Goal: Task Accomplishment & Management: Use online tool/utility

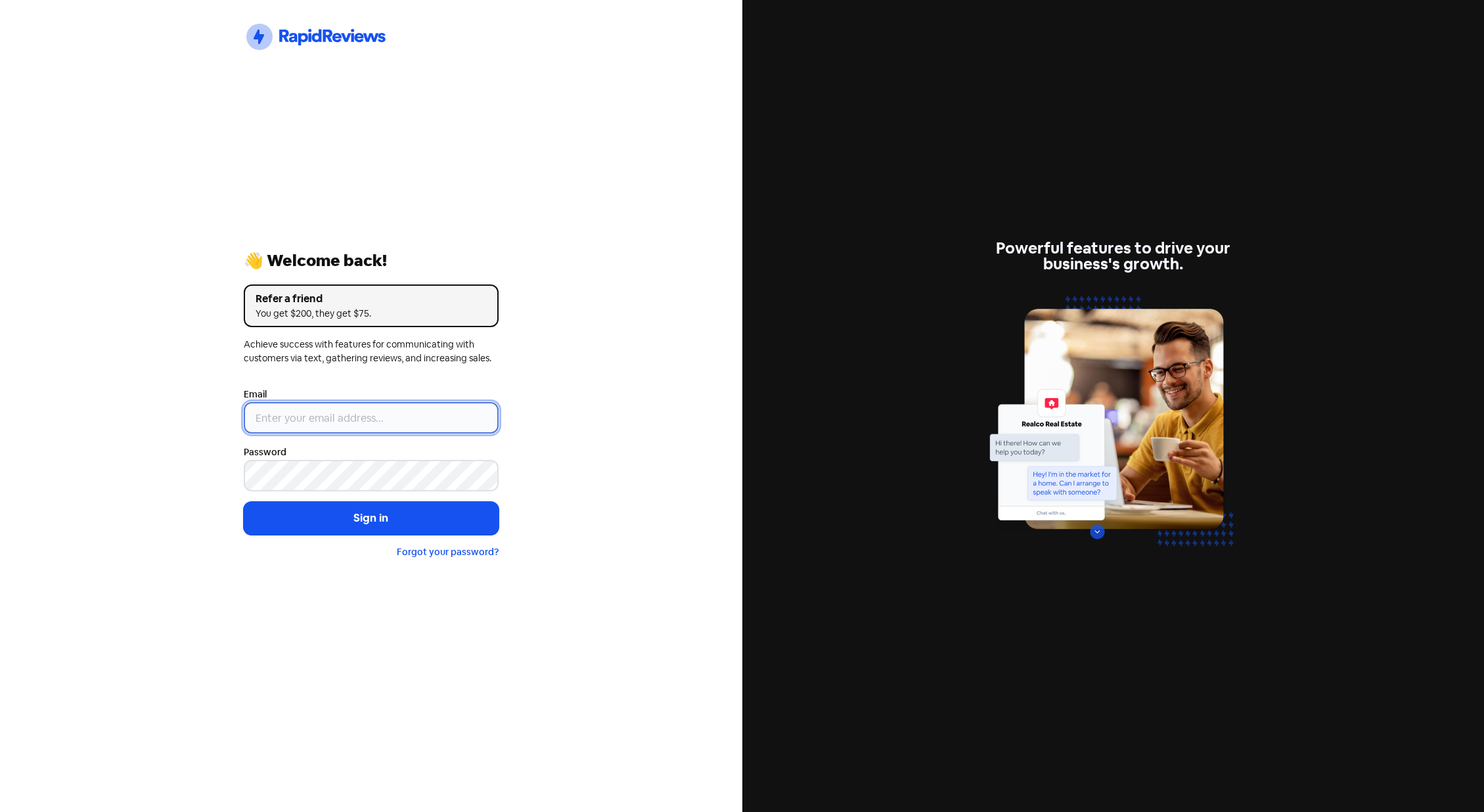
click at [309, 419] on input "email" at bounding box center [371, 418] width 255 height 32
paste input "[PERSON_NAME][EMAIL_ADDRESS][DOMAIN_NAME]"
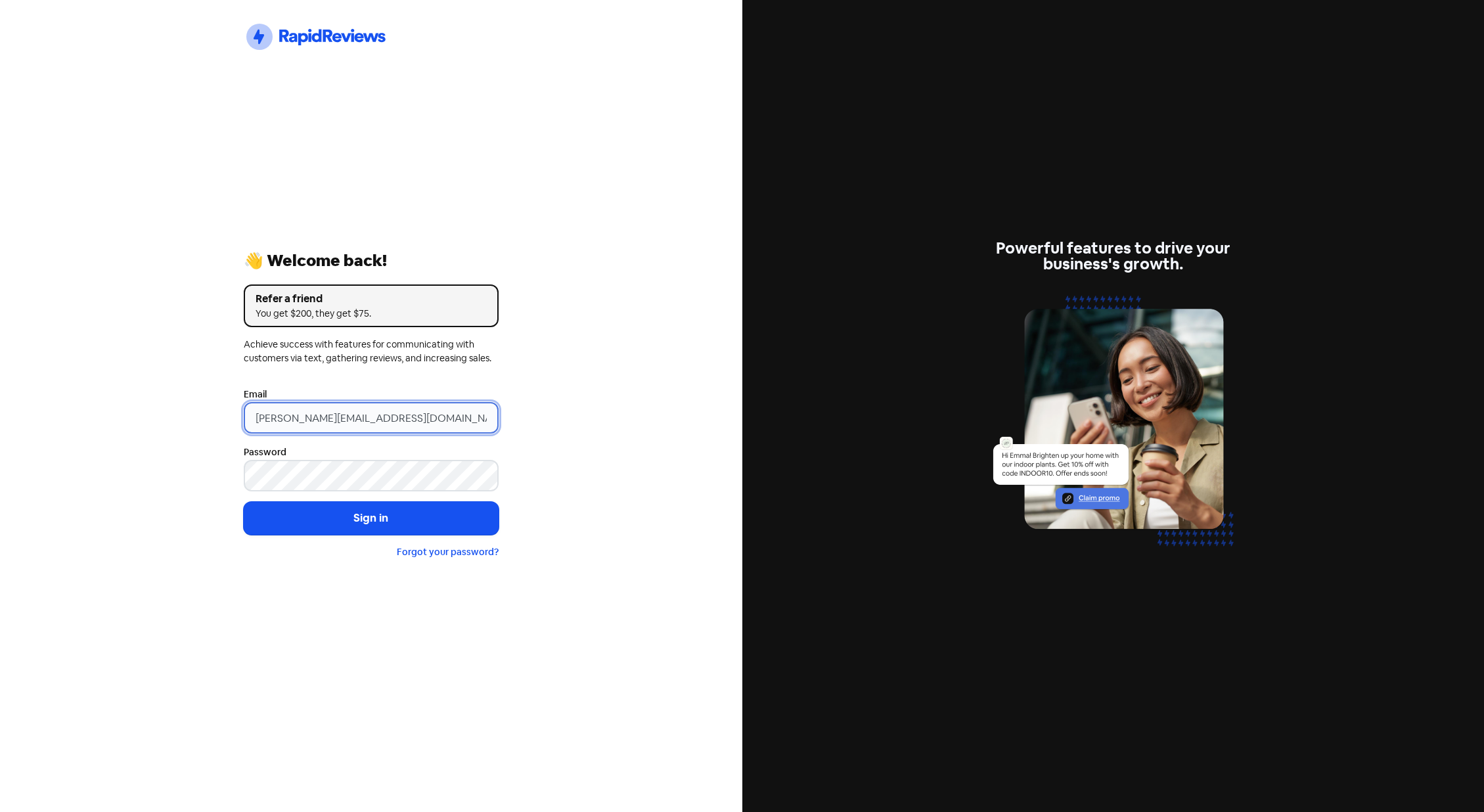
type input "[PERSON_NAME][EMAIL_ADDRESS][DOMAIN_NAME]"
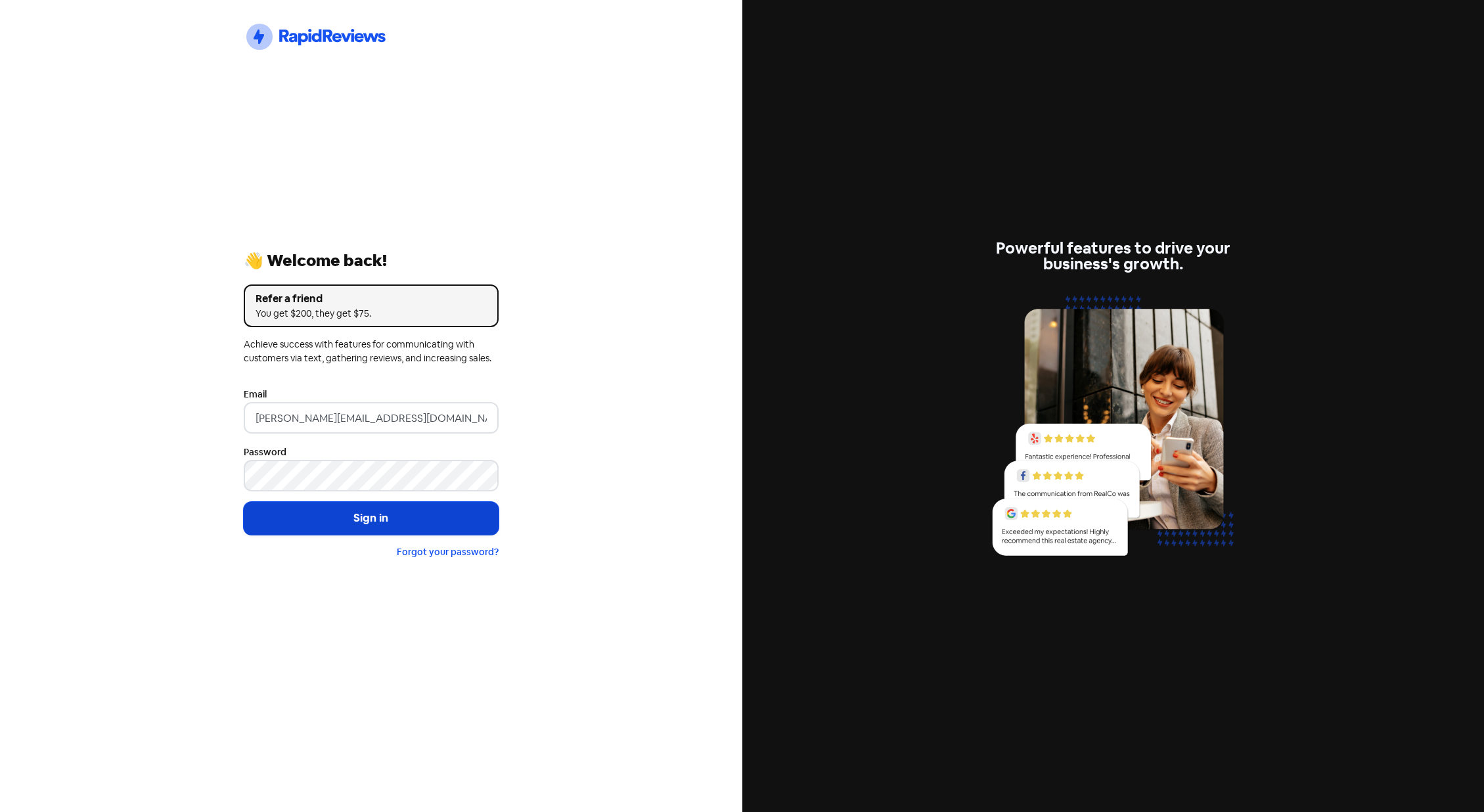
click at [474, 525] on button "Sign in" at bounding box center [371, 518] width 255 height 33
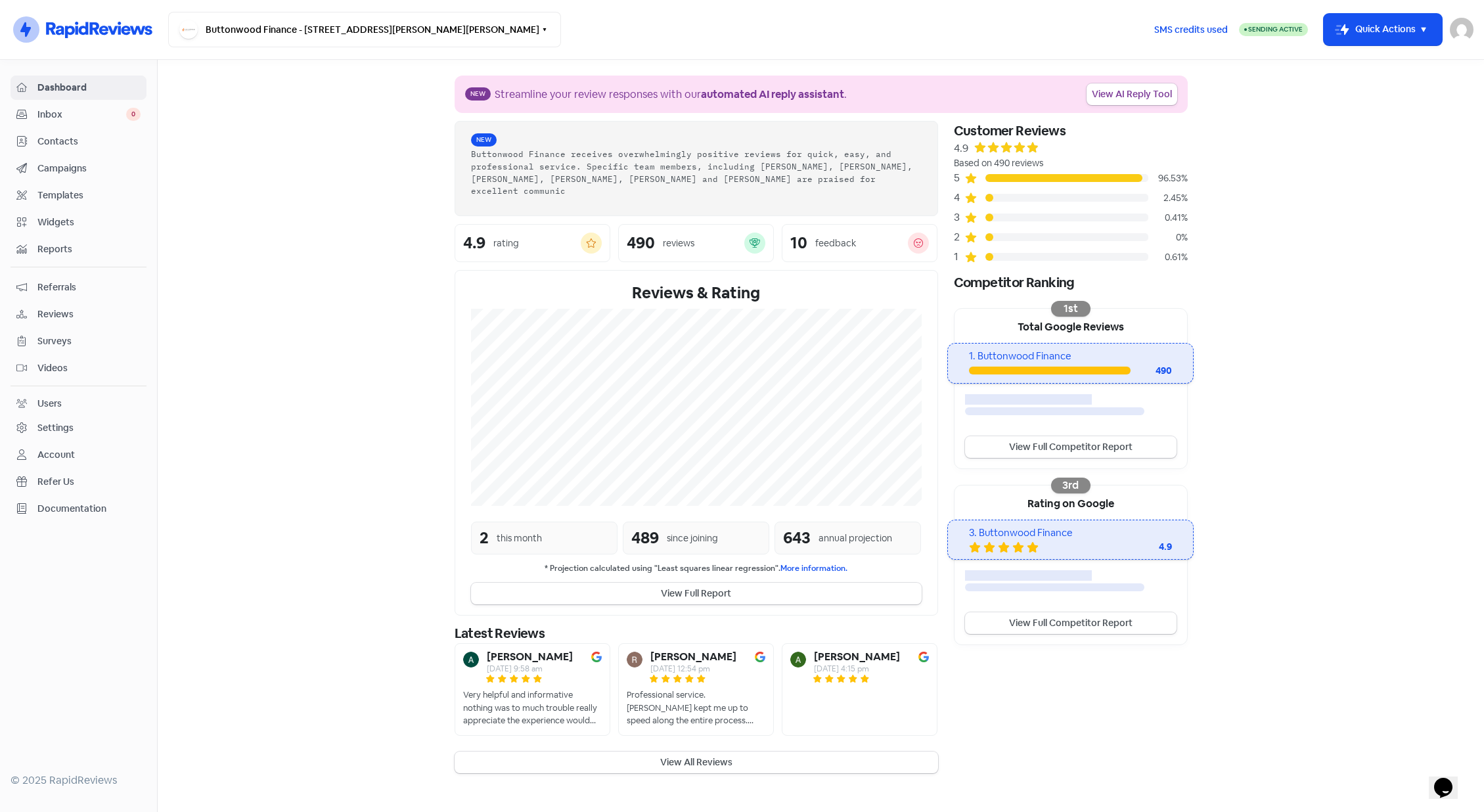
click at [58, 226] on span "Widgets" at bounding box center [89, 222] width 103 height 14
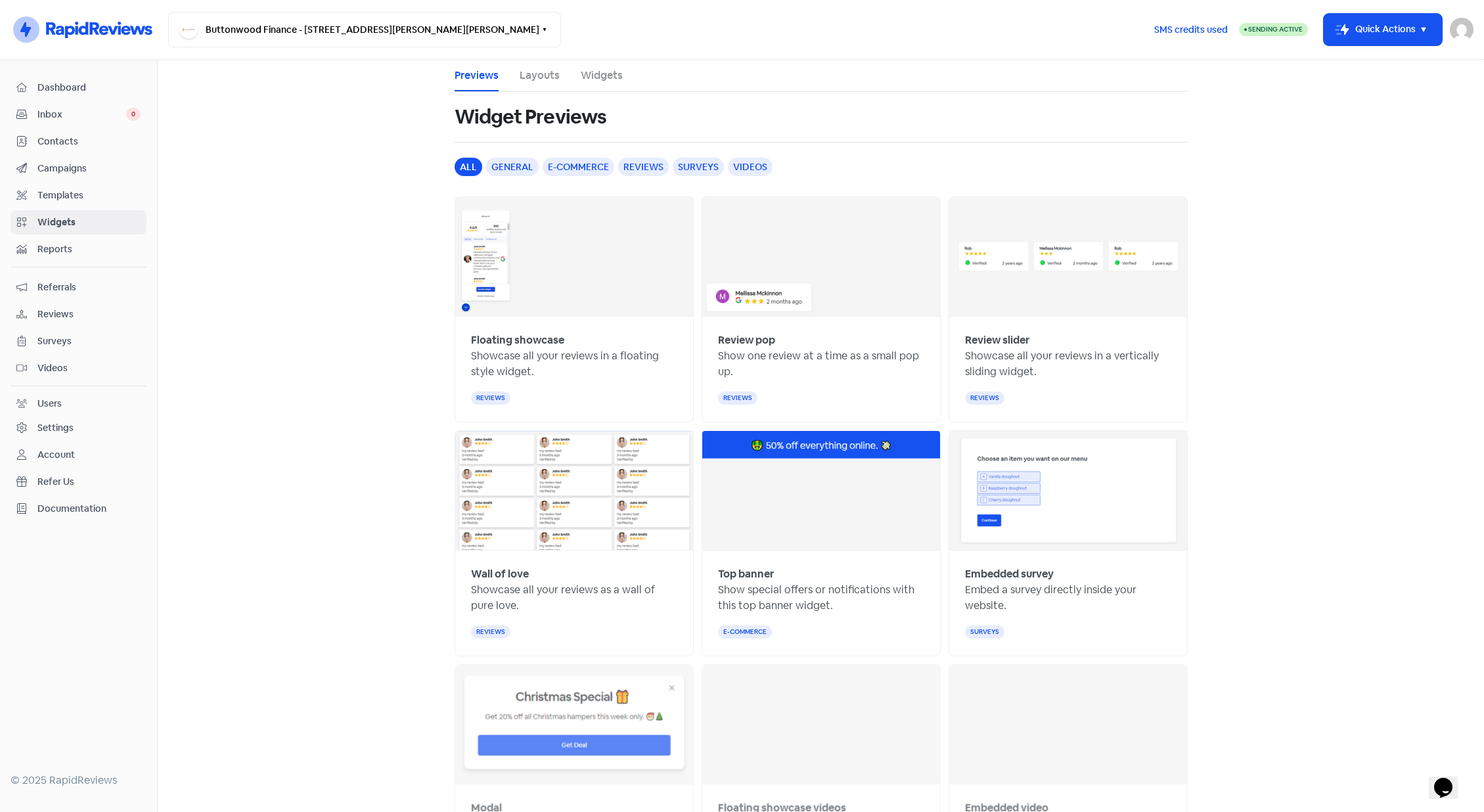
click at [1019, 323] on div "Review slider Showcase all your reviews in a vertically sliding widget. reviews" at bounding box center [1068, 369] width 238 height 105
click at [1004, 344] on b "Review slider" at bounding box center [997, 339] width 64 height 14
click at [1034, 264] on img at bounding box center [1068, 256] width 238 height 119
click at [1025, 254] on img at bounding box center [1068, 256] width 238 height 119
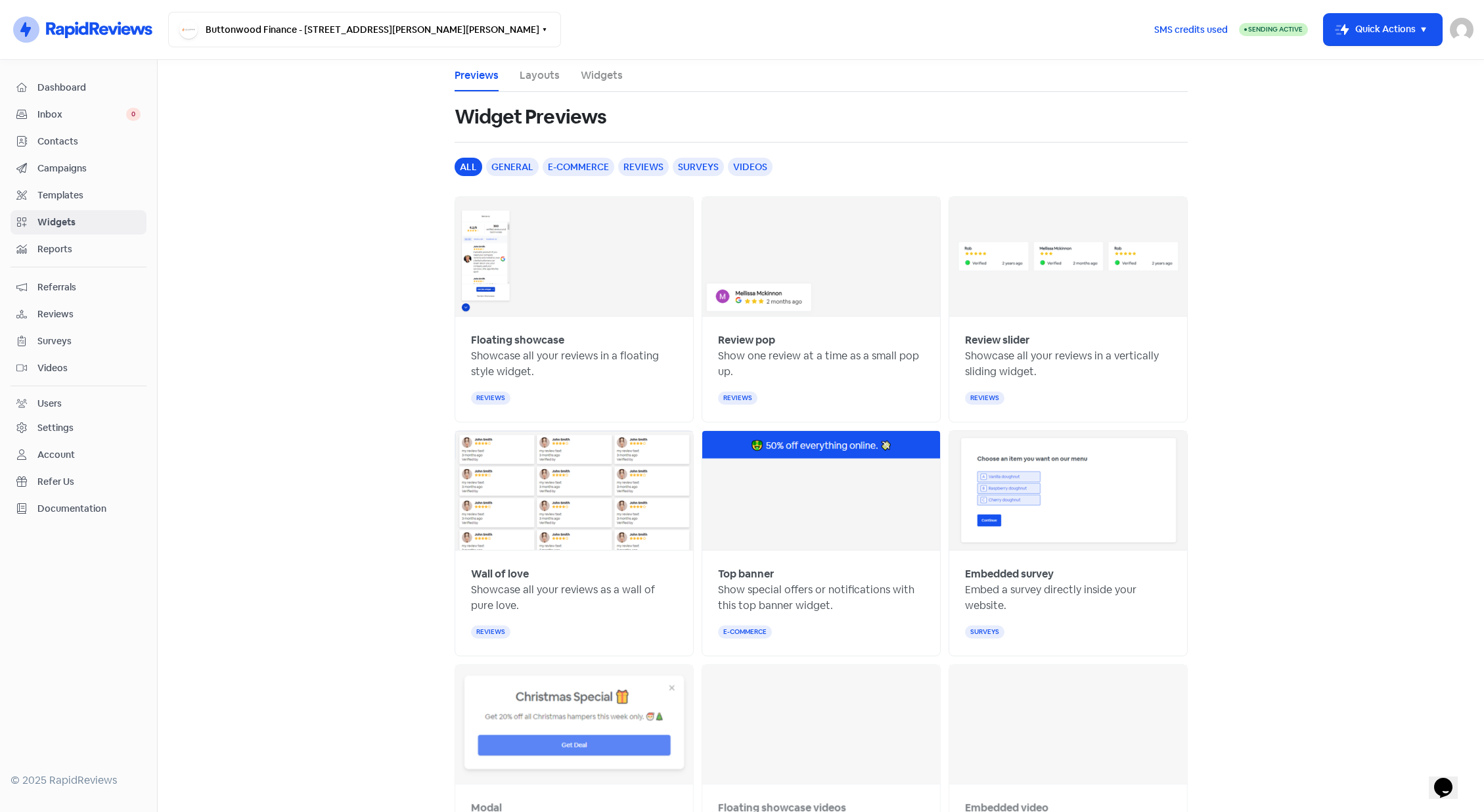
click at [1025, 254] on img at bounding box center [1068, 256] width 238 height 119
click at [980, 397] on div "reviews" at bounding box center [985, 398] width 40 height 13
click at [1019, 300] on img at bounding box center [1068, 256] width 238 height 119
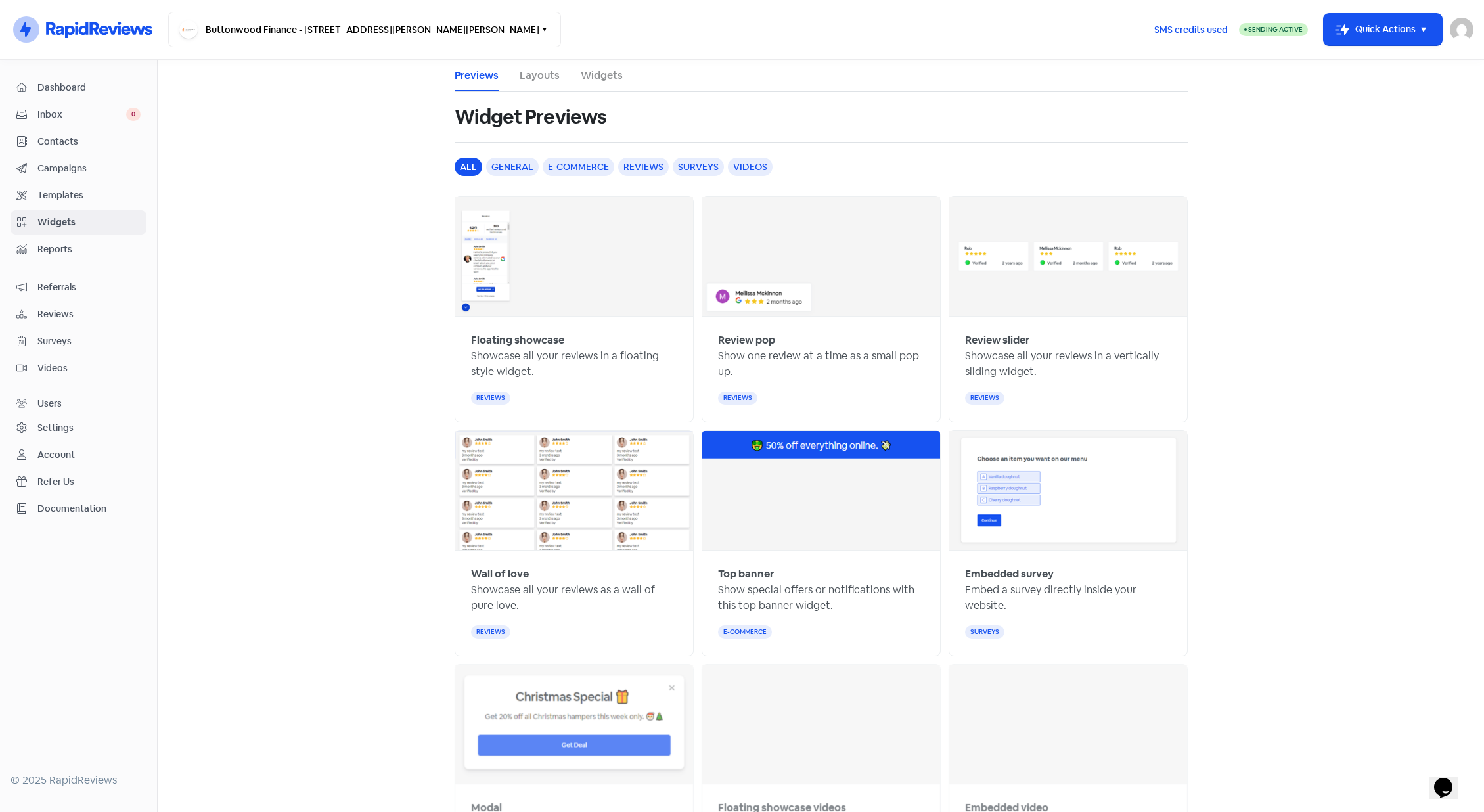
click at [597, 71] on link "Widgets" at bounding box center [602, 76] width 42 height 16
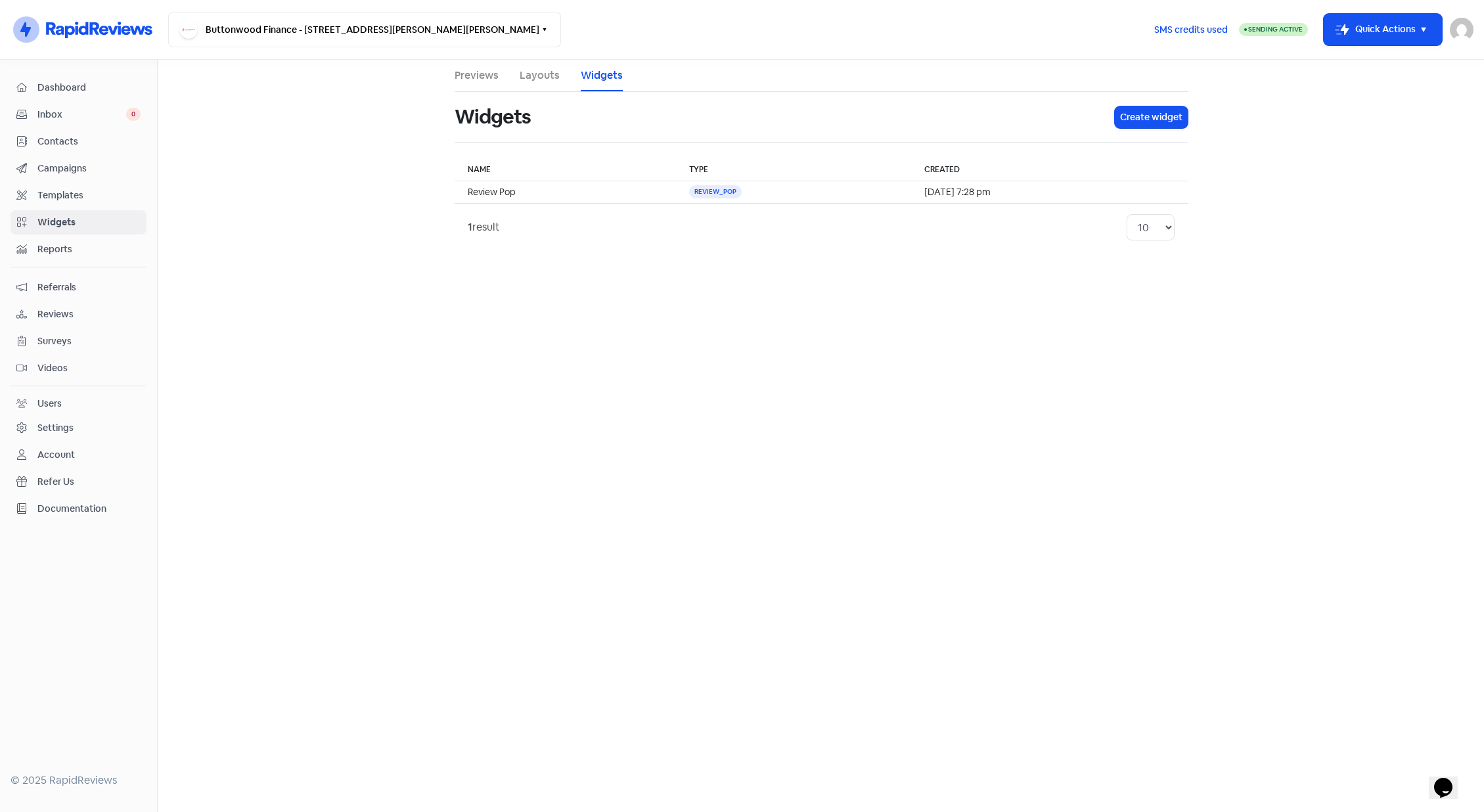
click at [480, 78] on link "Previews" at bounding box center [476, 76] width 44 height 16
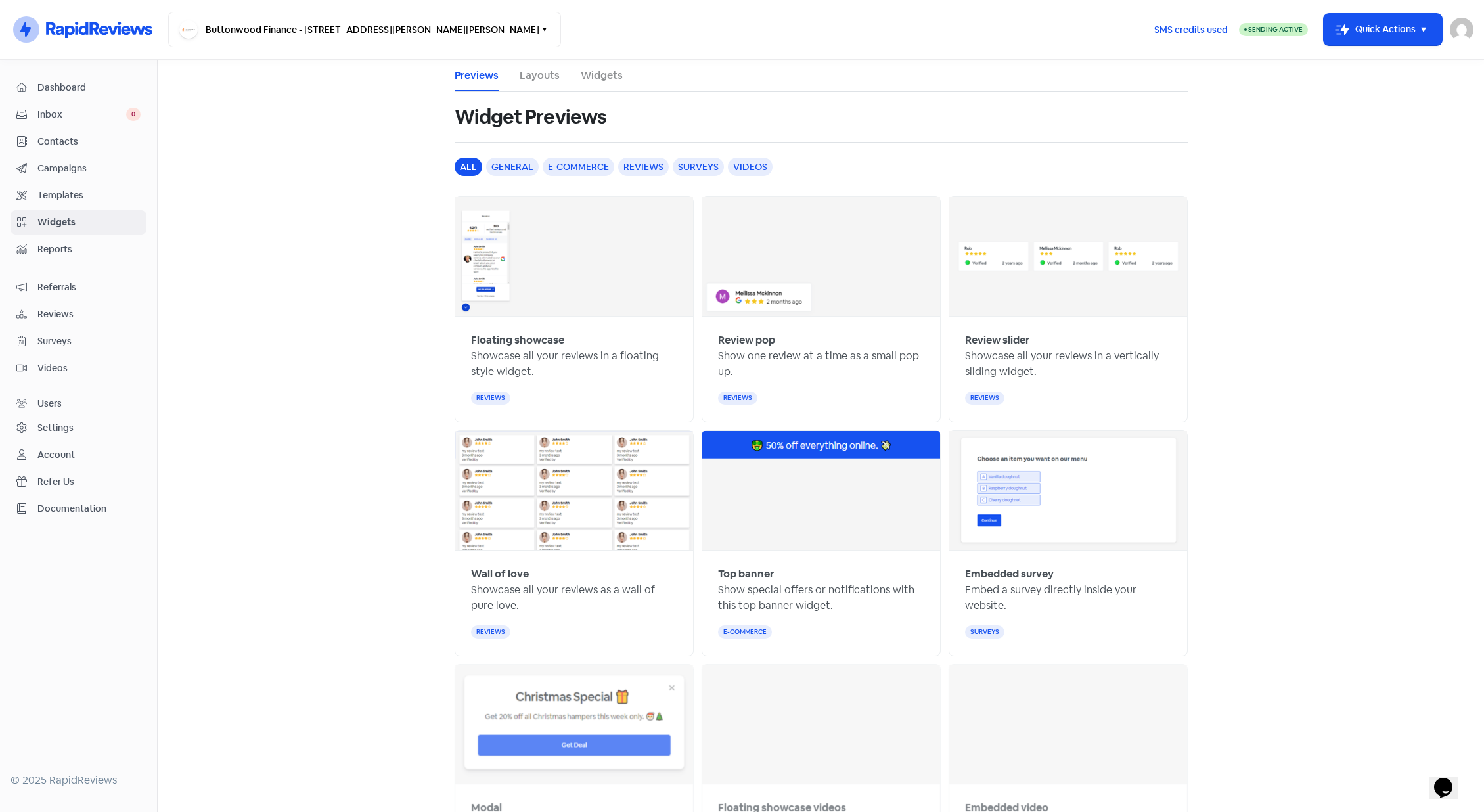
click at [610, 74] on link "Widgets" at bounding box center [602, 76] width 42 height 16
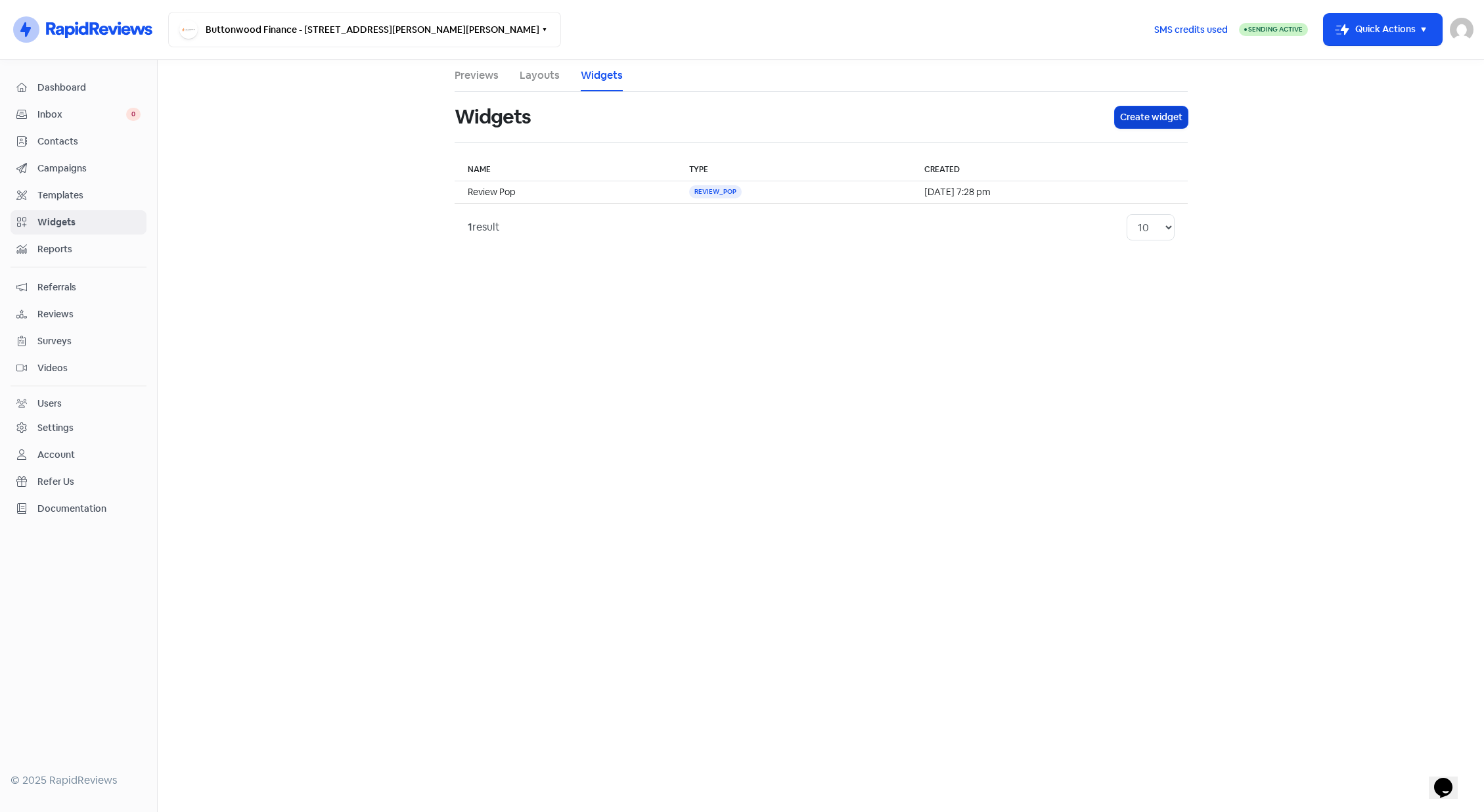
click at [1124, 114] on button "Create widget" at bounding box center [1151, 117] width 73 height 22
select select "review_pop"
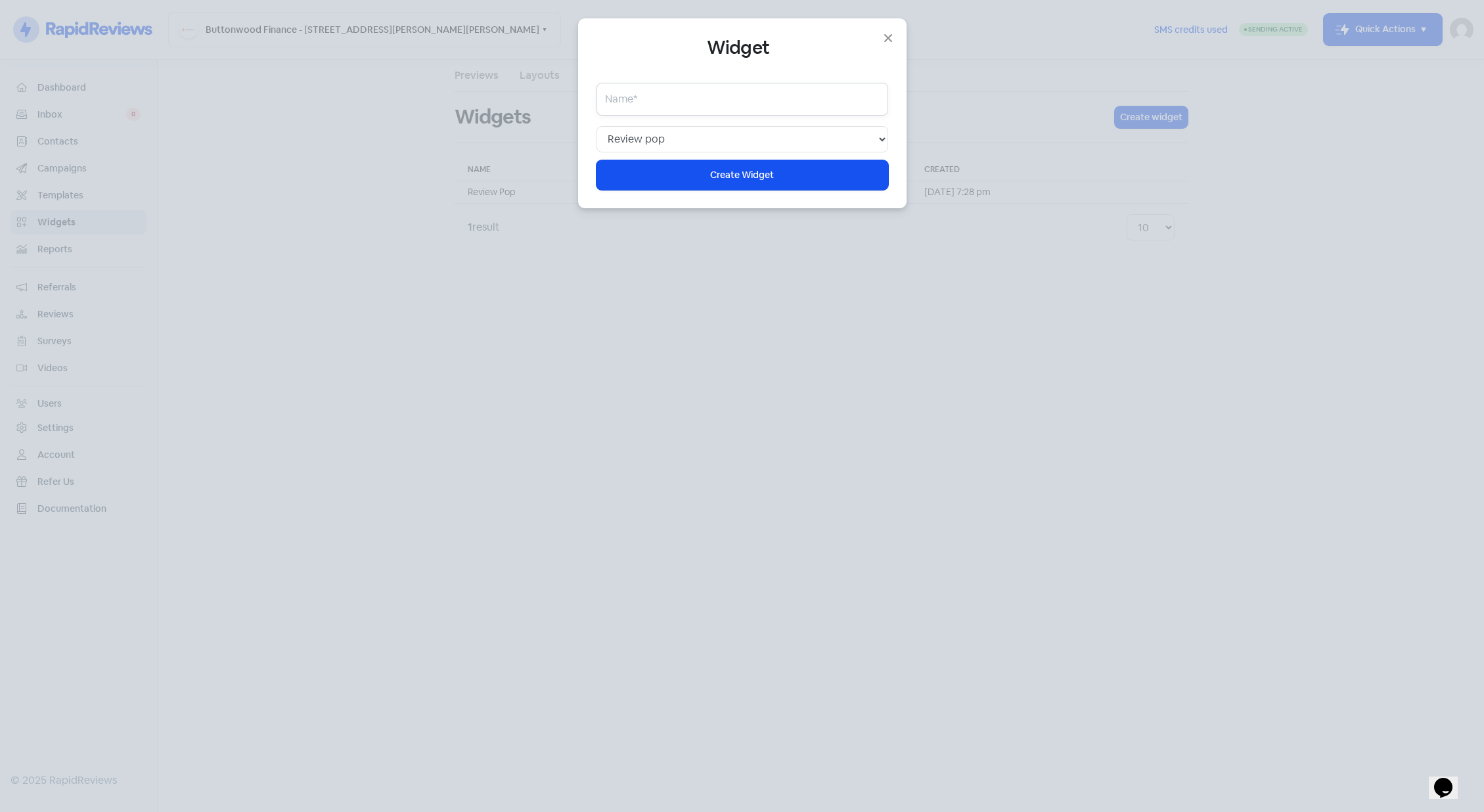
click at [656, 97] on input "text" at bounding box center [742, 99] width 292 height 33
type input "Review slider Website"
click at [686, 131] on select "Web chat Floating showcase Review pop Review slider Wall of love Top banner Sur…" at bounding box center [742, 139] width 292 height 26
select select "review_slider"
click at [597, 126] on select "Web chat Floating showcase Review pop Review slider Wall of love Top banner Sur…" at bounding box center [742, 139] width 292 height 26
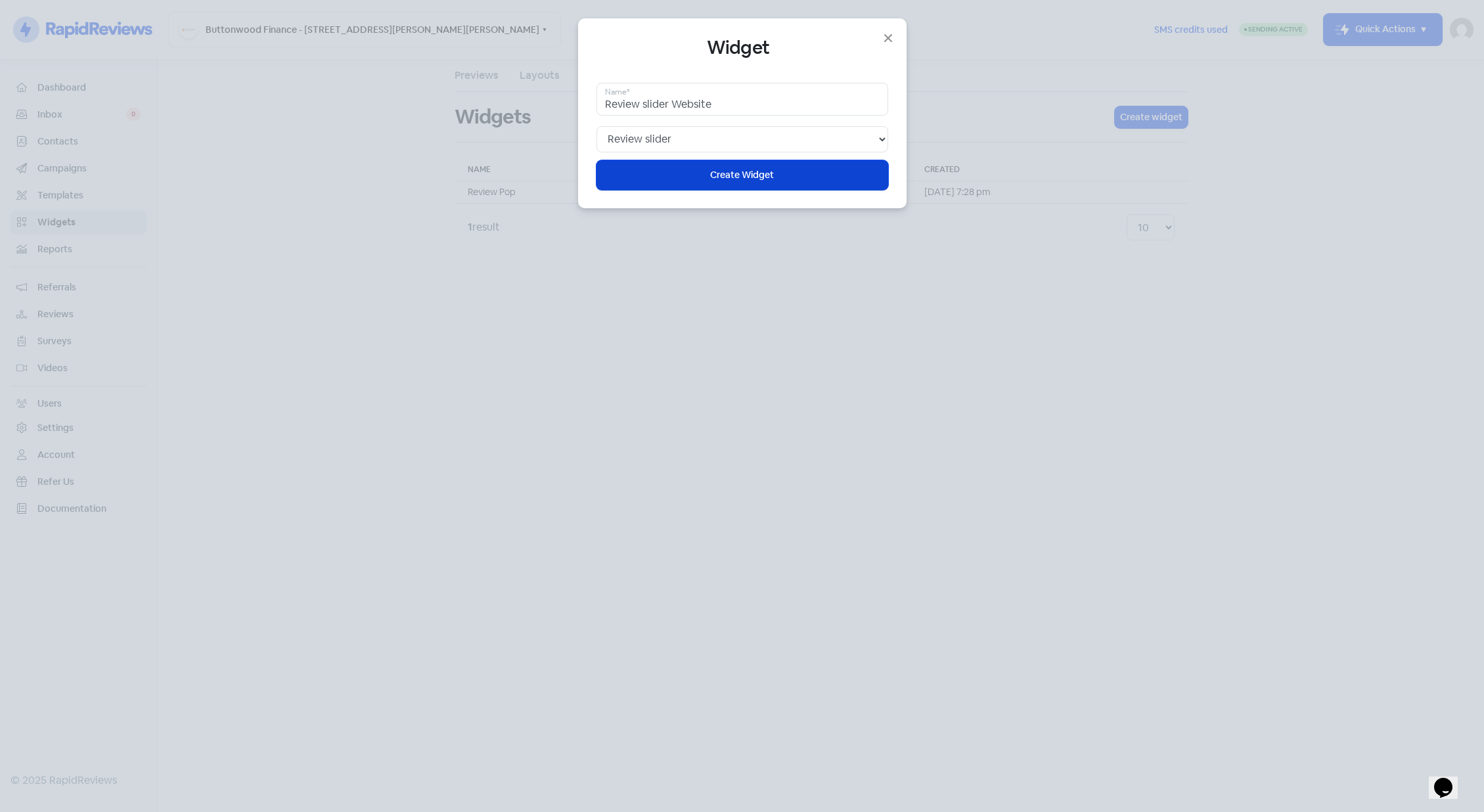
click at [751, 177] on span "Create Widget" at bounding box center [742, 174] width 63 height 14
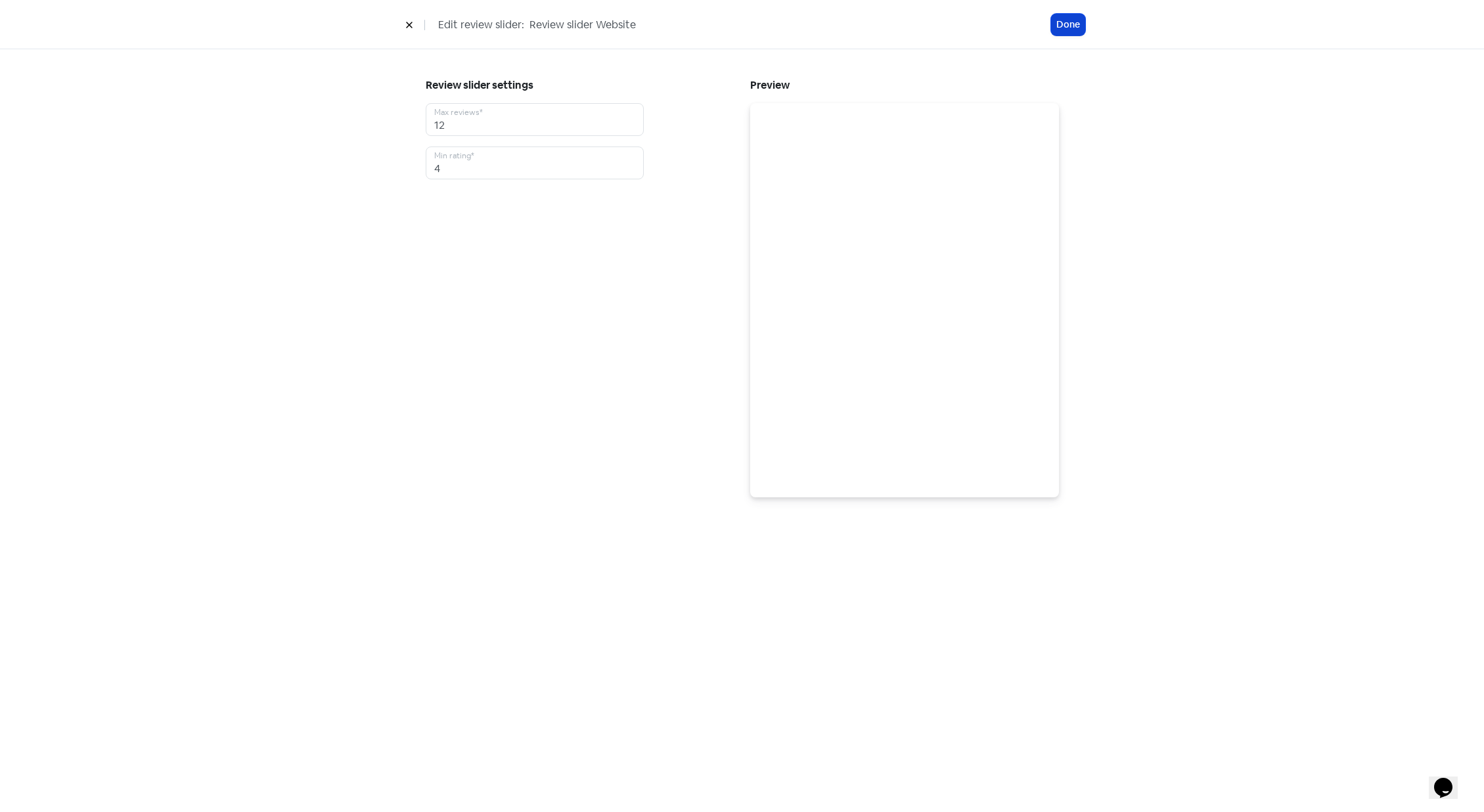
click at [1077, 21] on button "Done" at bounding box center [1067, 24] width 34 height 22
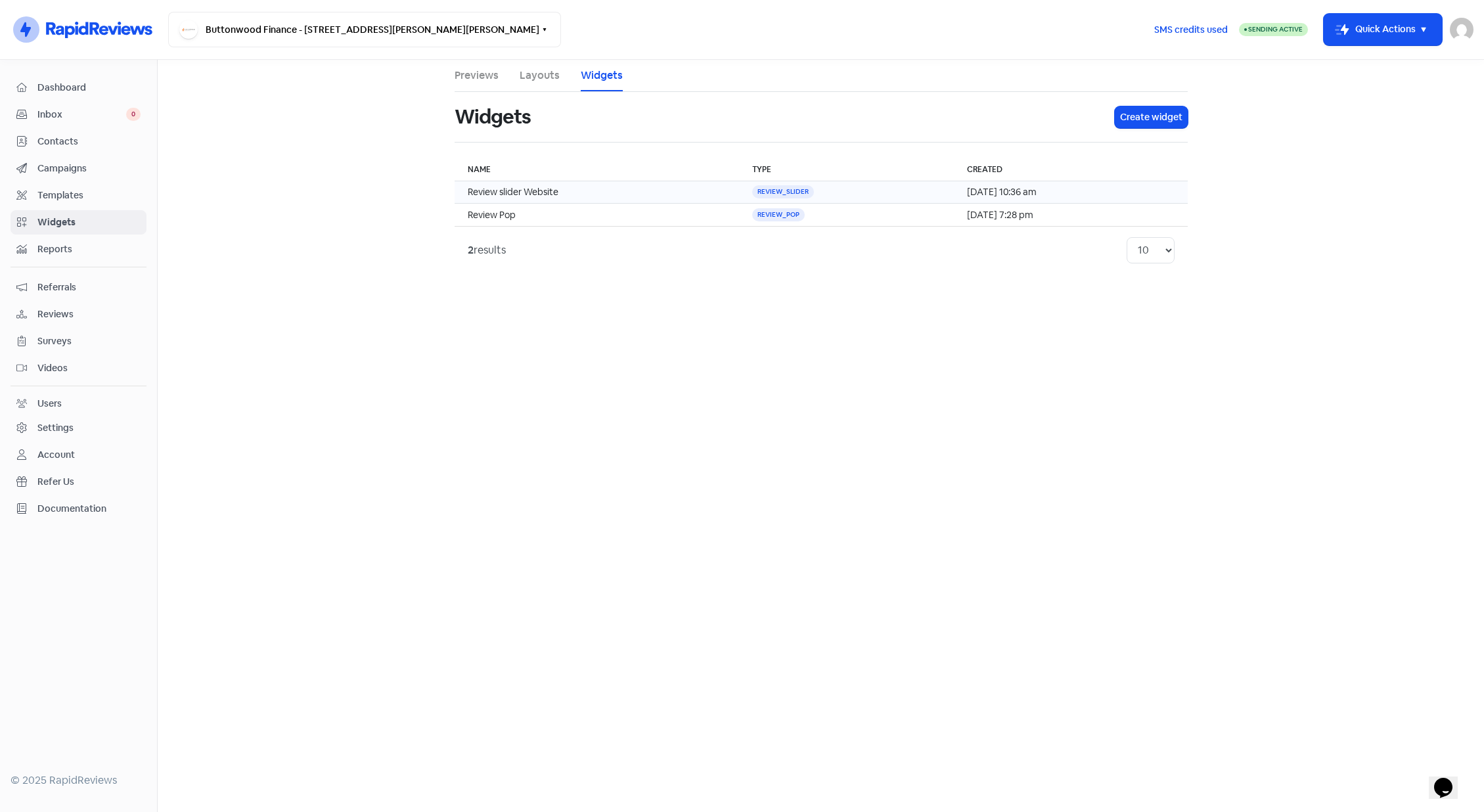
click at [862, 195] on td "review_slider" at bounding box center [846, 192] width 215 height 22
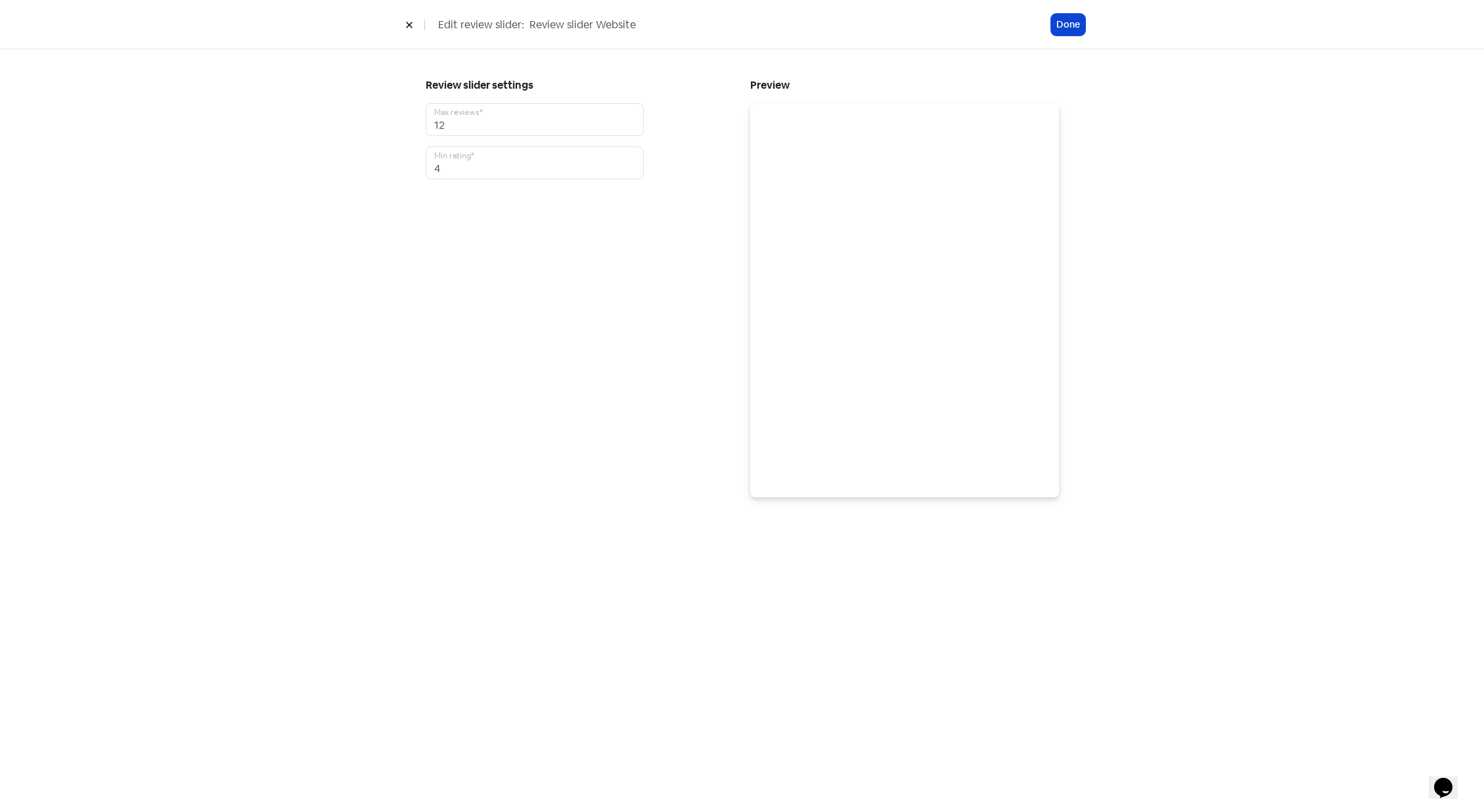
click at [1068, 23] on button "Done" at bounding box center [1067, 24] width 34 height 22
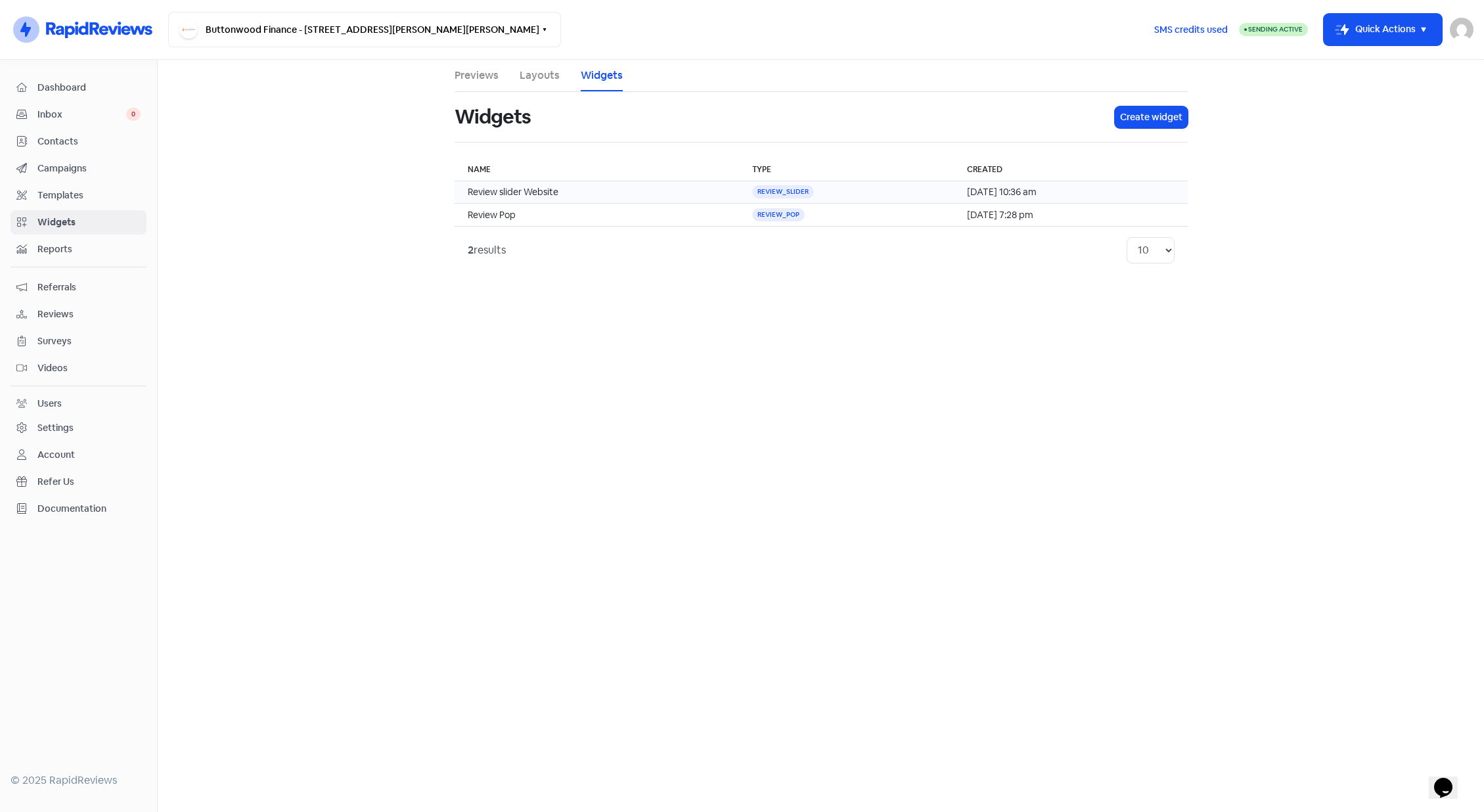
click at [792, 193] on div "review_slider" at bounding box center [783, 192] width 62 height 13
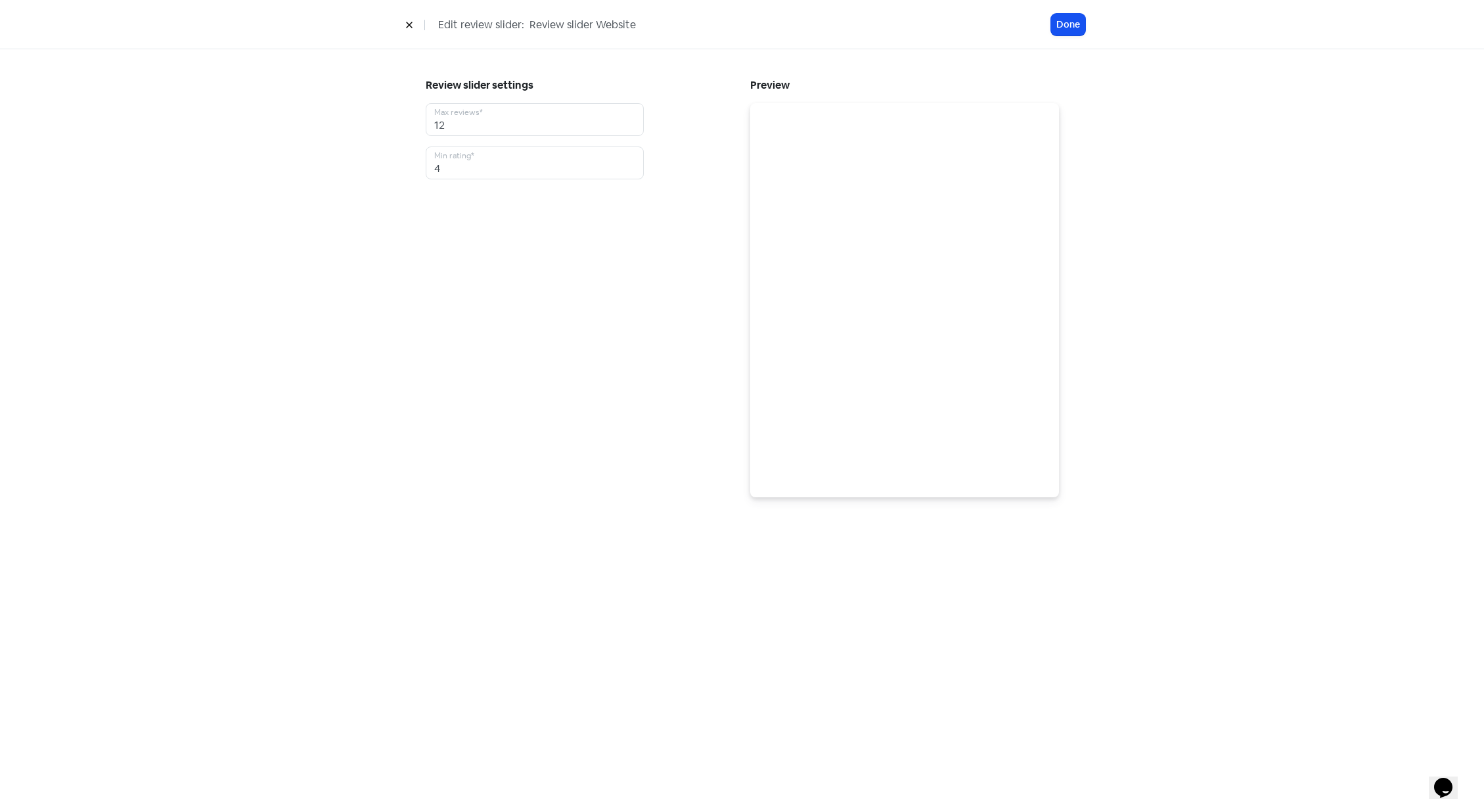
click at [402, 19] on button at bounding box center [409, 24] width 19 height 23
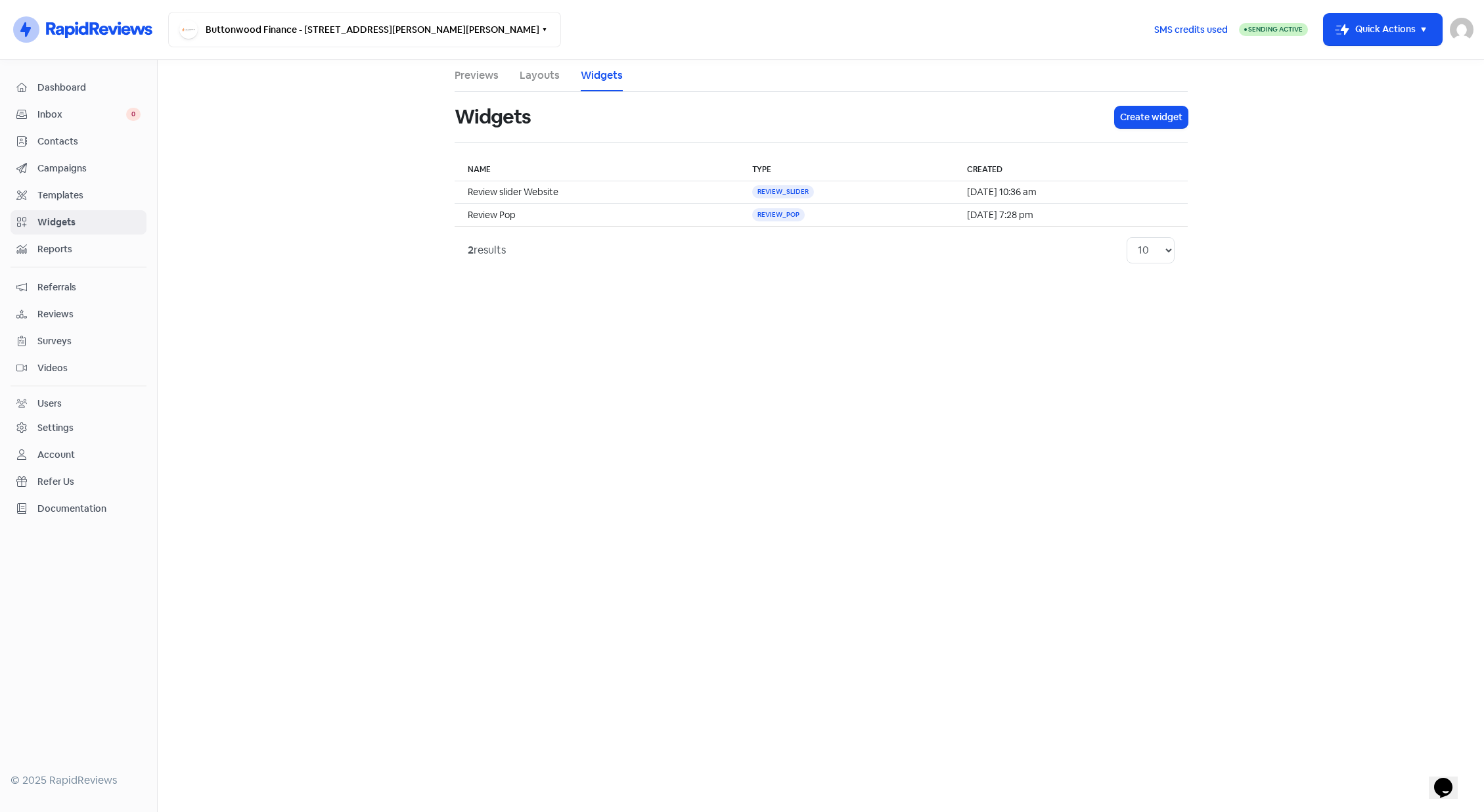
click at [530, 76] on link "Layouts" at bounding box center [540, 76] width 40 height 16
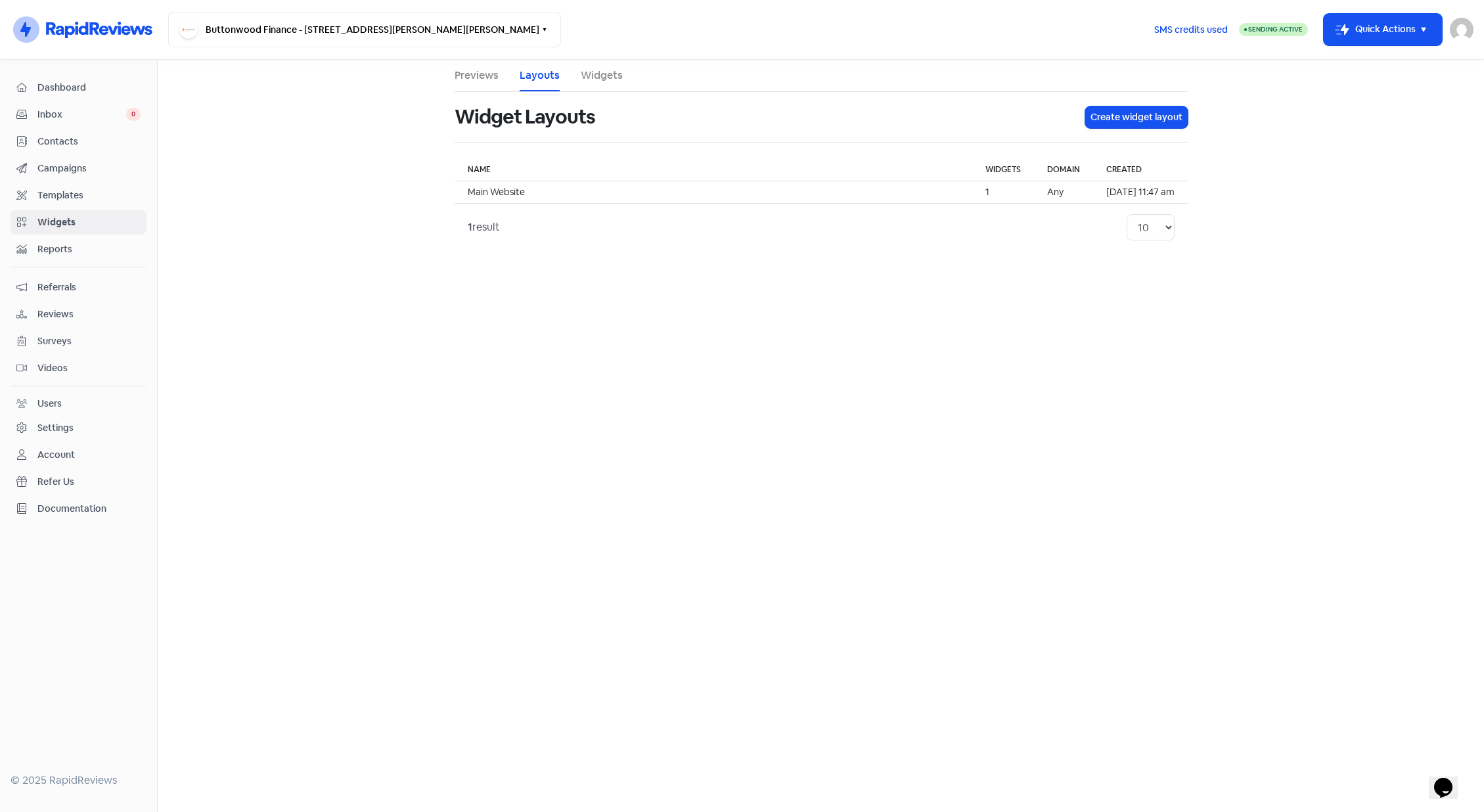
click at [606, 81] on link "Widgets" at bounding box center [602, 76] width 42 height 16
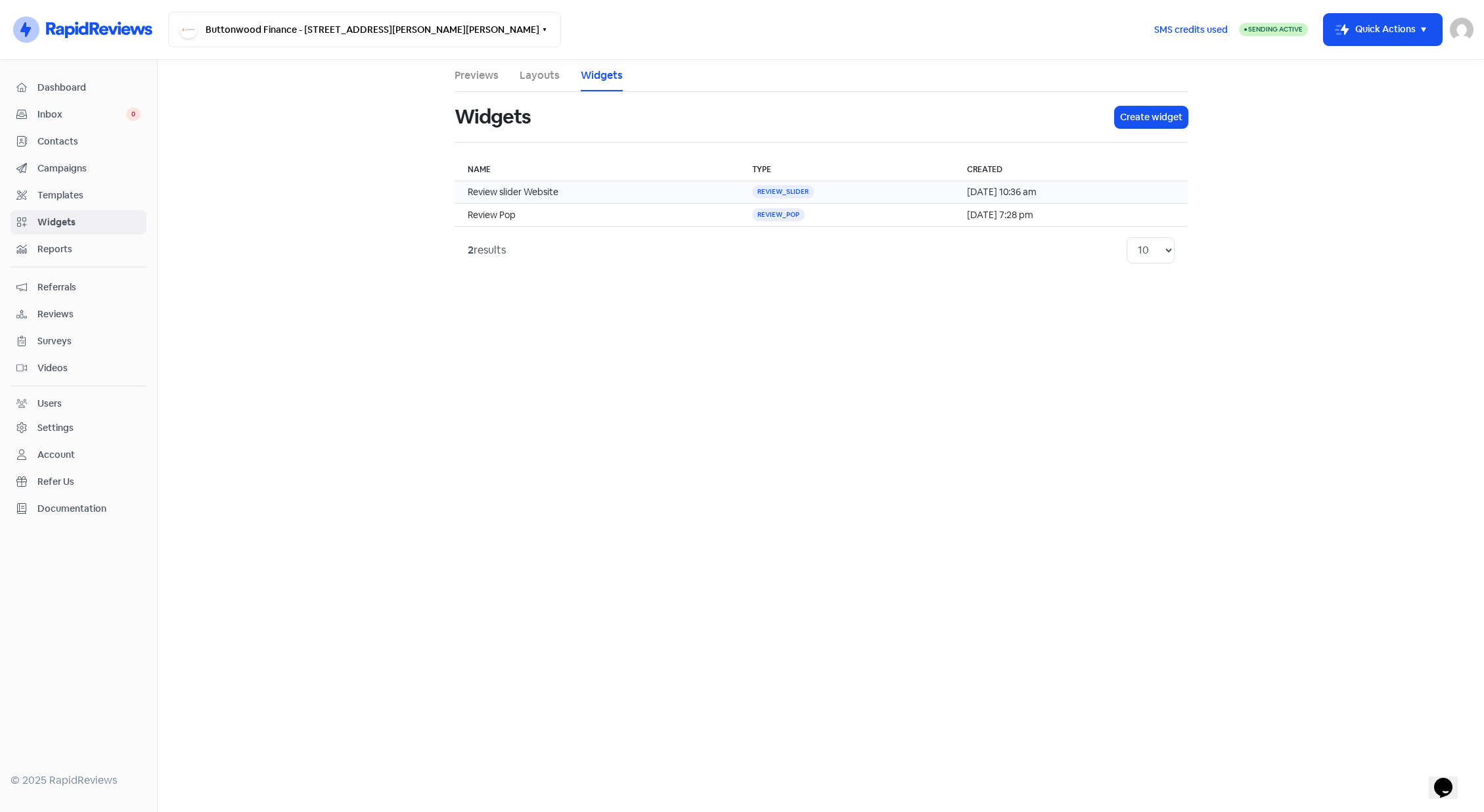
click at [837, 195] on td "review_slider" at bounding box center [846, 192] width 215 height 22
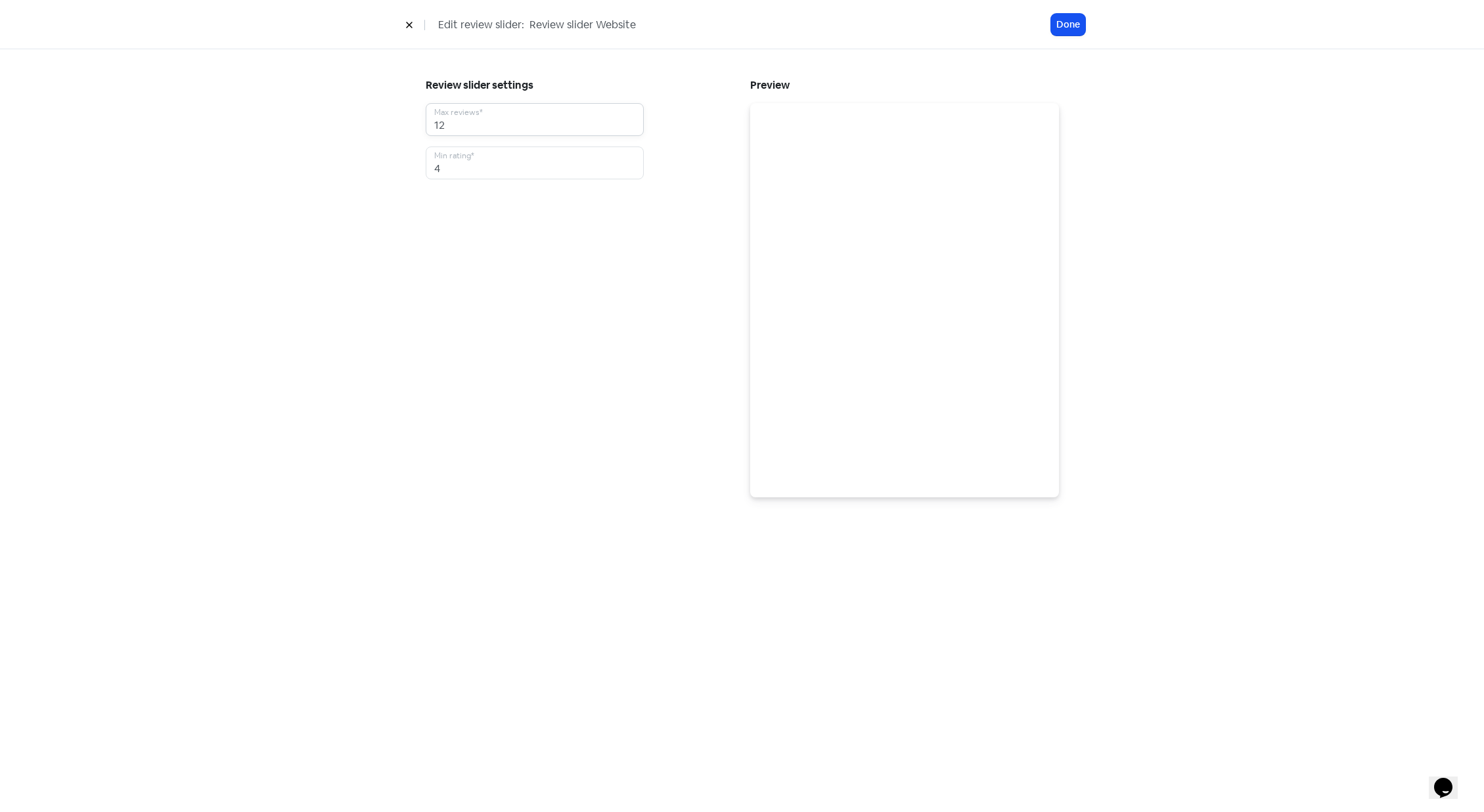
click at [569, 119] on input "12" at bounding box center [535, 120] width 218 height 33
click at [1065, 22] on button "Done" at bounding box center [1067, 24] width 34 height 22
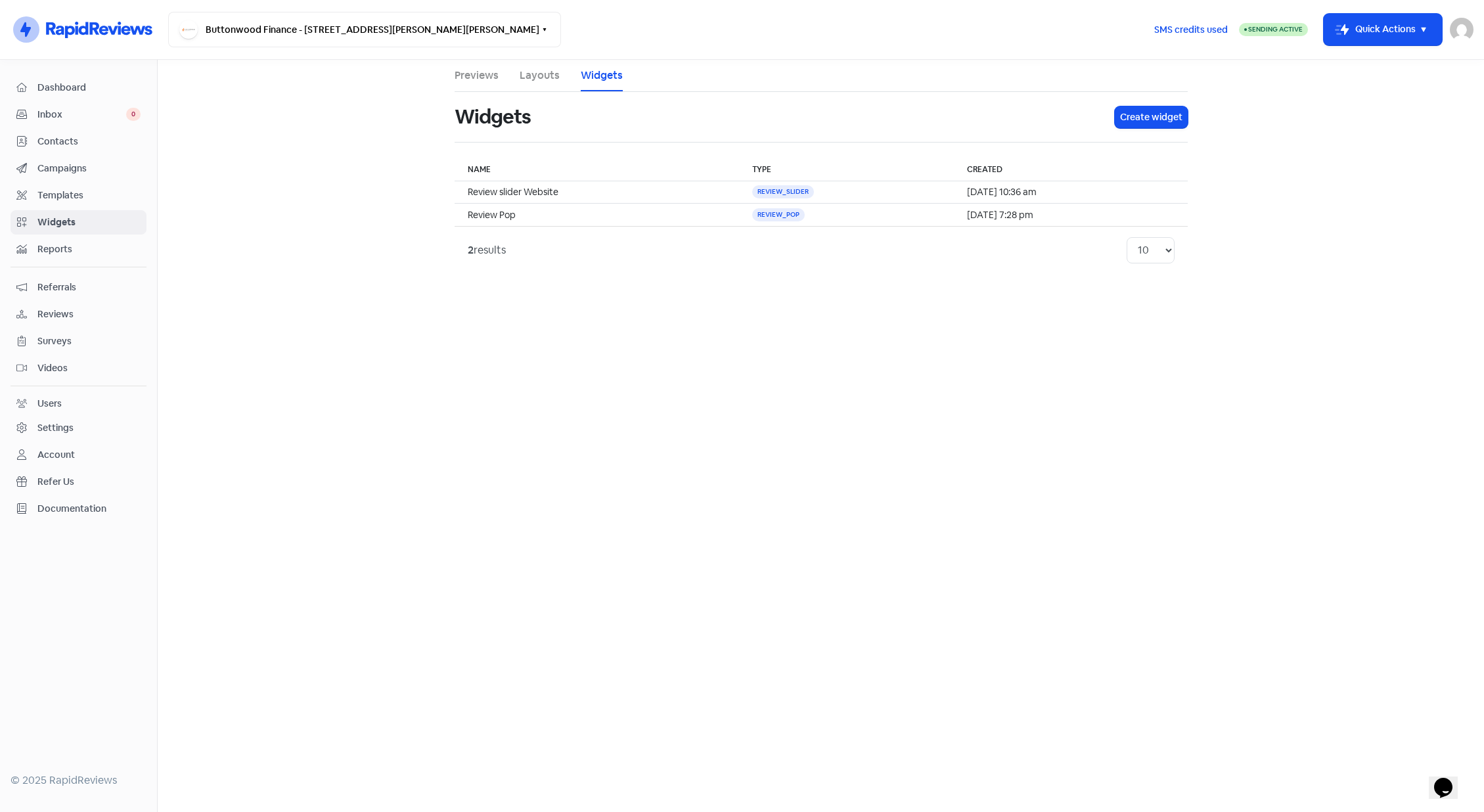
click at [477, 85] on li "Previews" at bounding box center [476, 76] width 44 height 32
click at [479, 79] on link "Previews" at bounding box center [476, 76] width 44 height 16
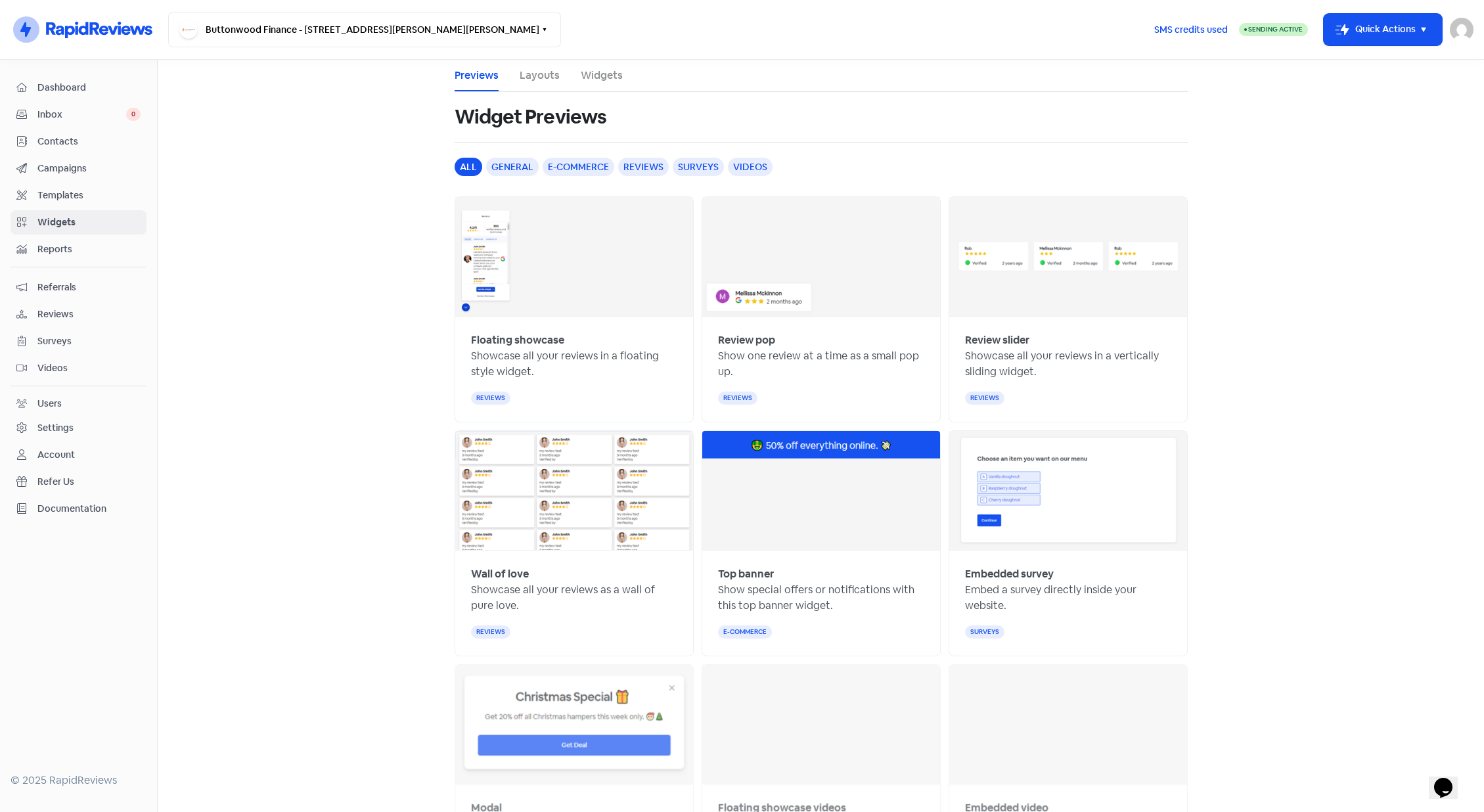
click at [1090, 322] on div "Review slider Showcase all your reviews in a vertically sliding widget. reviews" at bounding box center [1068, 369] width 238 height 105
click at [1392, 22] on button "Icon For Thunder-move Quick Actions" at bounding box center [1383, 30] width 118 height 32
click at [1372, 233] on main "Previews Layouts Widgets Widget Previews all general e-commerce reviews surveys…" at bounding box center [821, 436] width 1326 height 752
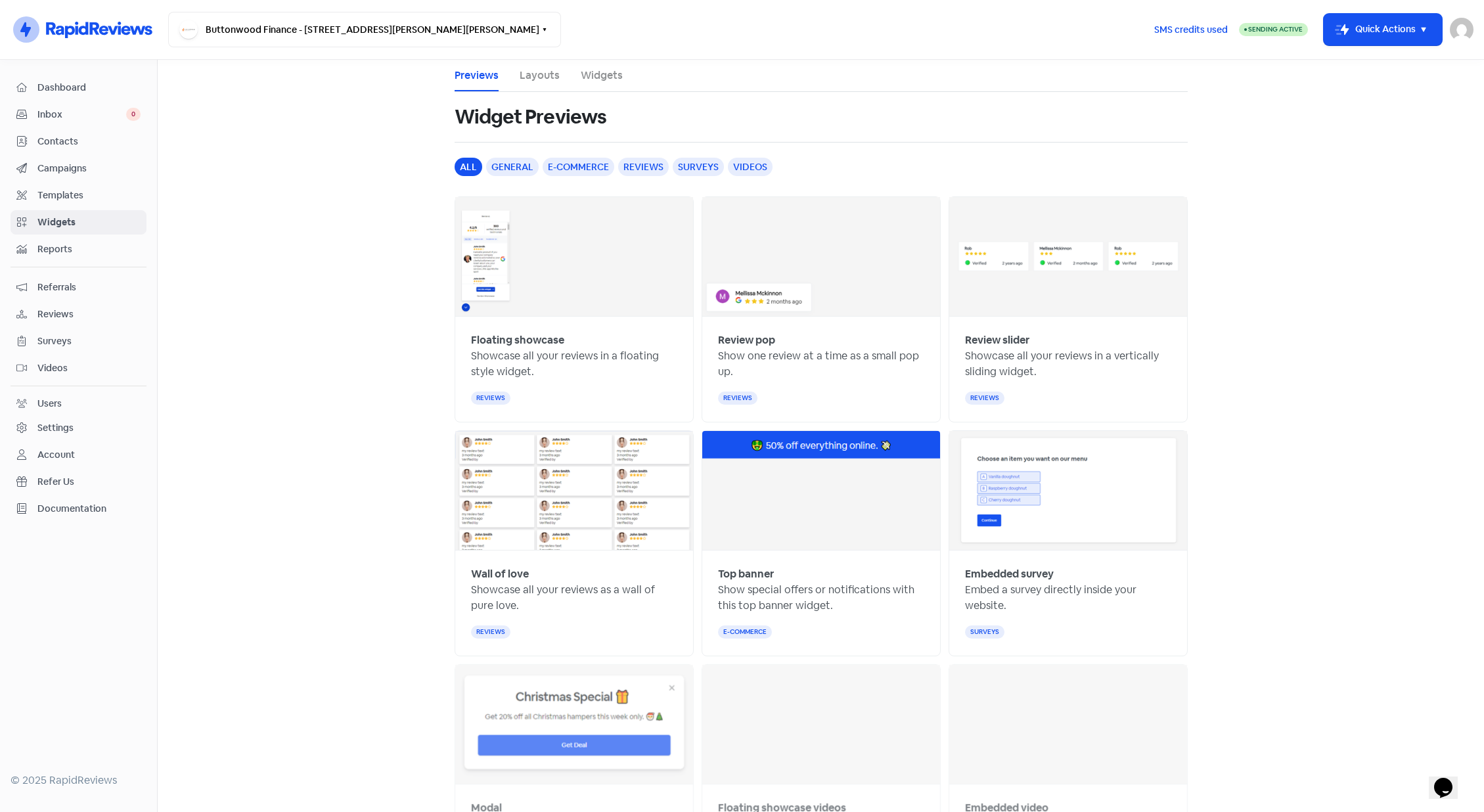
click at [634, 74] on ul "Previews Layouts Widgets" at bounding box center [821, 76] width 733 height 32
click at [618, 74] on ul "Previews Layouts Widgets" at bounding box center [821, 76] width 733 height 32
click at [609, 81] on link "Widgets" at bounding box center [602, 76] width 42 height 16
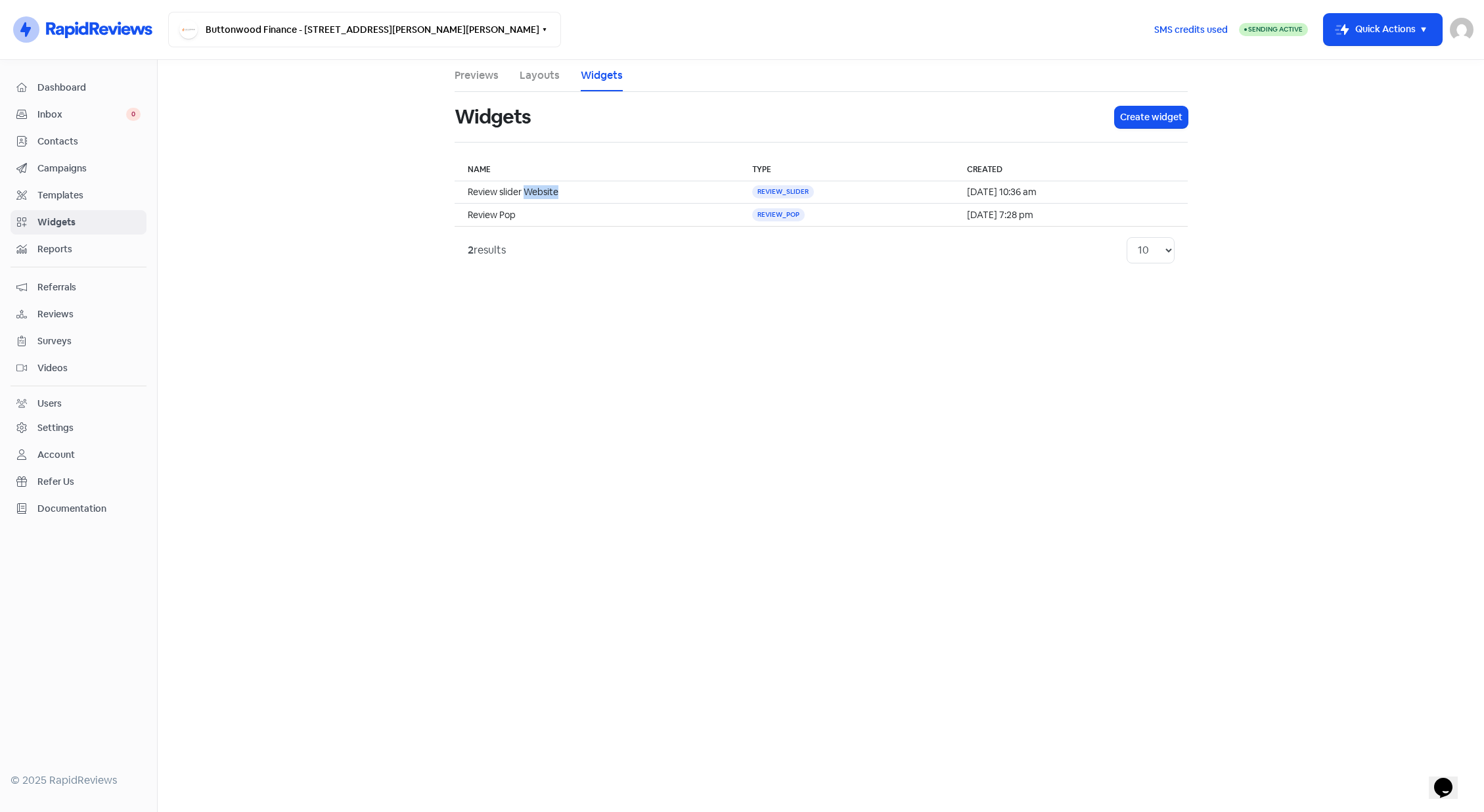
click at [64, 424] on div "Settings" at bounding box center [55, 427] width 36 height 14
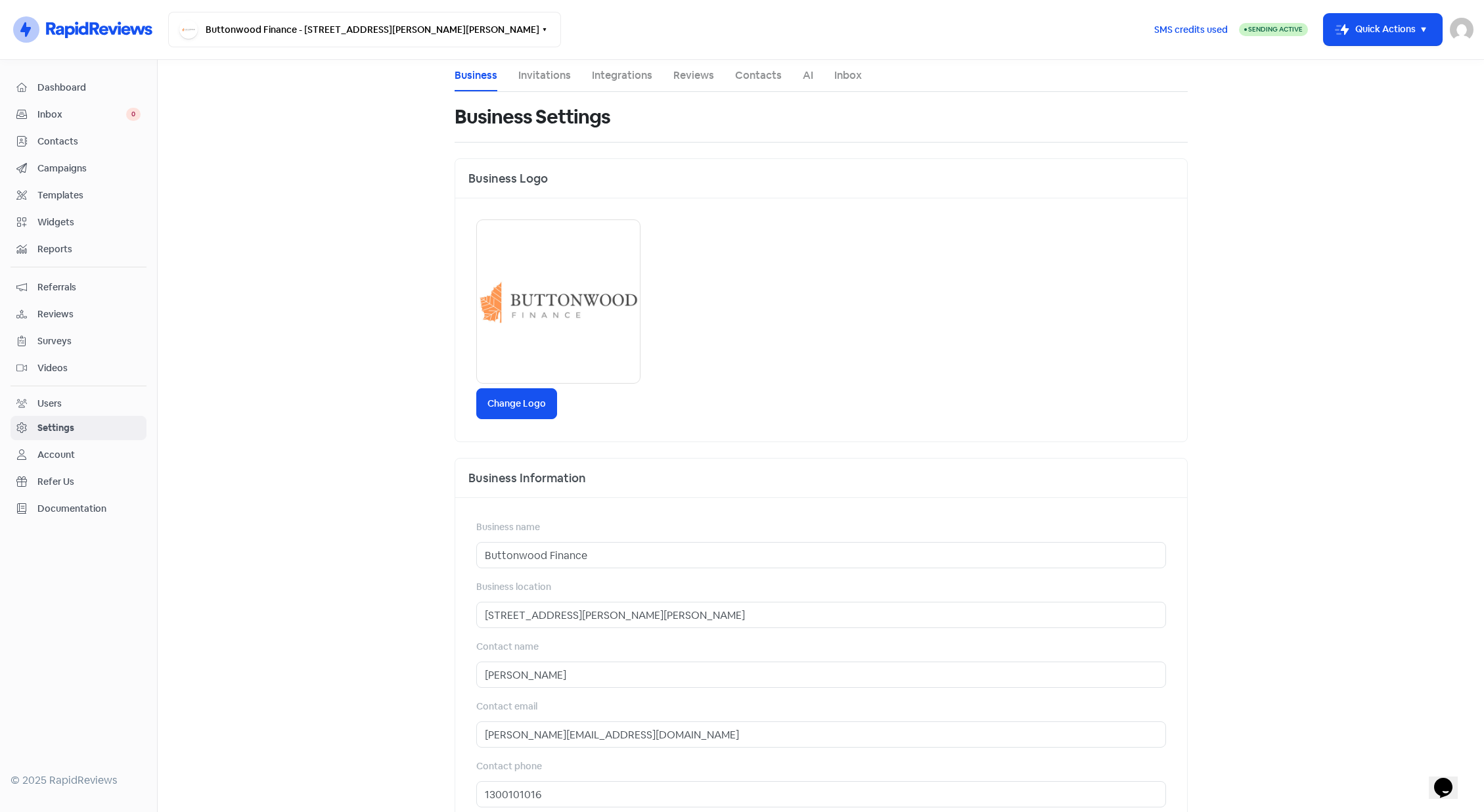
click at [601, 77] on link "Integrations" at bounding box center [622, 76] width 61 height 16
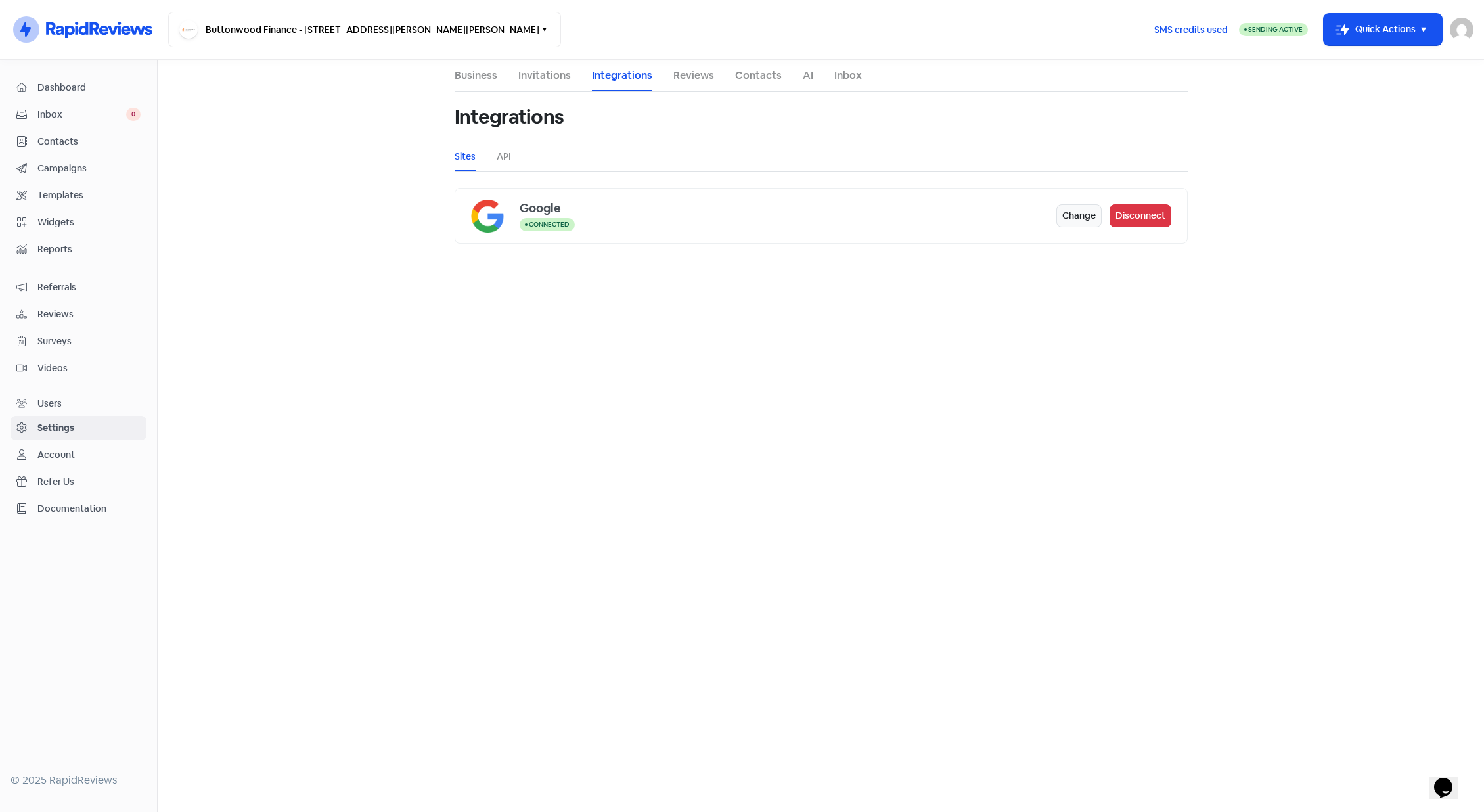
click at [513, 159] on ul "Sites API" at bounding box center [821, 156] width 733 height 30
click at [494, 151] on ul "Sites API" at bounding box center [821, 156] width 733 height 30
click at [502, 156] on link "API" at bounding box center [504, 156] width 14 height 14
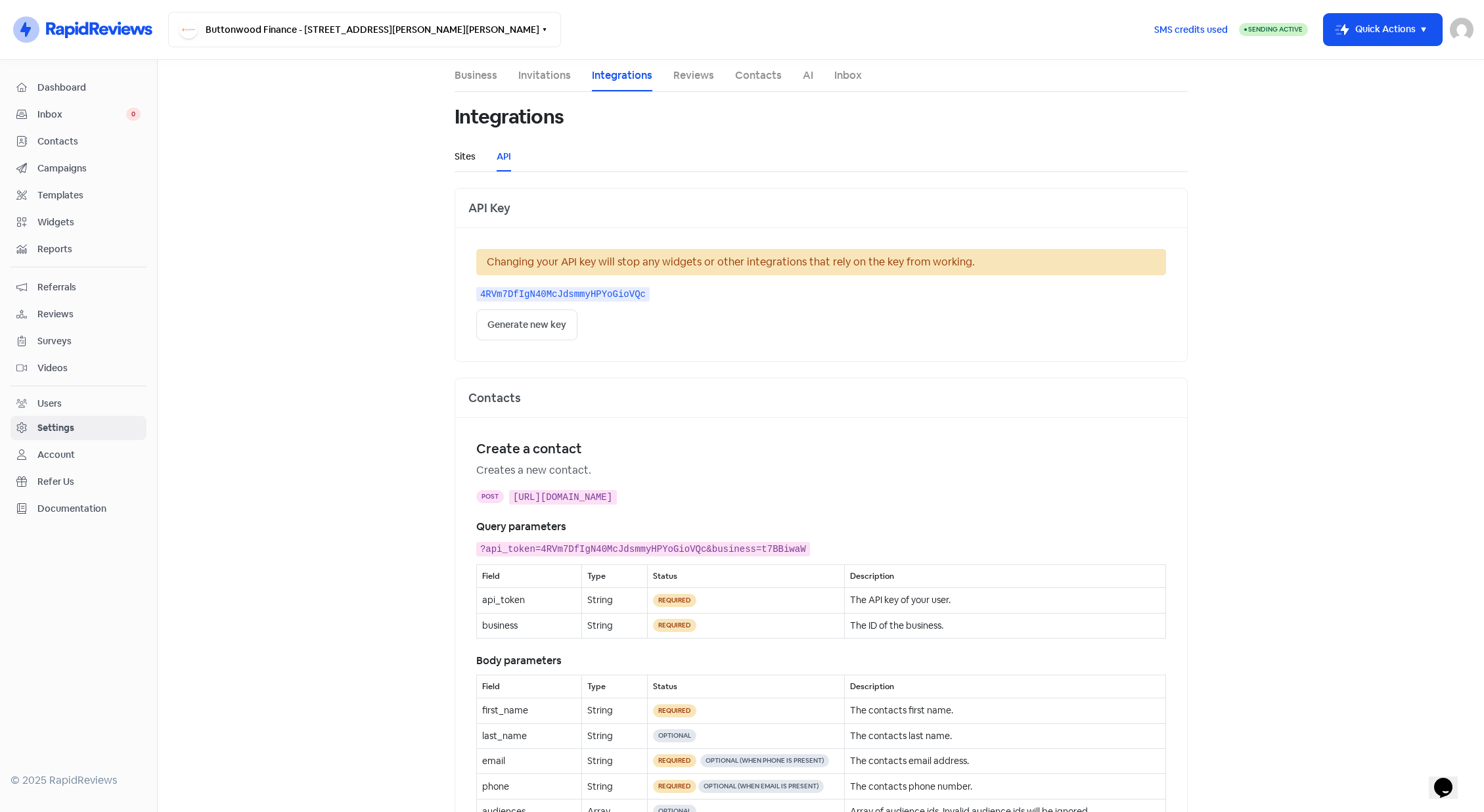
click at [458, 159] on link "Sites" at bounding box center [465, 156] width 21 height 14
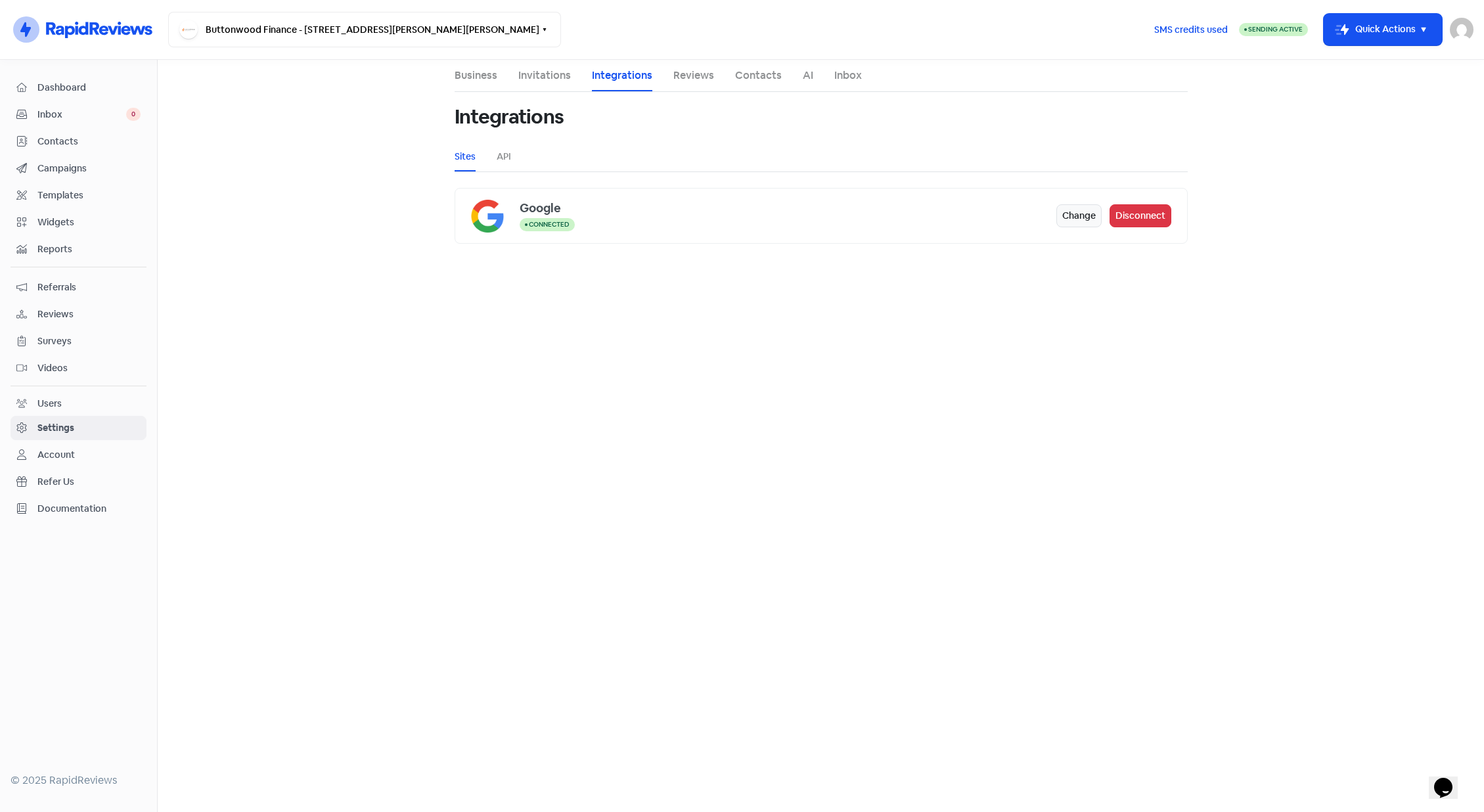
click at [683, 71] on link "Reviews" at bounding box center [693, 76] width 41 height 16
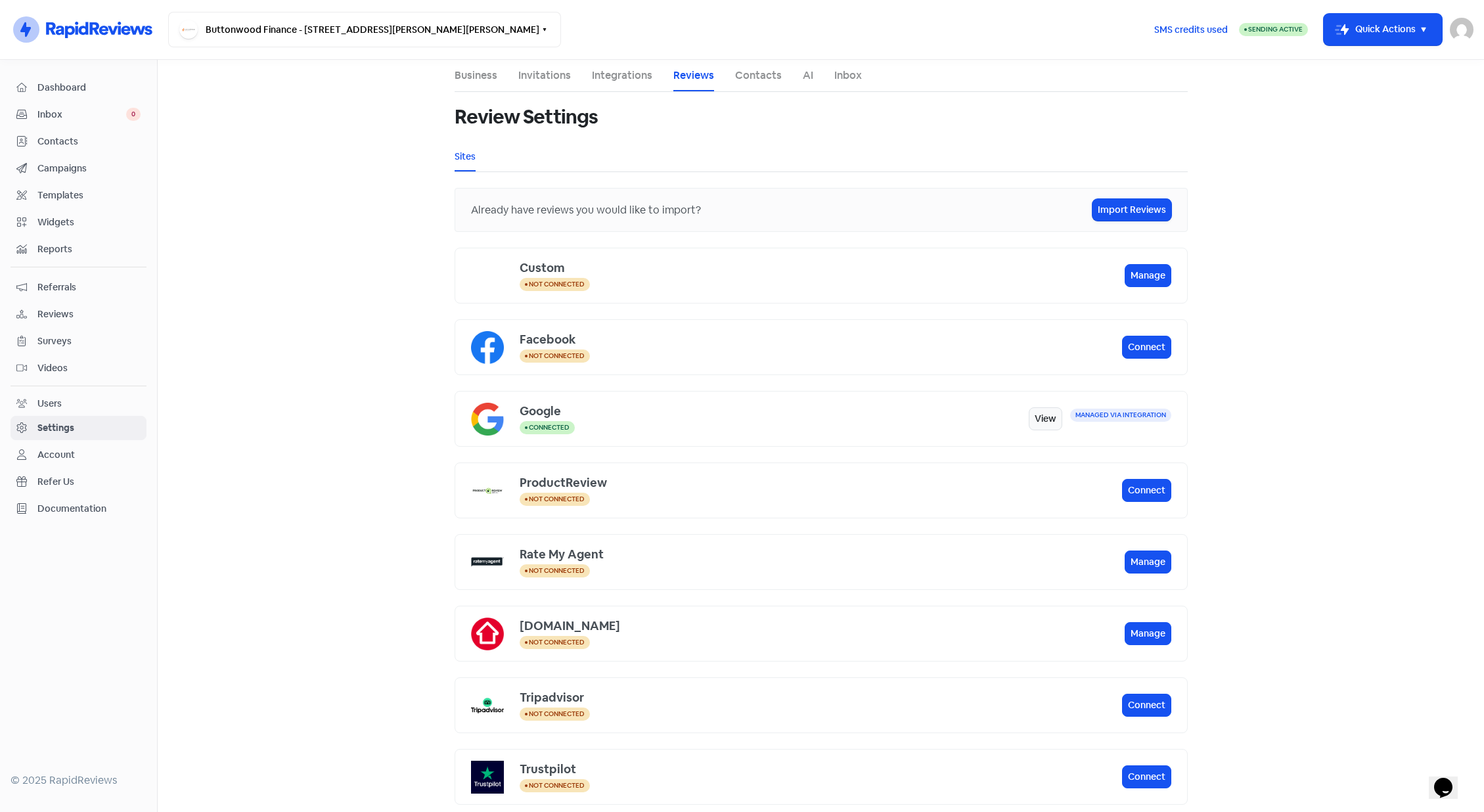
click at [466, 71] on link "Business" at bounding box center [476, 76] width 43 height 16
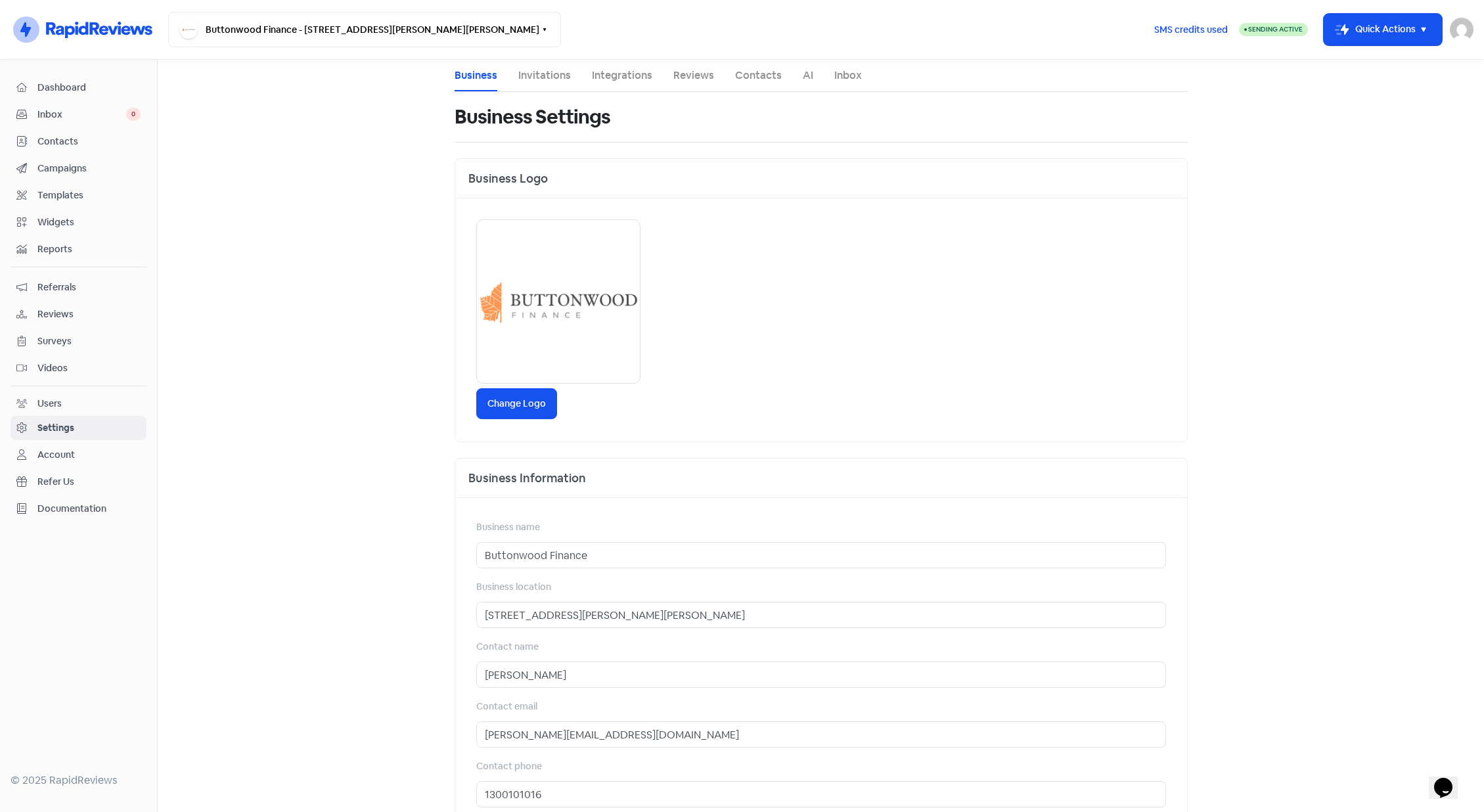
scroll to position [224, 0]
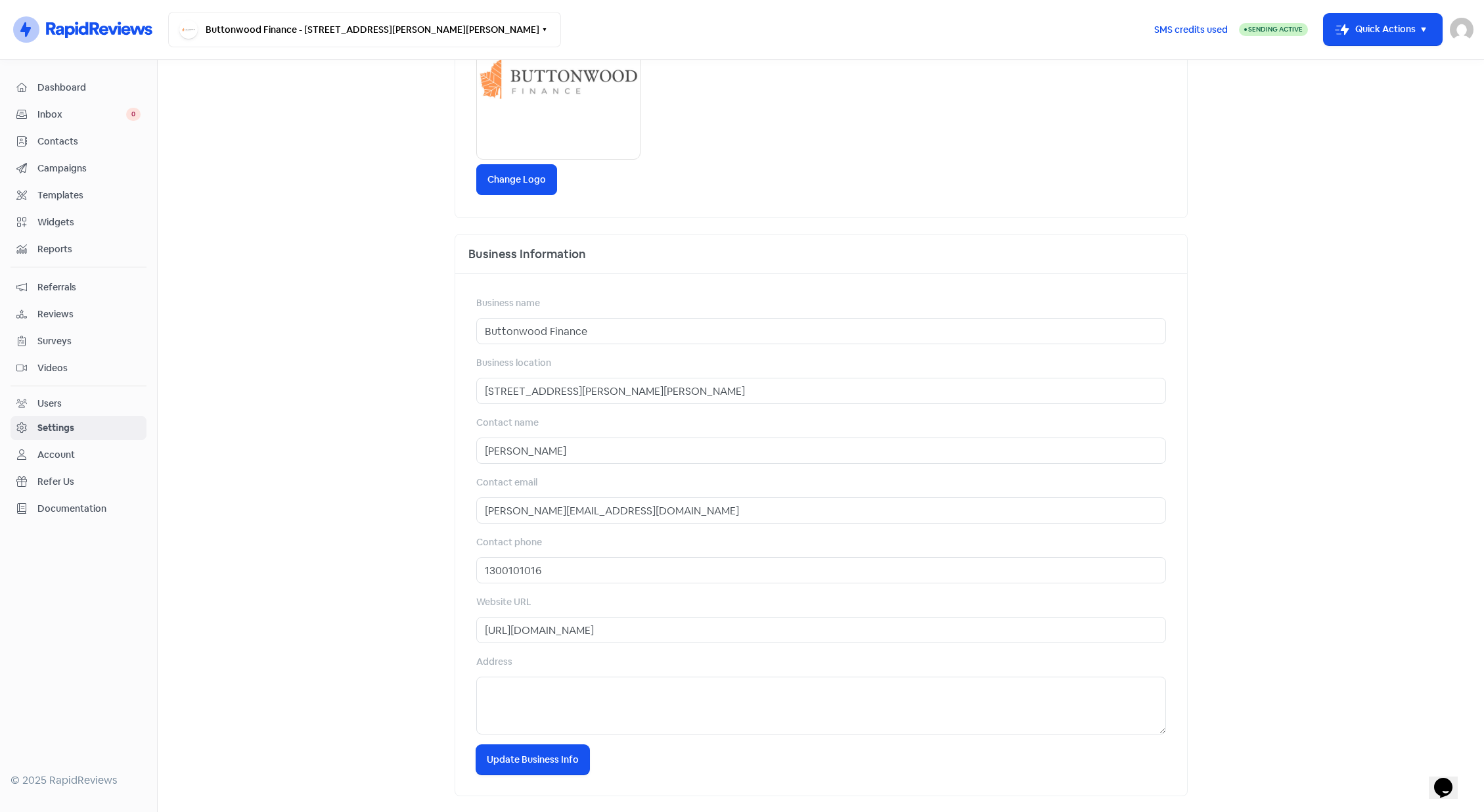
click at [71, 318] on span "Reviews" at bounding box center [89, 314] width 103 height 14
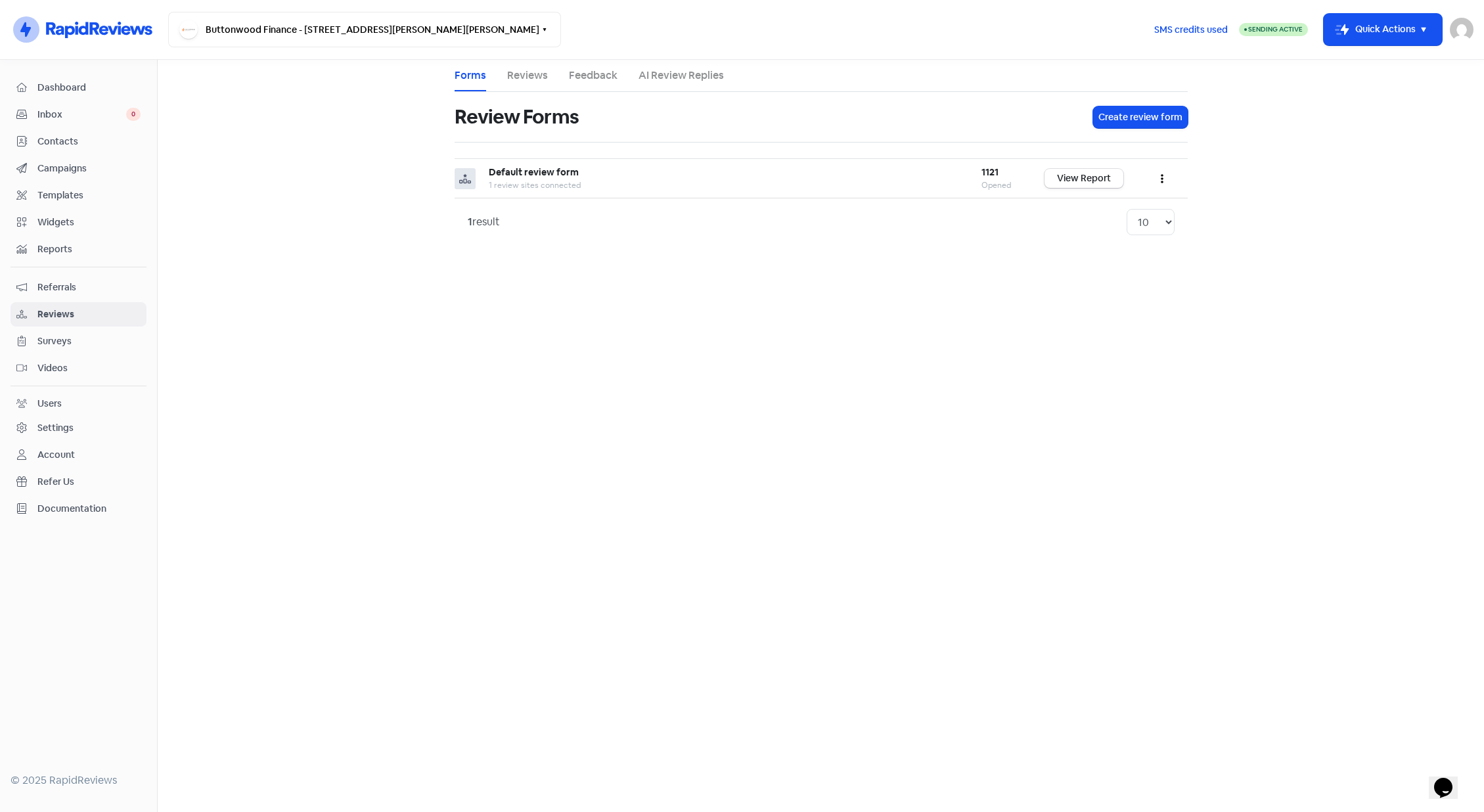
click at [512, 69] on link "Reviews" at bounding box center [528, 76] width 41 height 16
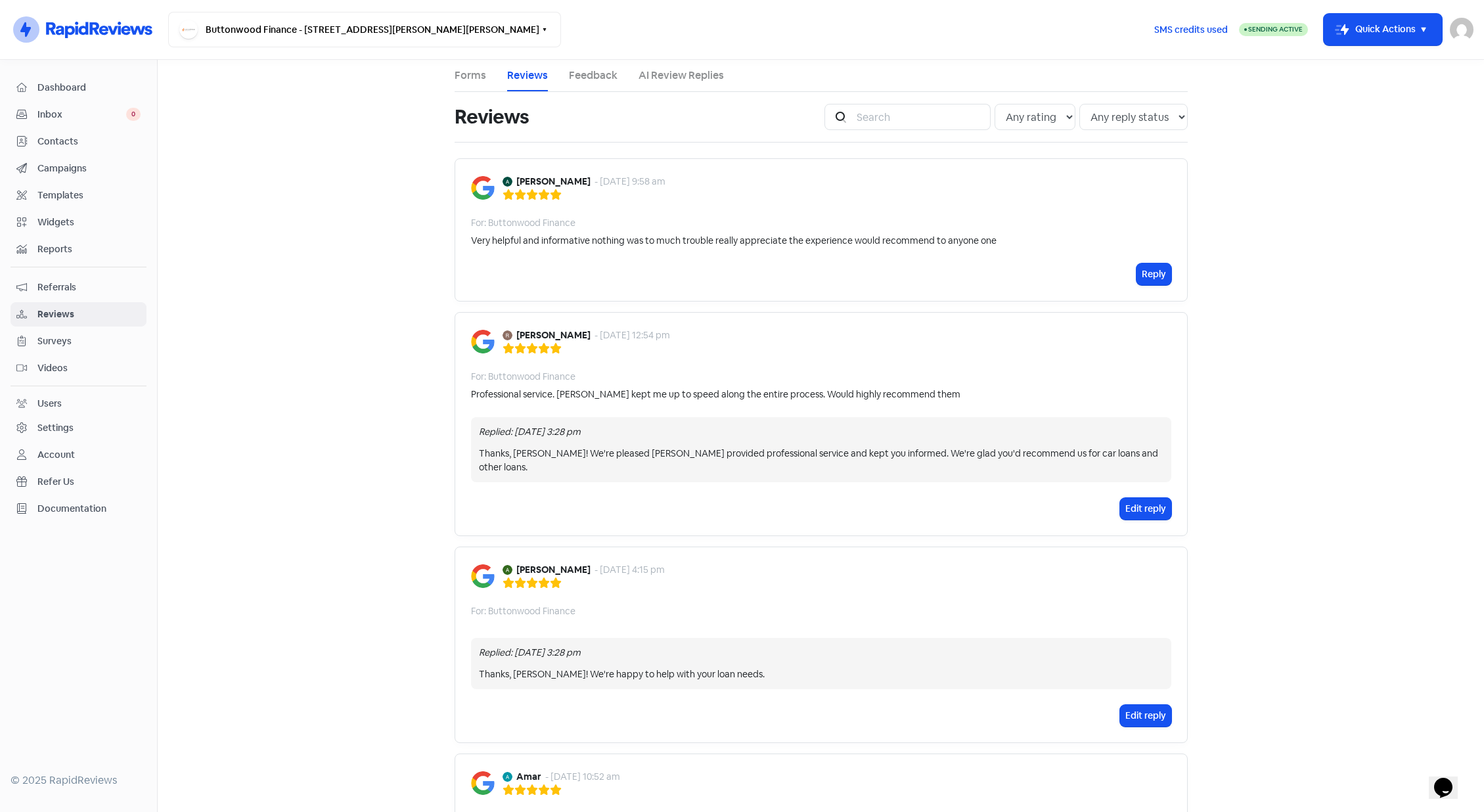
click at [479, 76] on link "Forms" at bounding box center [471, 76] width 32 height 16
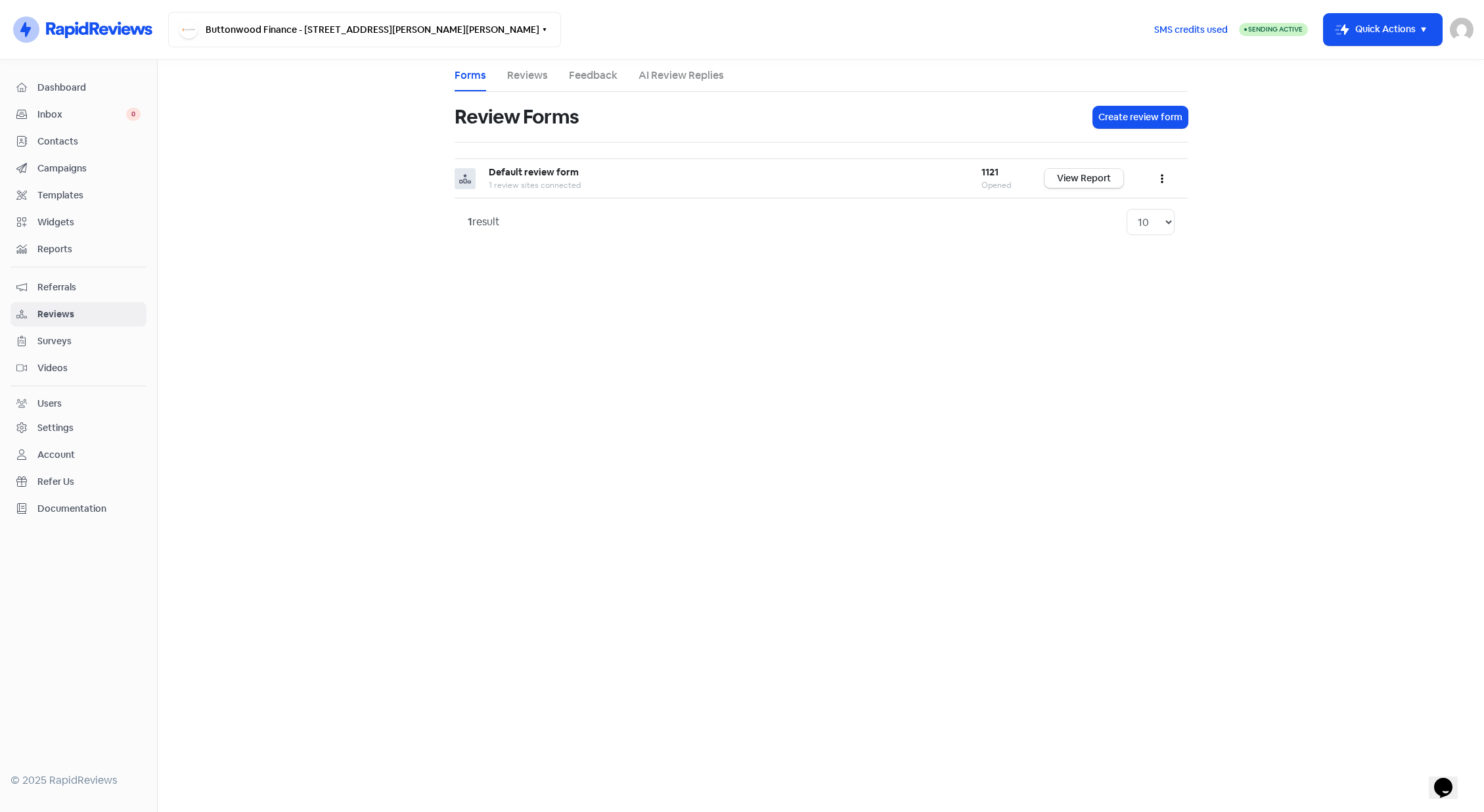
click at [683, 76] on link "AI Review Replies" at bounding box center [681, 76] width 85 height 16
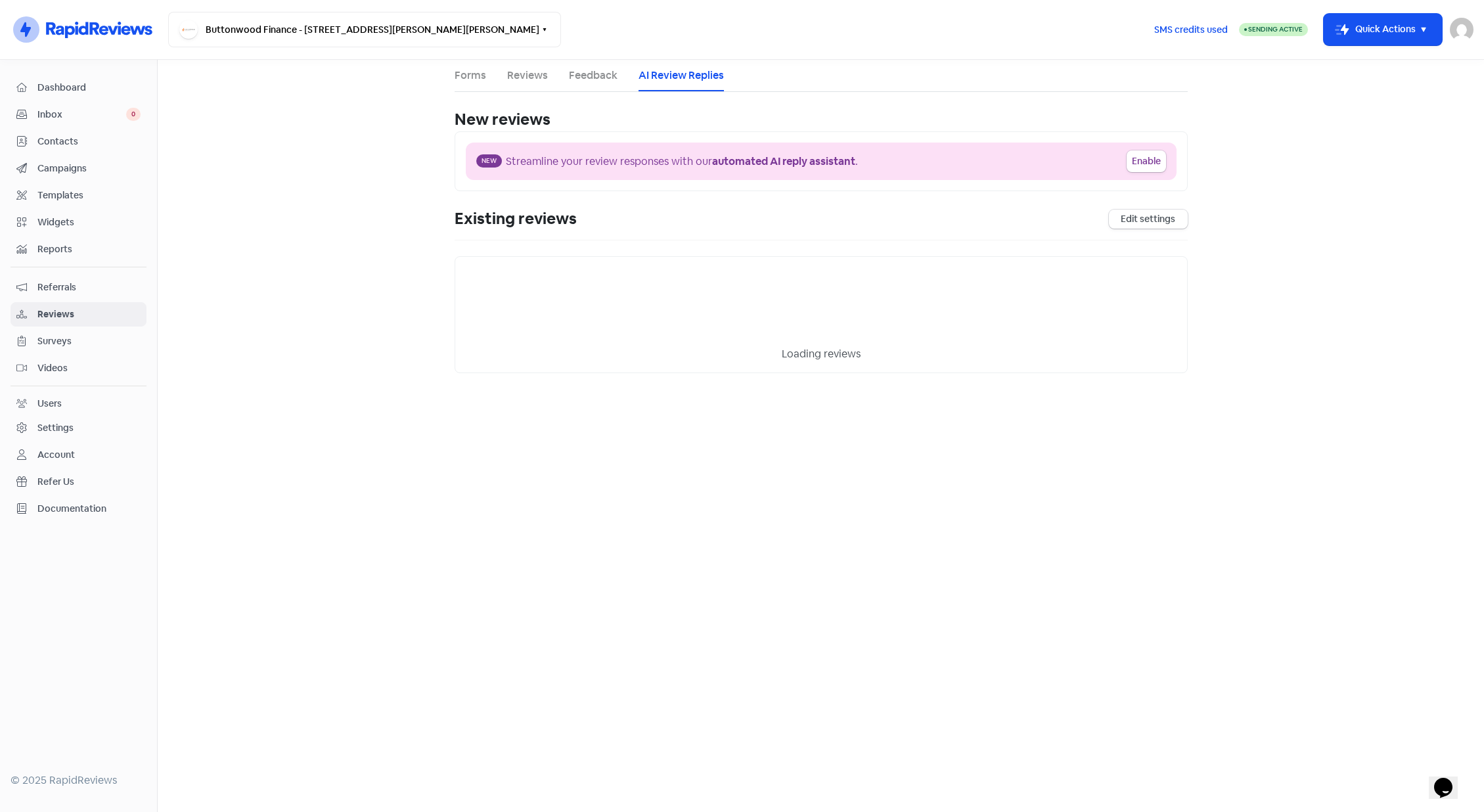
click at [575, 74] on link "Feedback" at bounding box center [592, 76] width 48 height 16
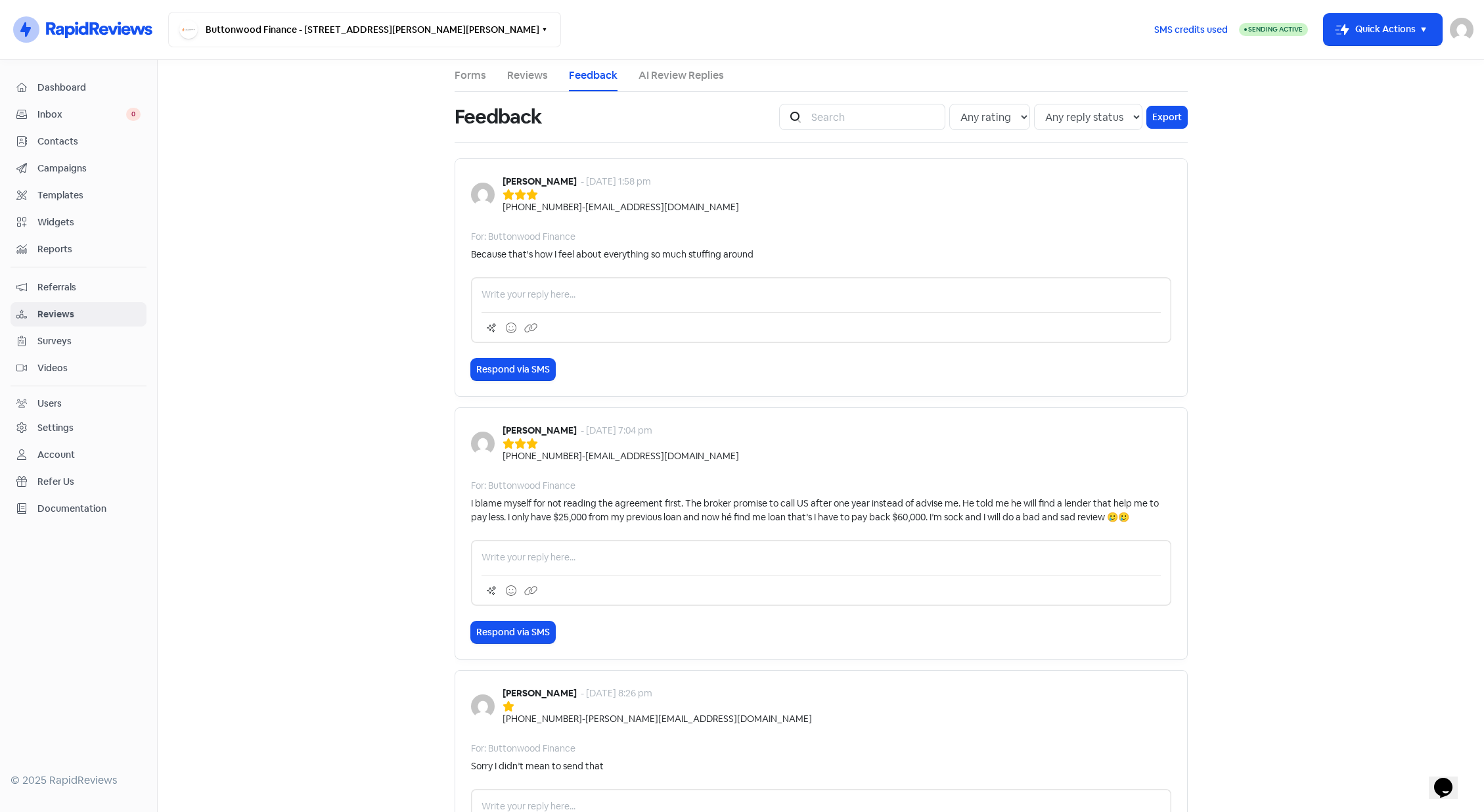
click at [461, 71] on link "Forms" at bounding box center [471, 76] width 32 height 16
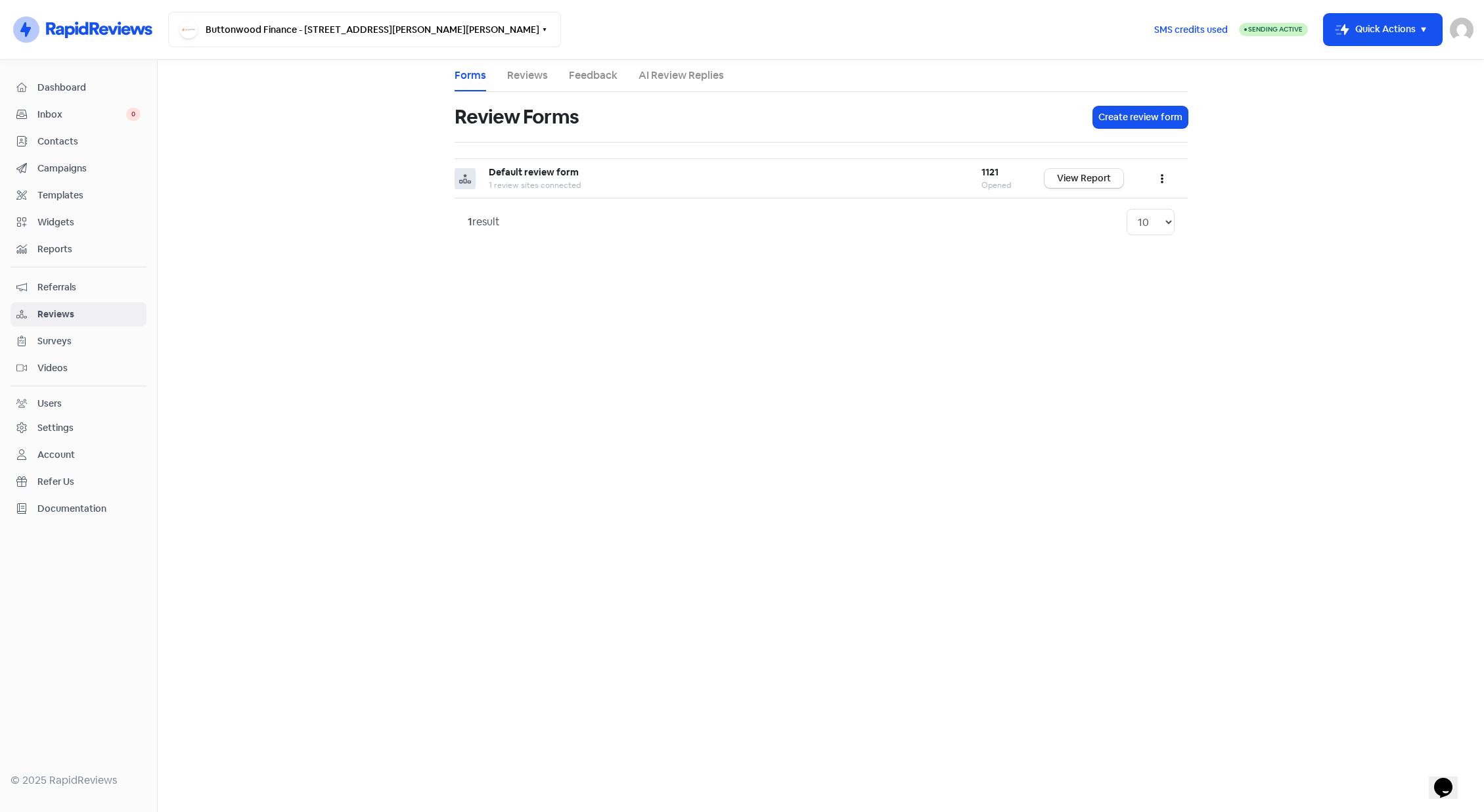
click at [43, 215] on span "Widgets" at bounding box center [89, 222] width 103 height 14
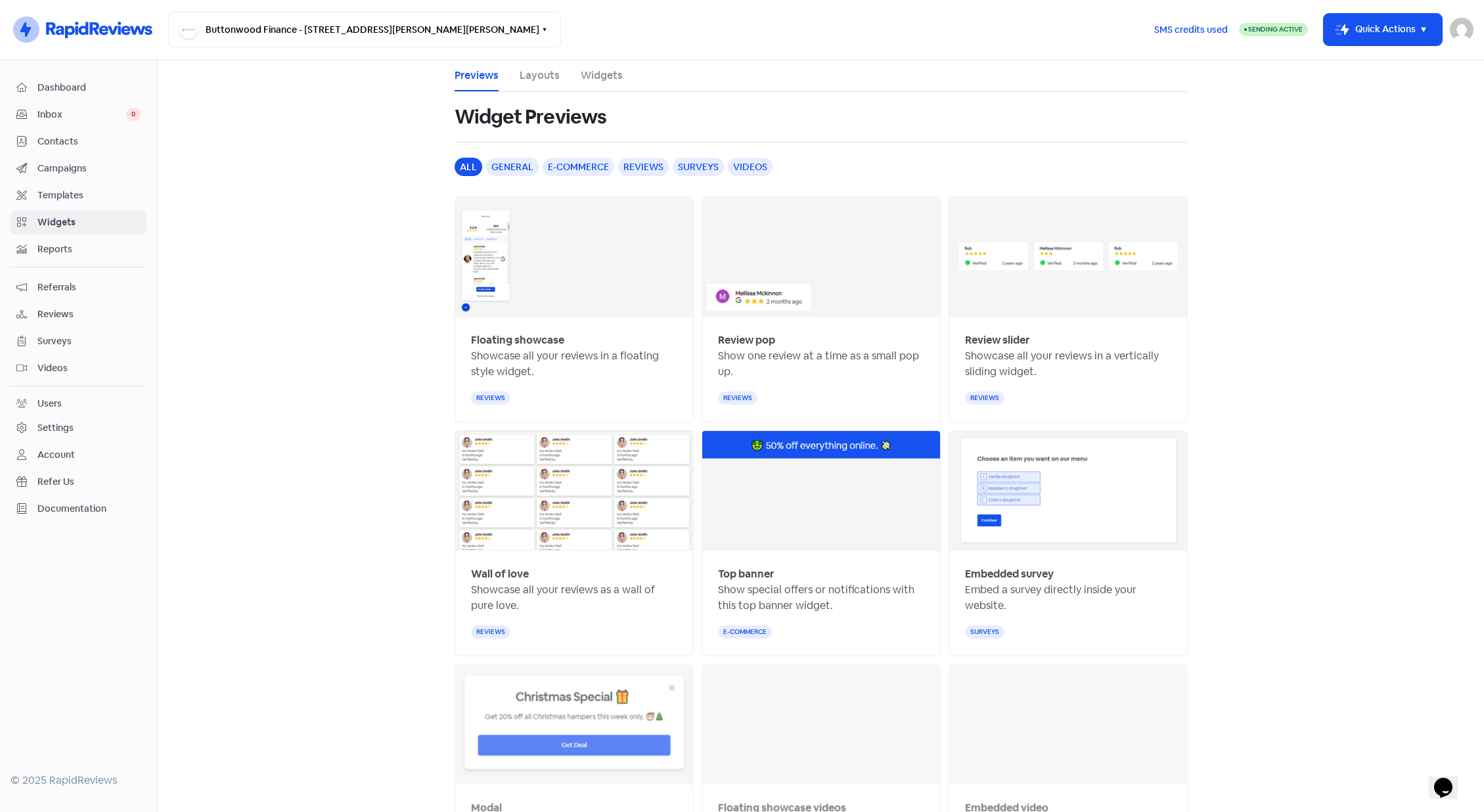
click at [633, 159] on div "reviews" at bounding box center [644, 167] width 50 height 19
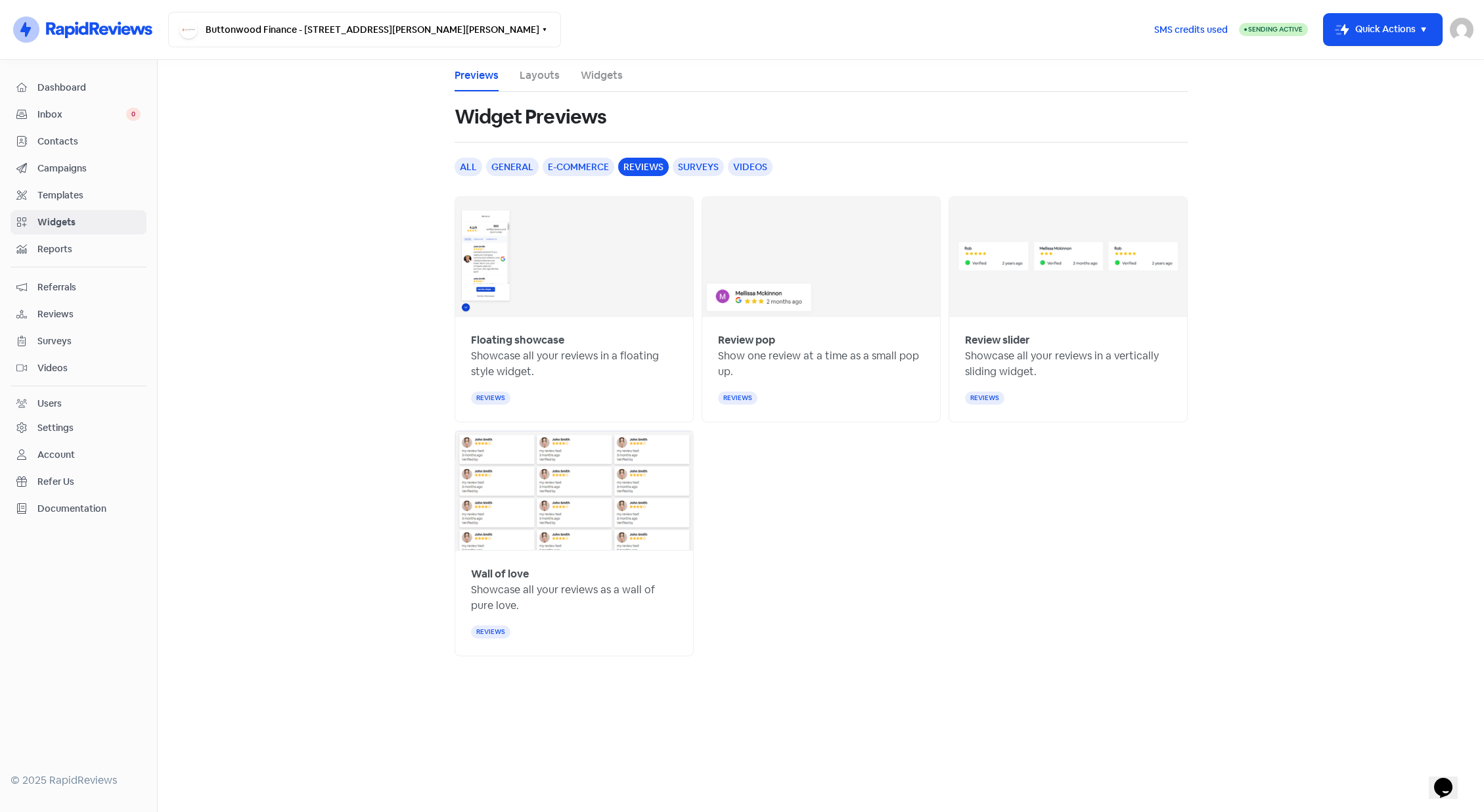
click at [994, 342] on b "Review slider" at bounding box center [997, 339] width 64 height 14
click at [1007, 362] on p "Showcase all your reviews in a vertically sliding widget." at bounding box center [1068, 364] width 206 height 32
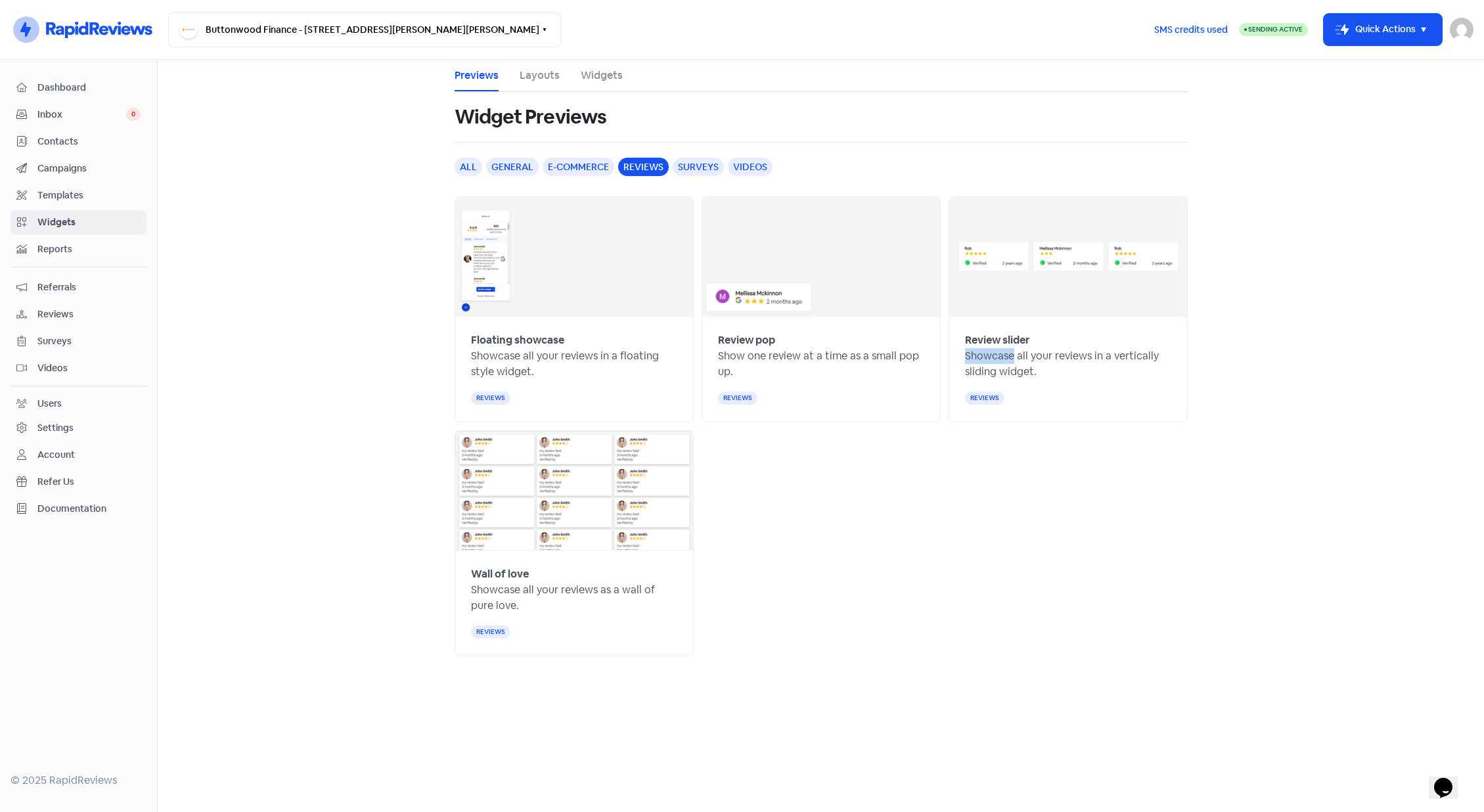
click at [1007, 362] on p "Showcase all your reviews in a vertically sliding widget." at bounding box center [1068, 364] width 206 height 32
click at [583, 84] on li "Widgets" at bounding box center [602, 76] width 42 height 32
click at [586, 77] on link "Widgets" at bounding box center [602, 76] width 42 height 16
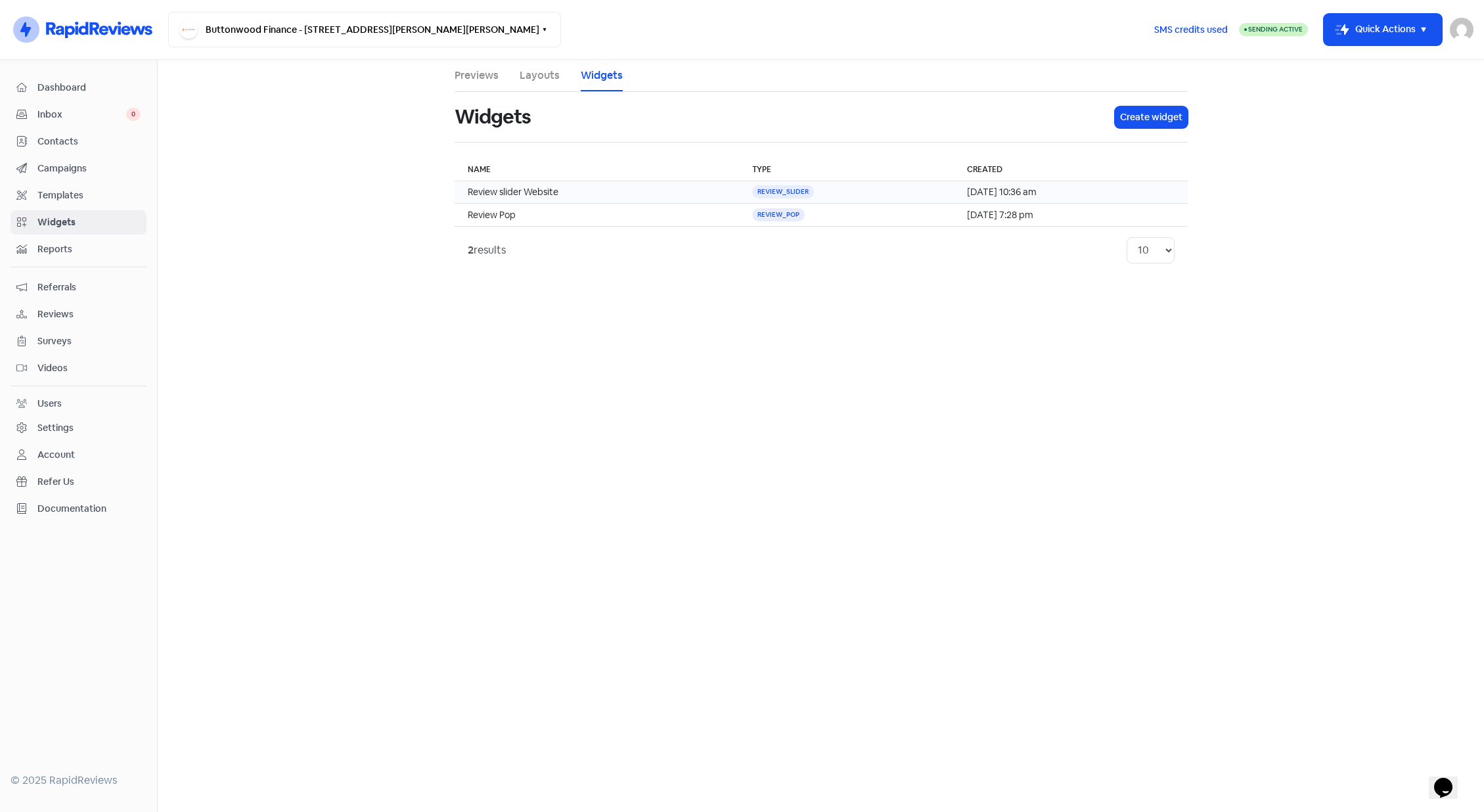
click at [1042, 193] on td "[DATE] 10:36 am" at bounding box center [1070, 192] width 234 height 22
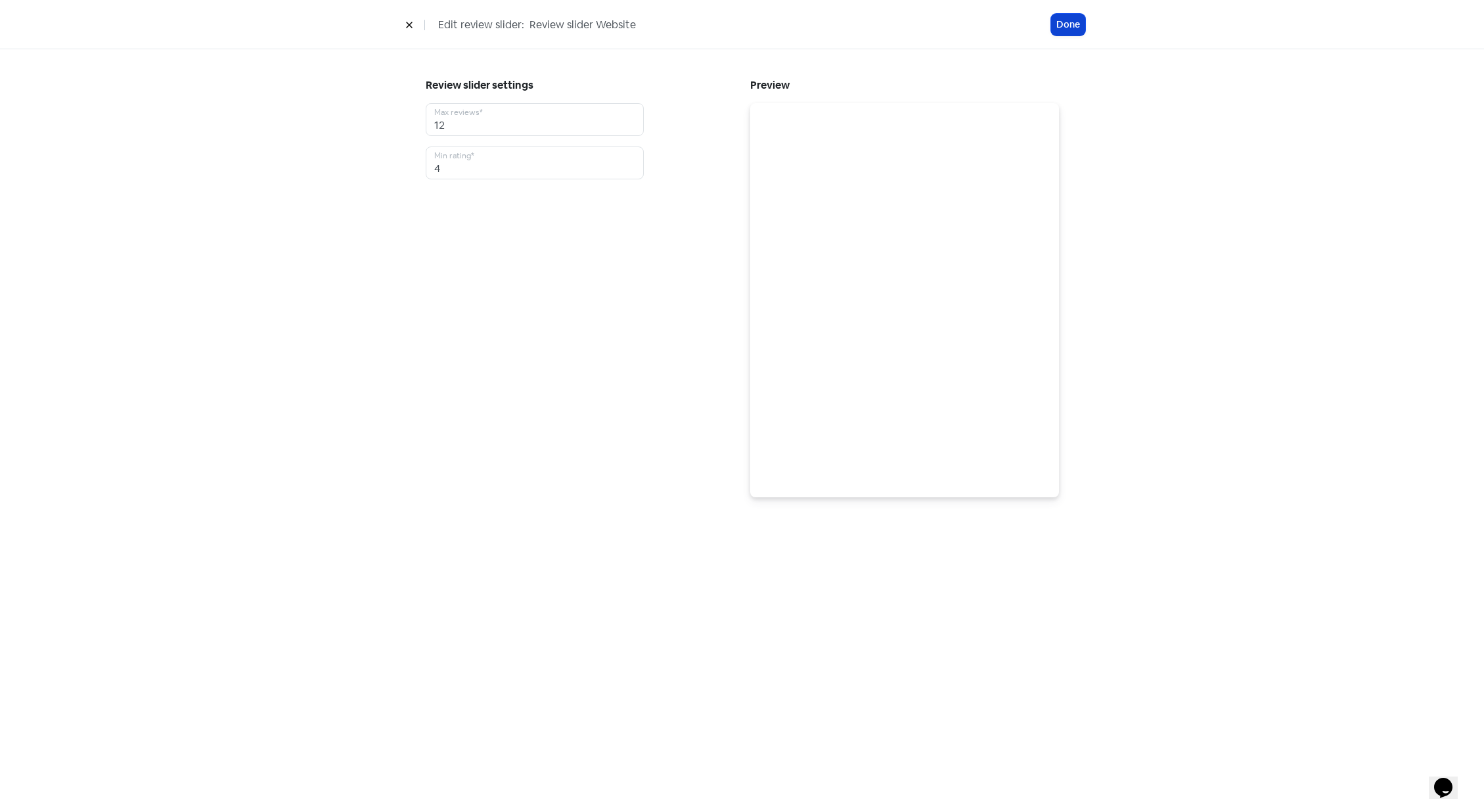
click at [1080, 26] on button "Done" at bounding box center [1067, 24] width 34 height 22
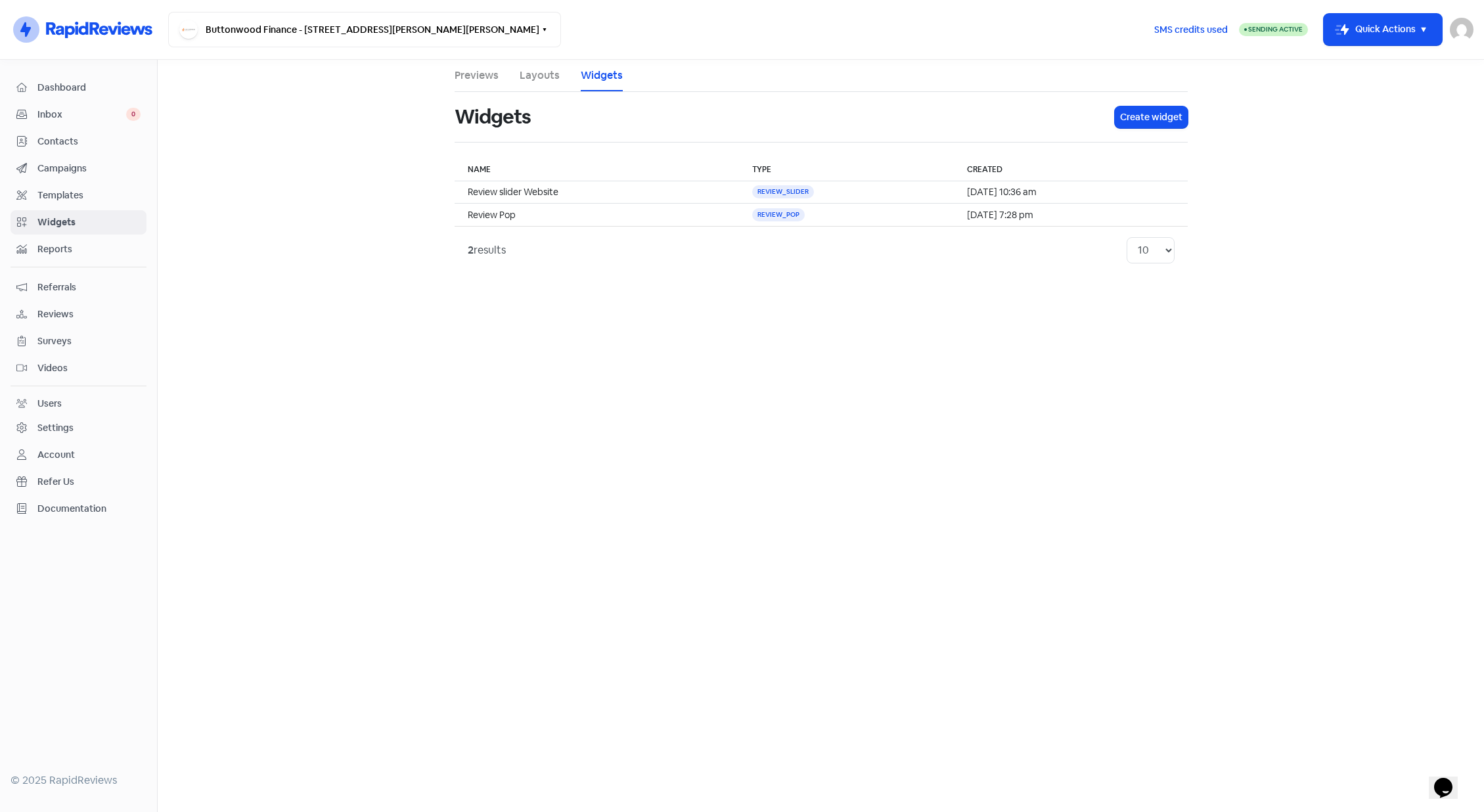
click at [63, 84] on span "Dashboard" at bounding box center [89, 87] width 103 height 14
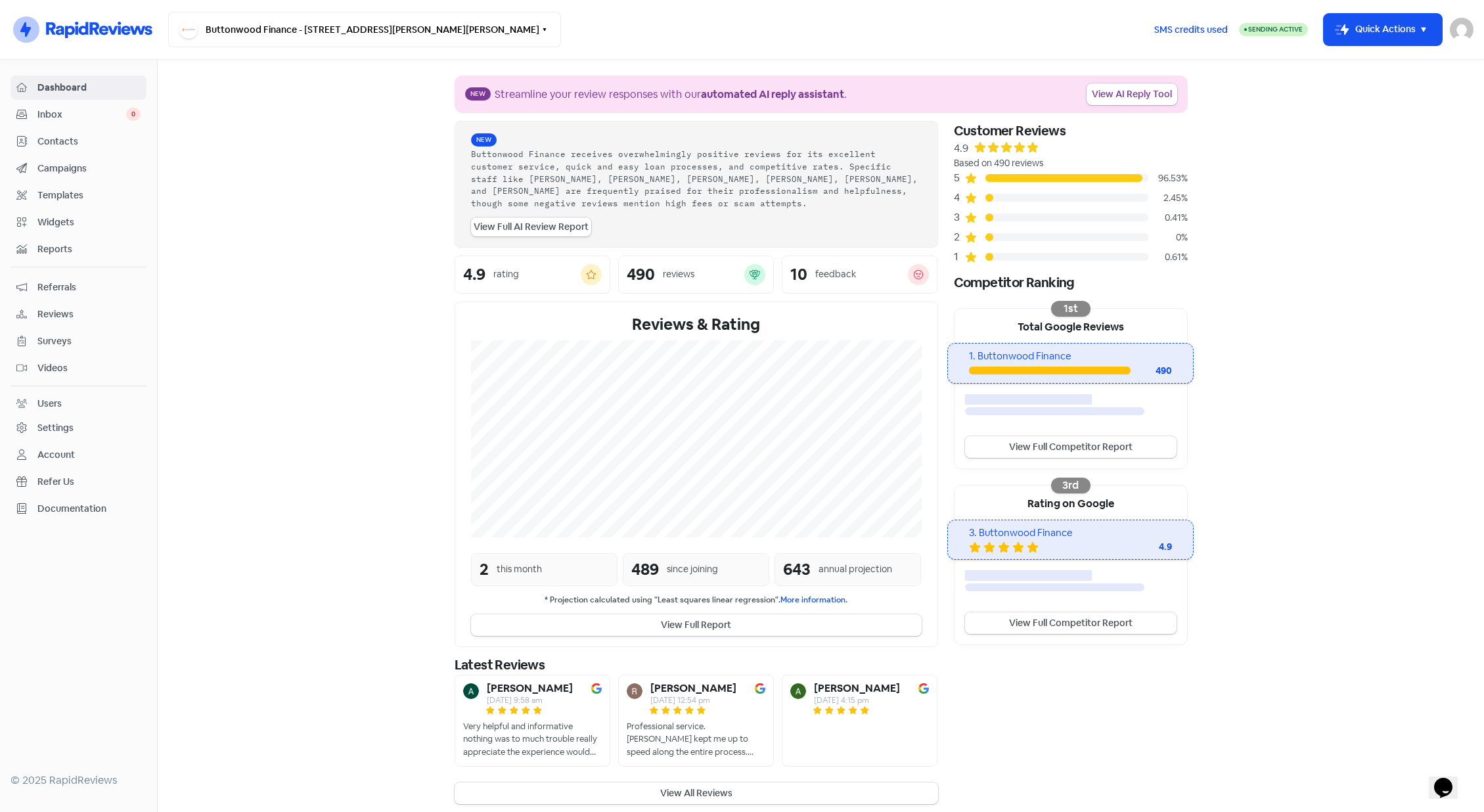
click at [107, 424] on div "Settings" at bounding box center [79, 427] width 124 height 15
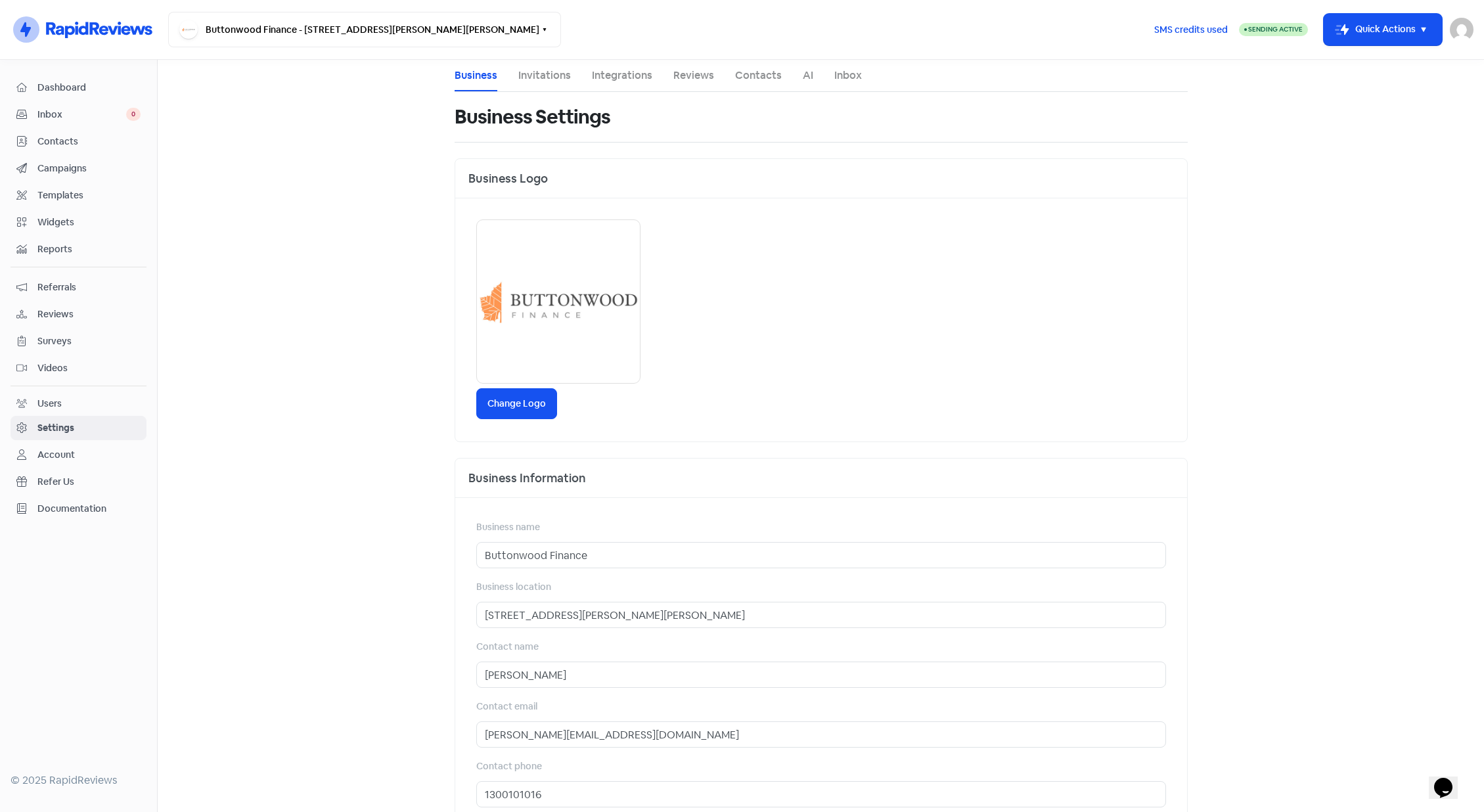
click at [595, 79] on link "Integrations" at bounding box center [622, 76] width 61 height 16
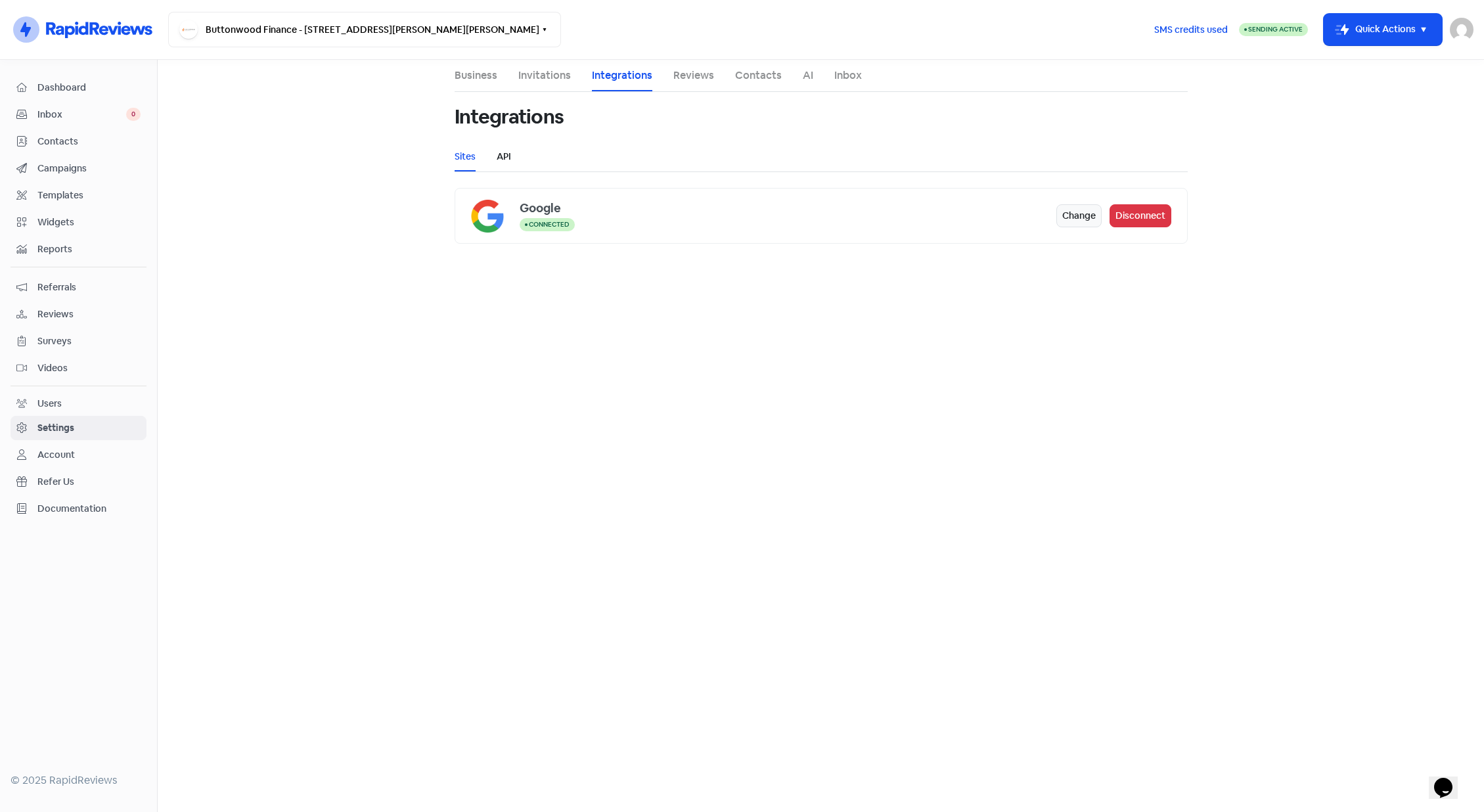
click at [499, 153] on link "API" at bounding box center [504, 156] width 14 height 14
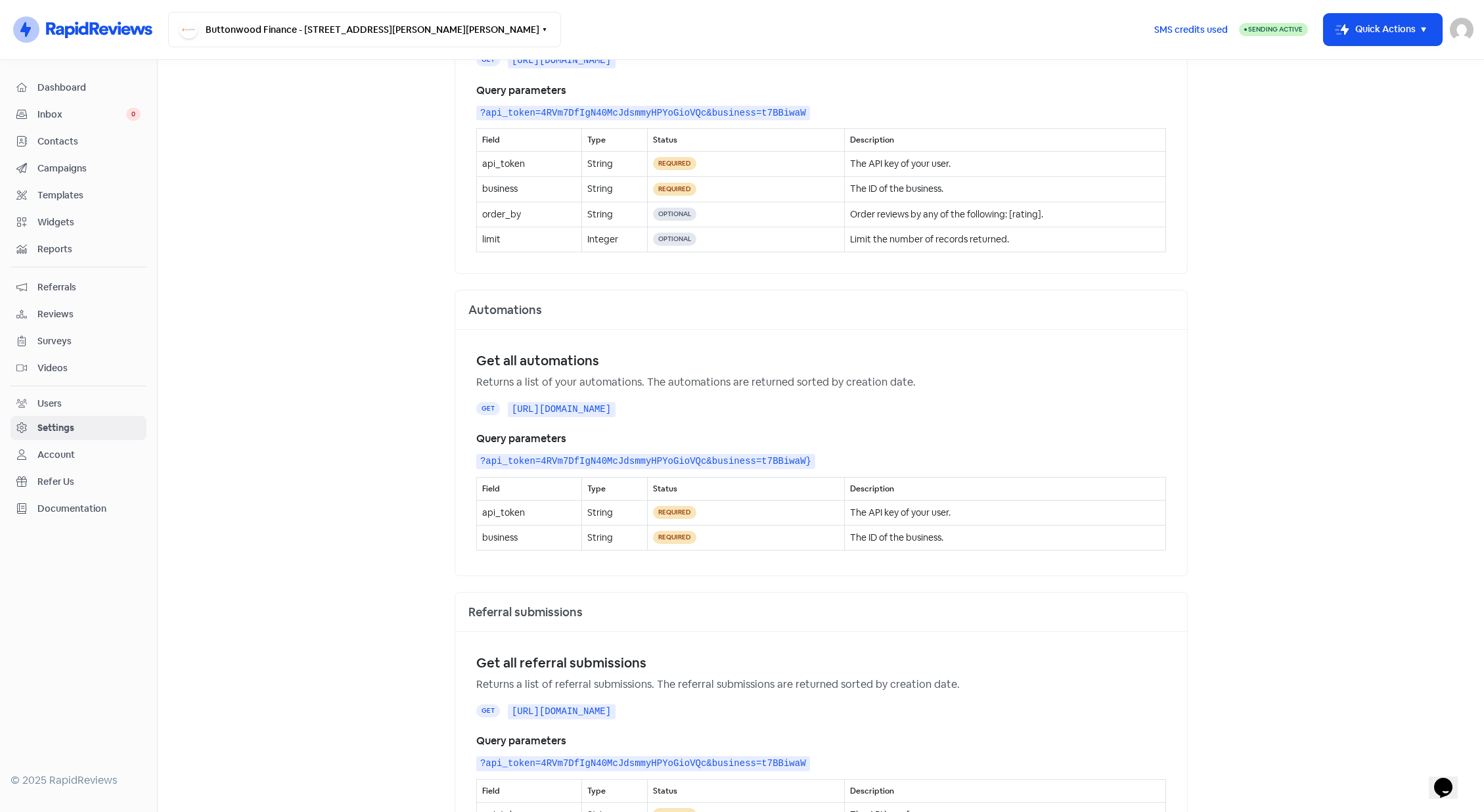
scroll to position [3436, 0]
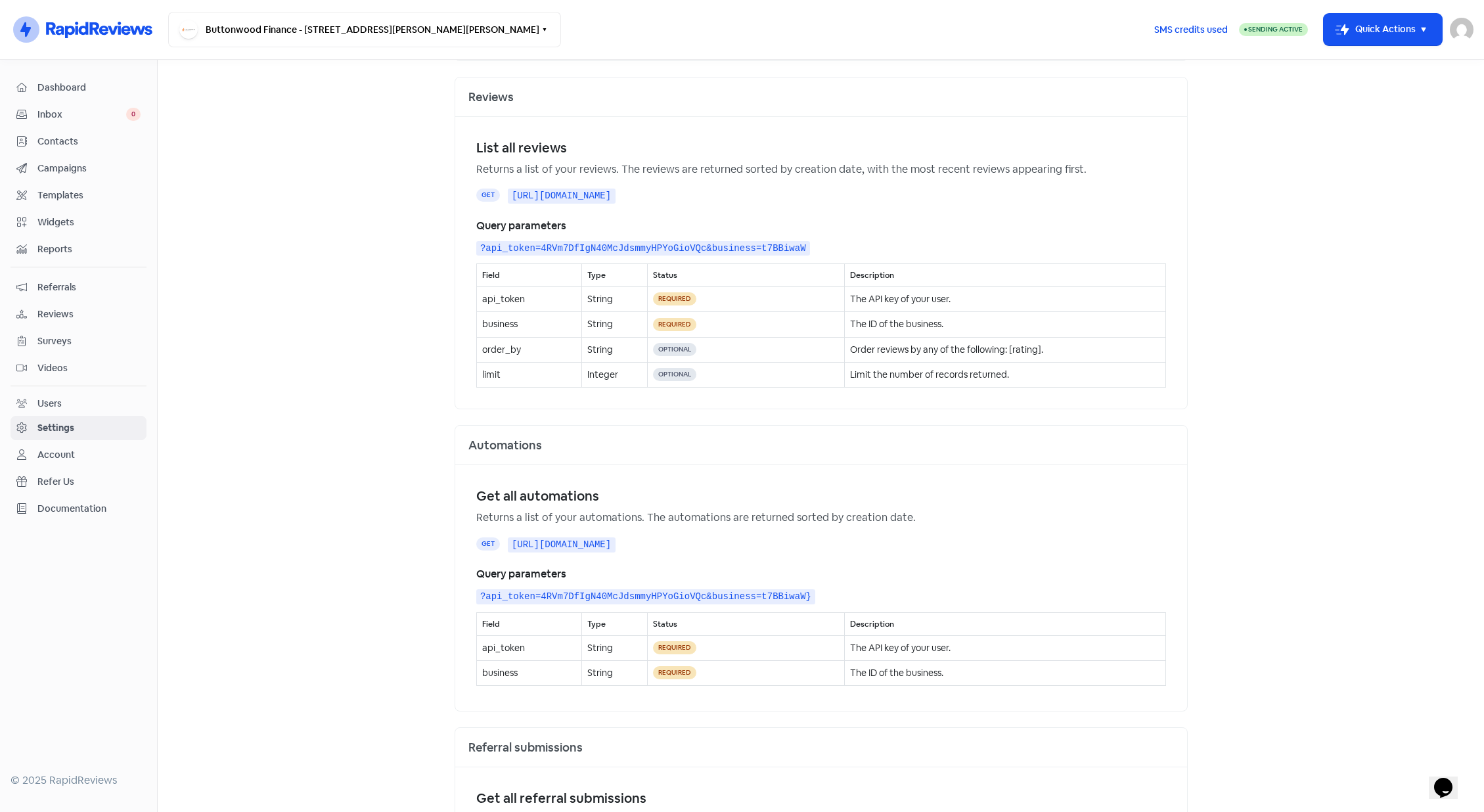
click at [91, 318] on span "Reviews" at bounding box center [89, 314] width 103 height 14
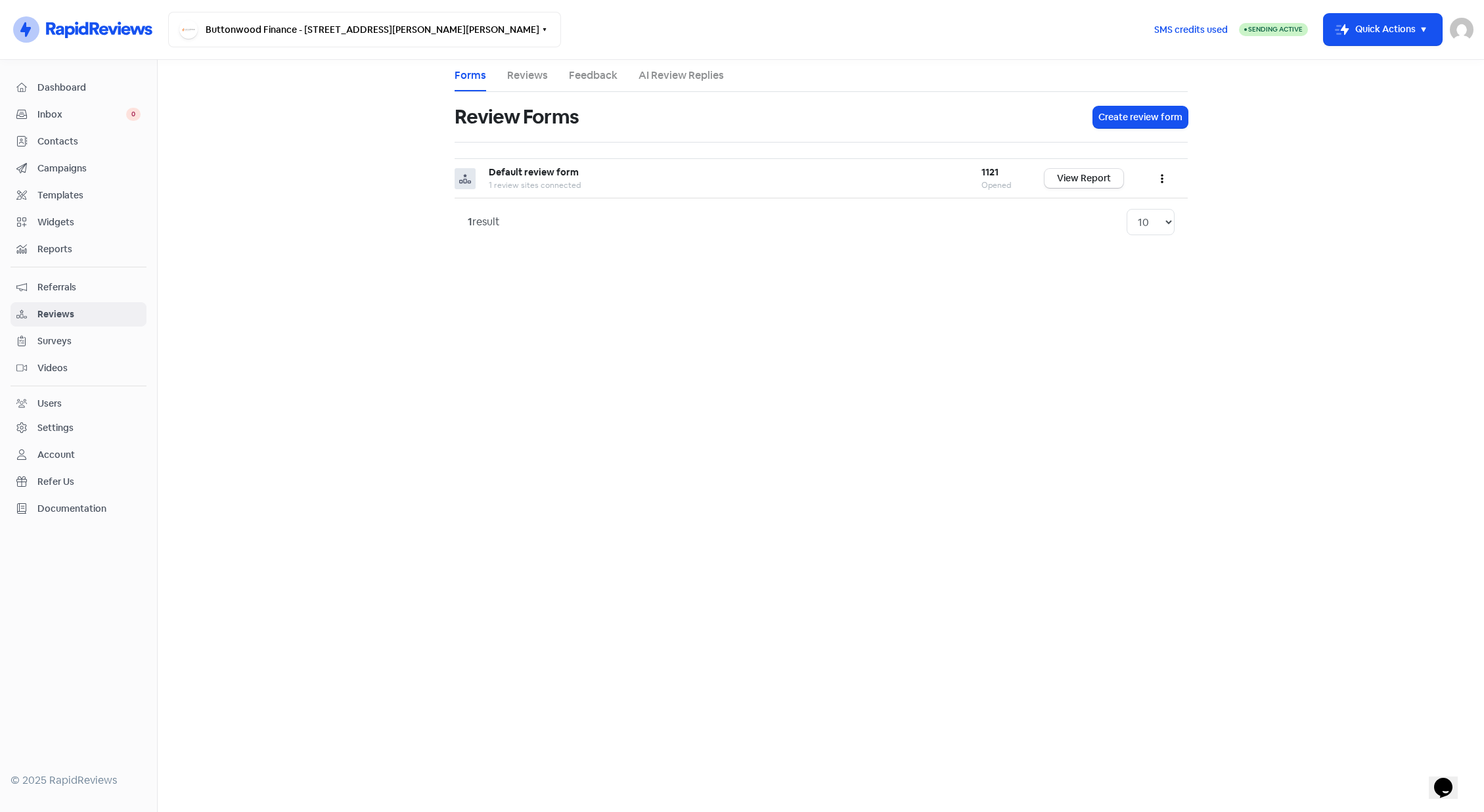
click at [73, 226] on span "Widgets" at bounding box center [89, 222] width 103 height 14
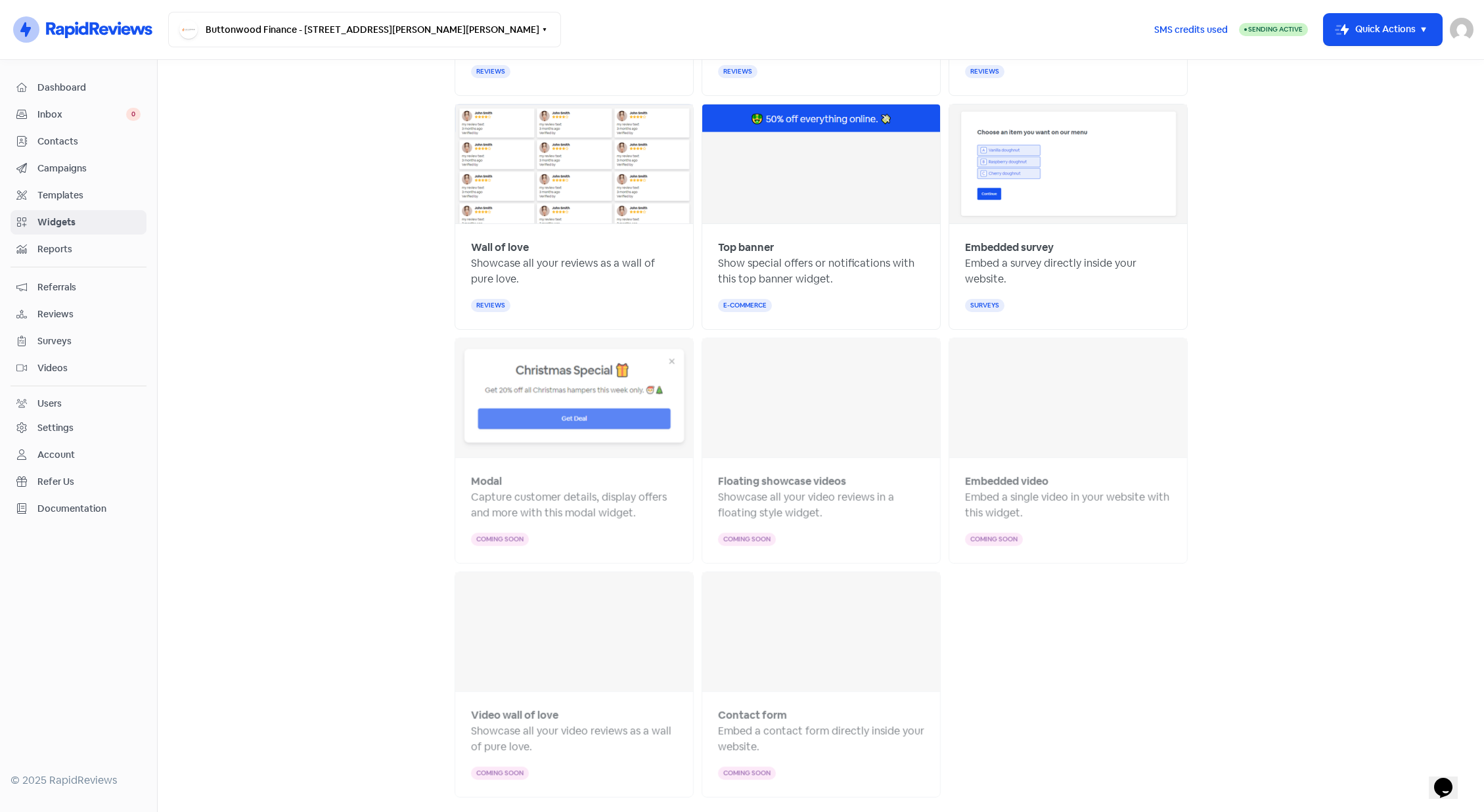
scroll to position [328, 0]
click at [88, 368] on span "Videos" at bounding box center [89, 367] width 103 height 14
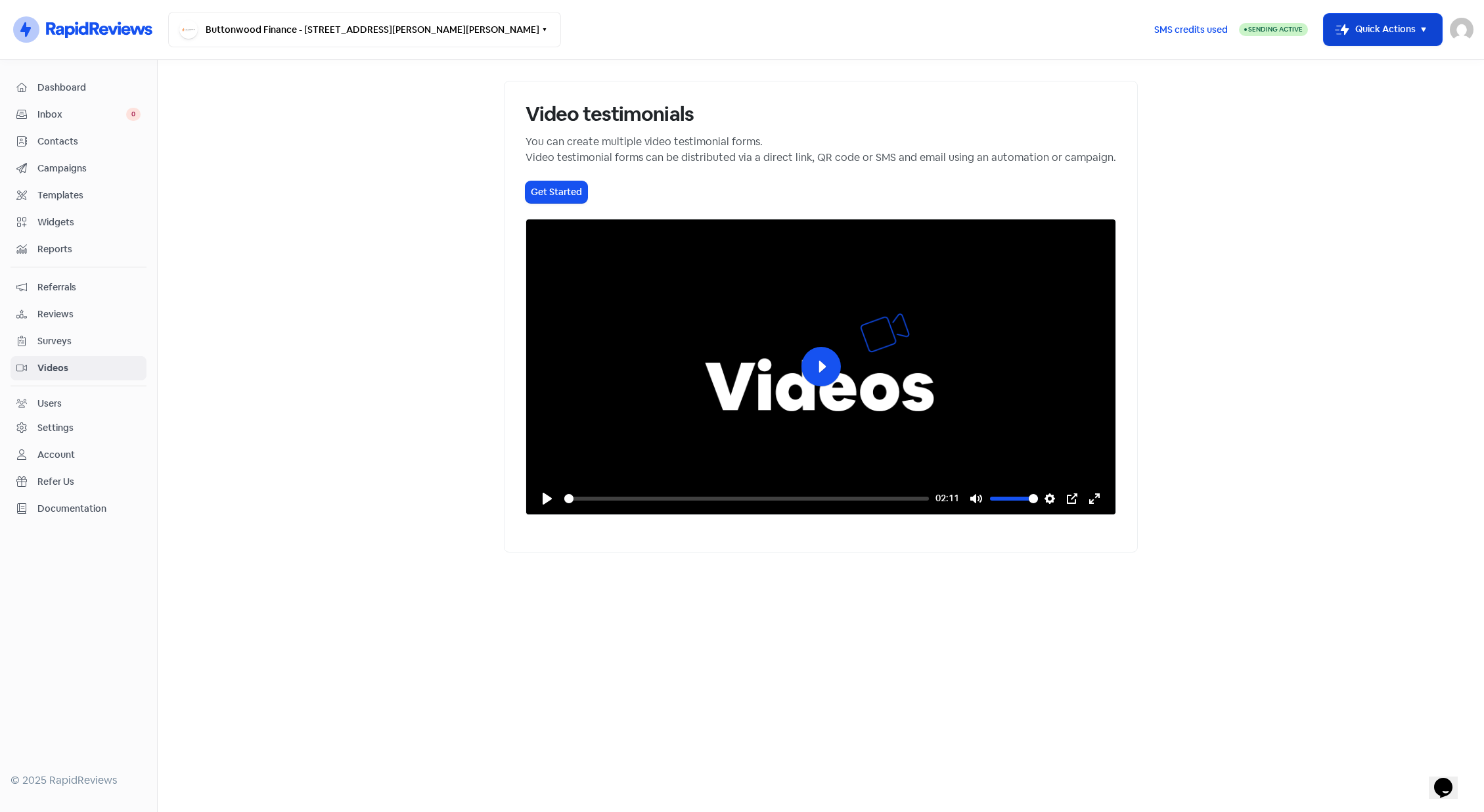
click at [1369, 39] on button "Icon For Thunder-move Quick Actions" at bounding box center [1383, 30] width 118 height 32
click at [1278, 287] on main "Video testimonials You can create multiple video testimonial forms. Video testi…" at bounding box center [821, 436] width 1326 height 752
click at [1435, 782] on div "Opens Chat This icon Opens the chat window." at bounding box center [1443, 787] width 21 height 21
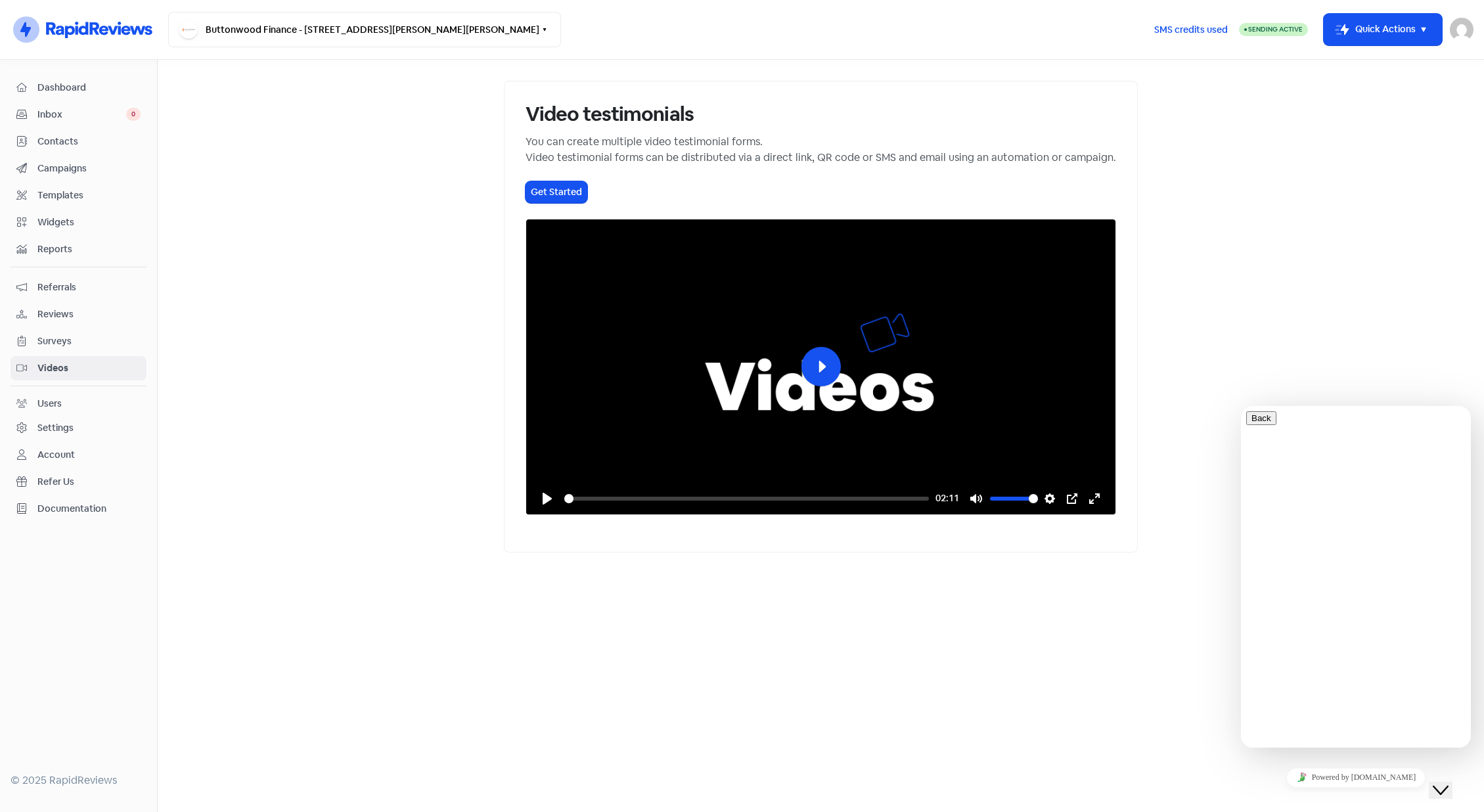
scroll to position [102, 0]
click at [1268, 421] on button "Back" at bounding box center [1261, 418] width 30 height 14
click at [204, 271] on main "Video testimonials You can create multiple video testimonial forms. Video testi…" at bounding box center [821, 436] width 1326 height 752
click at [82, 85] on span "Dashboard" at bounding box center [89, 87] width 103 height 14
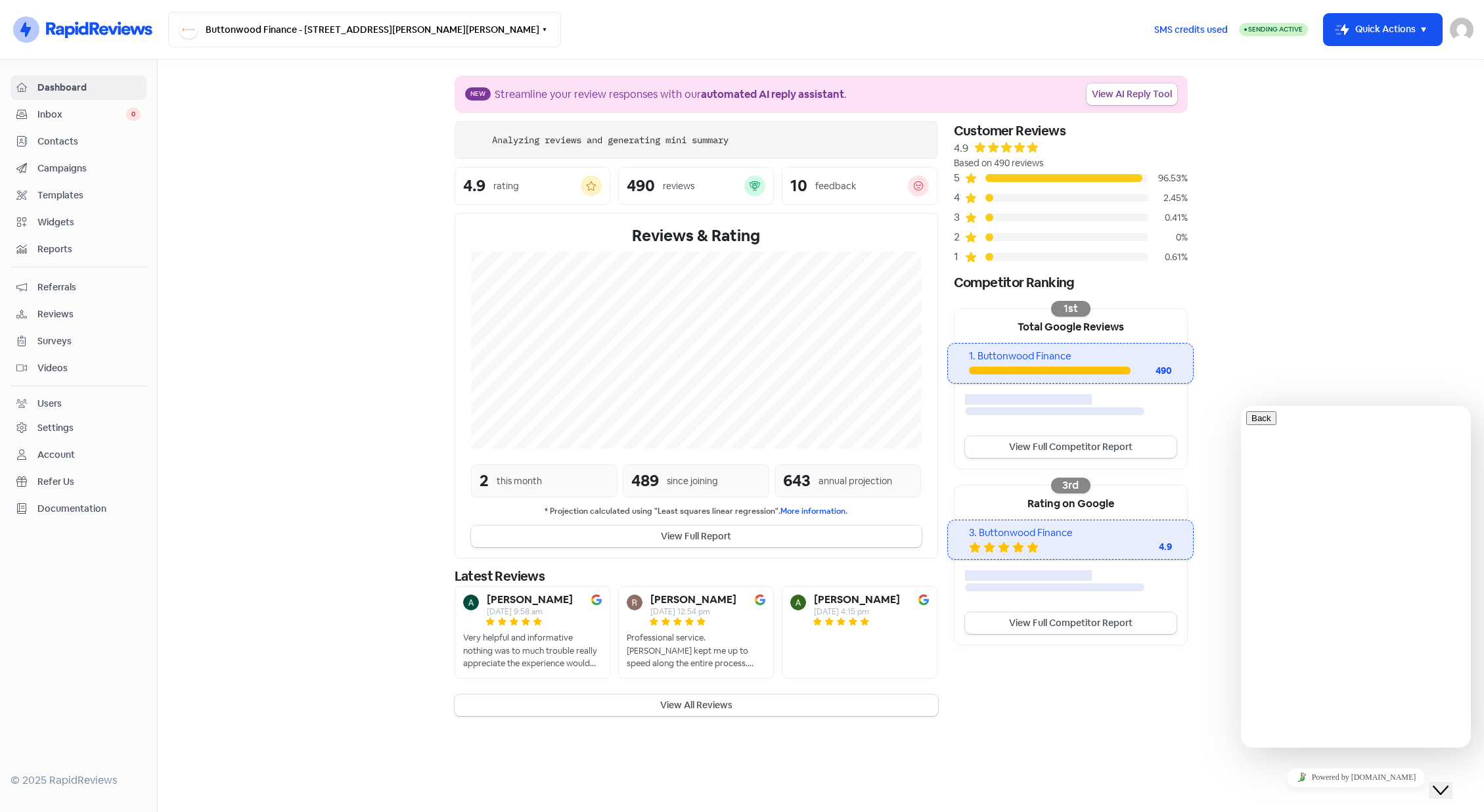
click at [1447, 785] on icon "Chat widget" at bounding box center [1441, 790] width 16 height 9
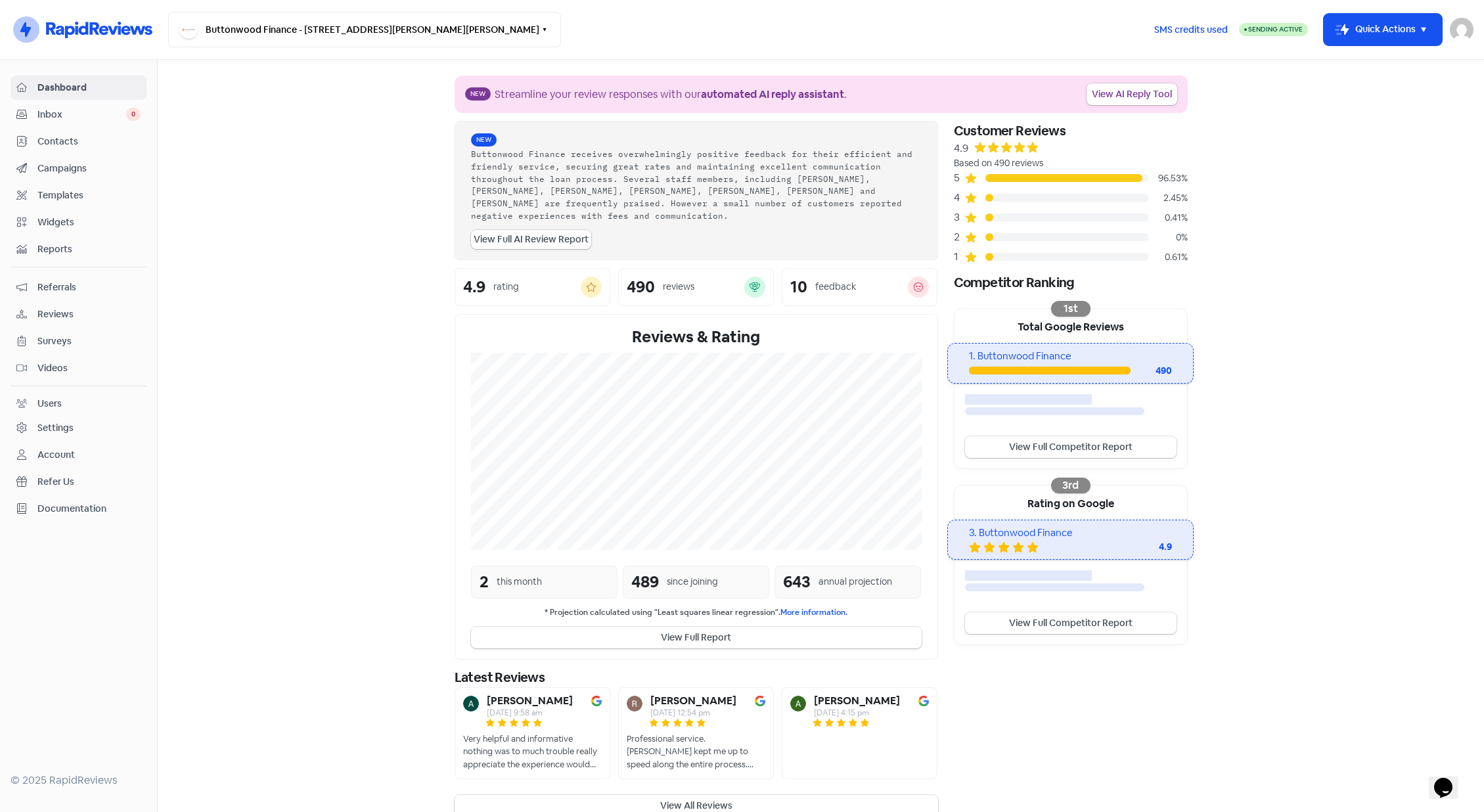
scroll to position [8, 0]
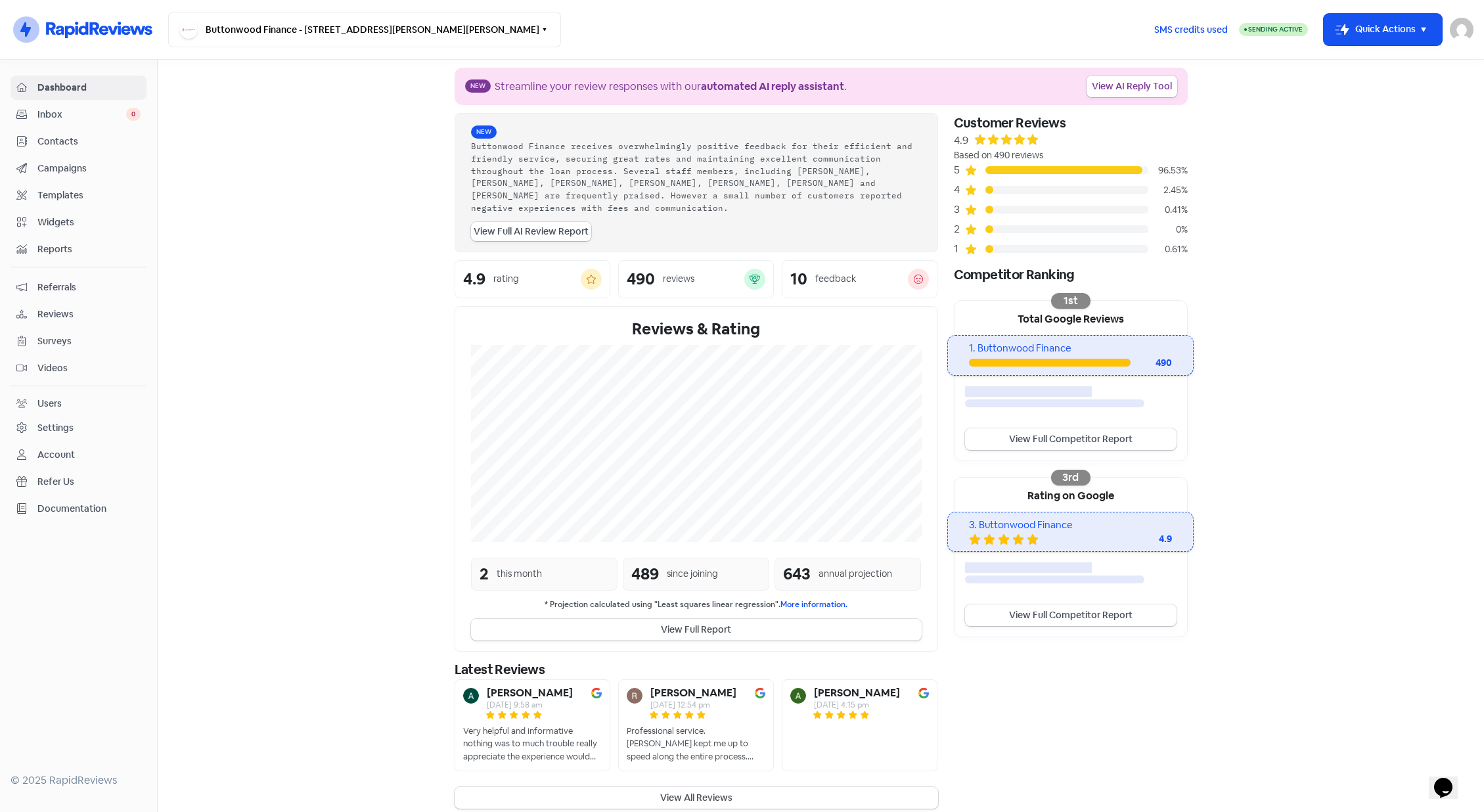
click at [48, 429] on div "Settings" at bounding box center [55, 427] width 36 height 14
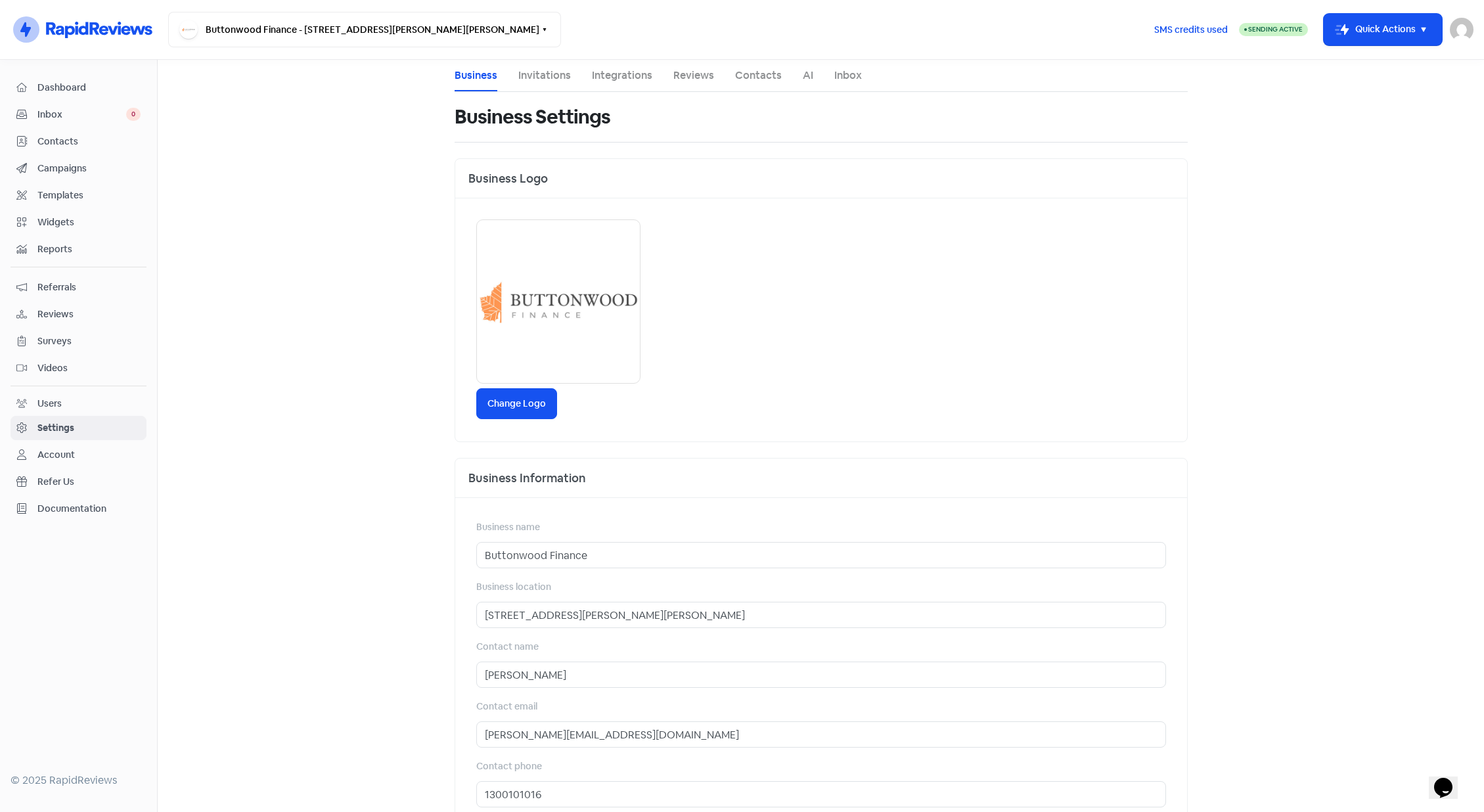
click at [59, 510] on span "Documentation" at bounding box center [89, 508] width 103 height 14
click at [82, 220] on span "Widgets" at bounding box center [89, 222] width 103 height 14
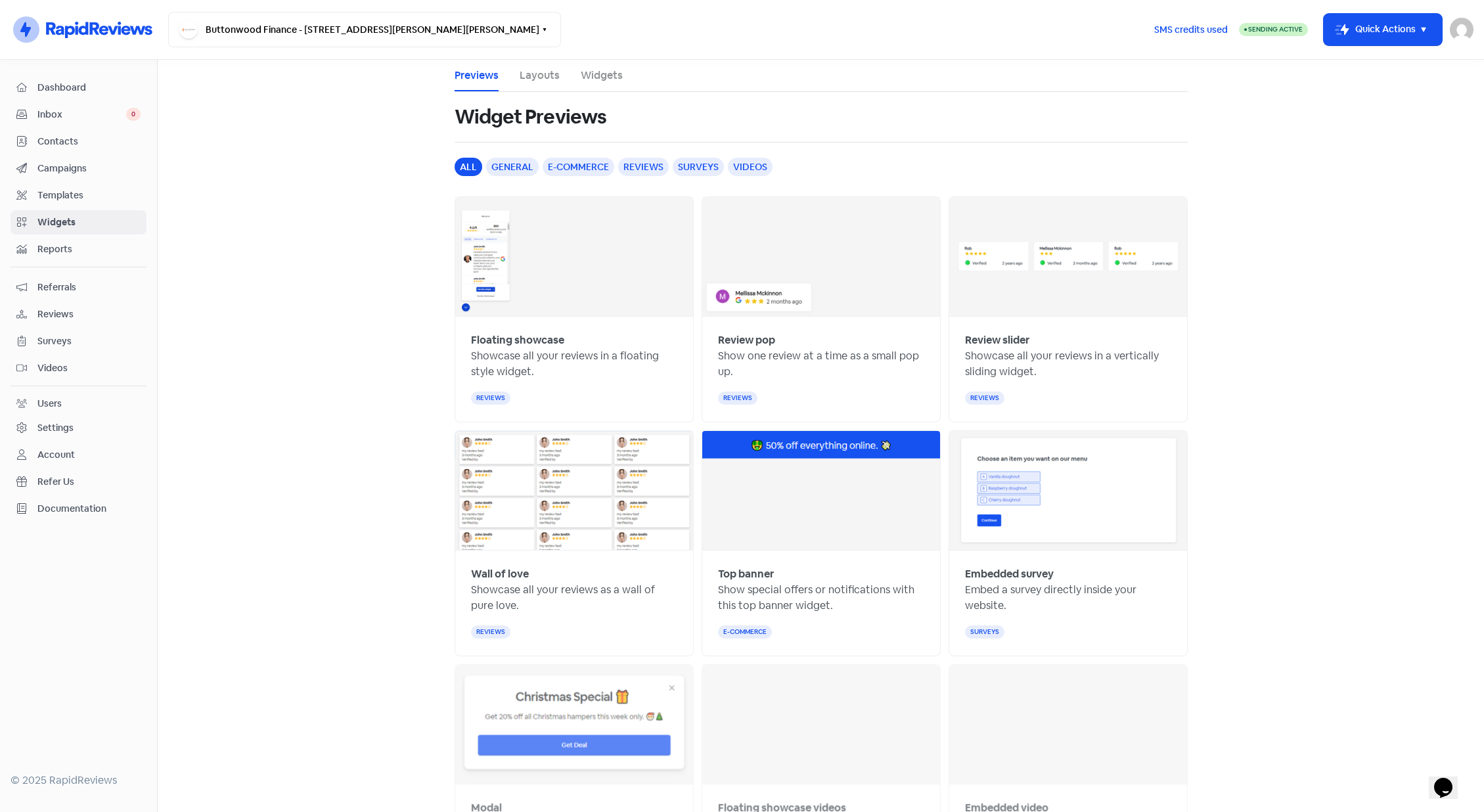
click at [530, 81] on link "Layouts" at bounding box center [540, 76] width 40 height 16
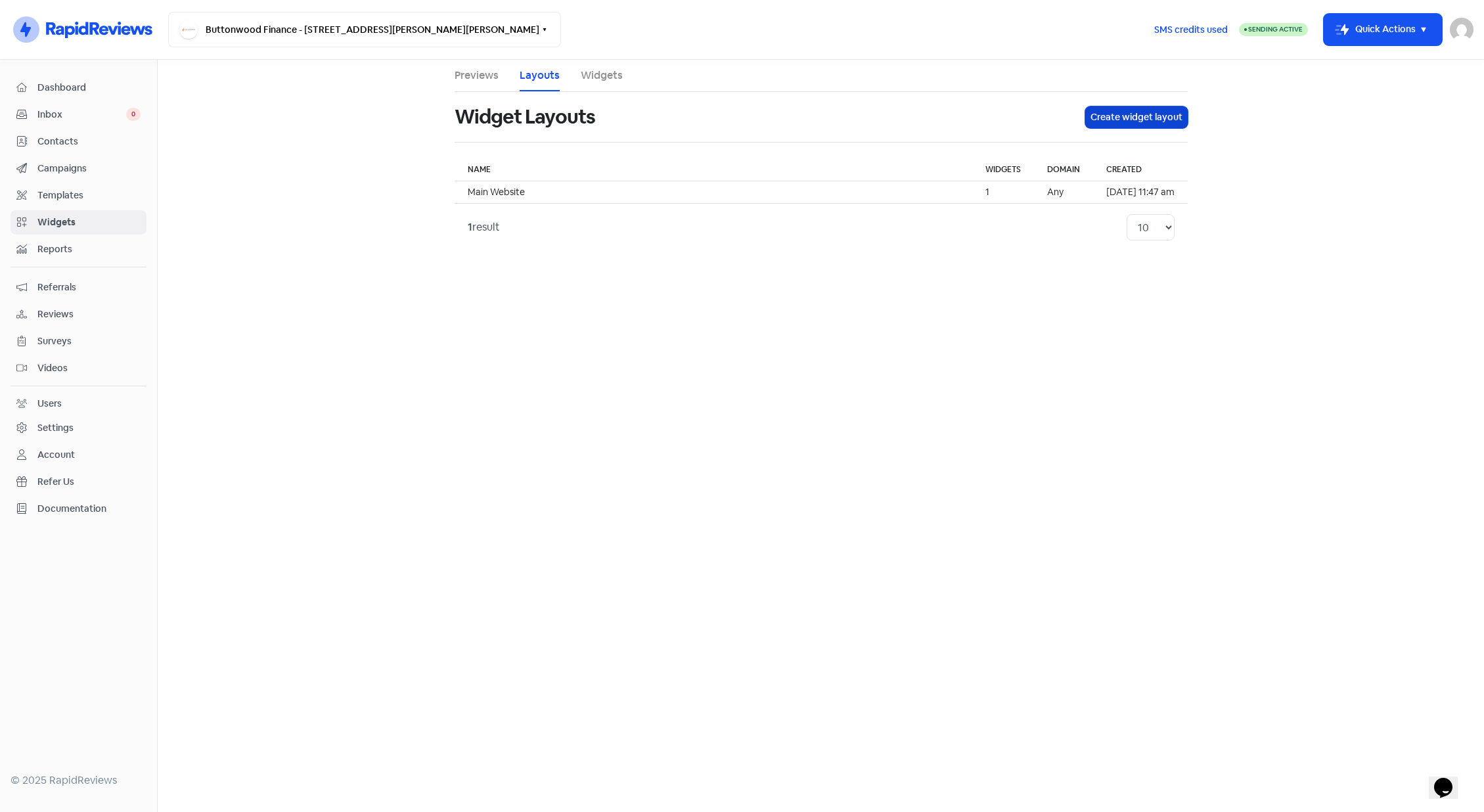
click at [1106, 117] on button "Create widget layout" at bounding box center [1137, 117] width 102 height 22
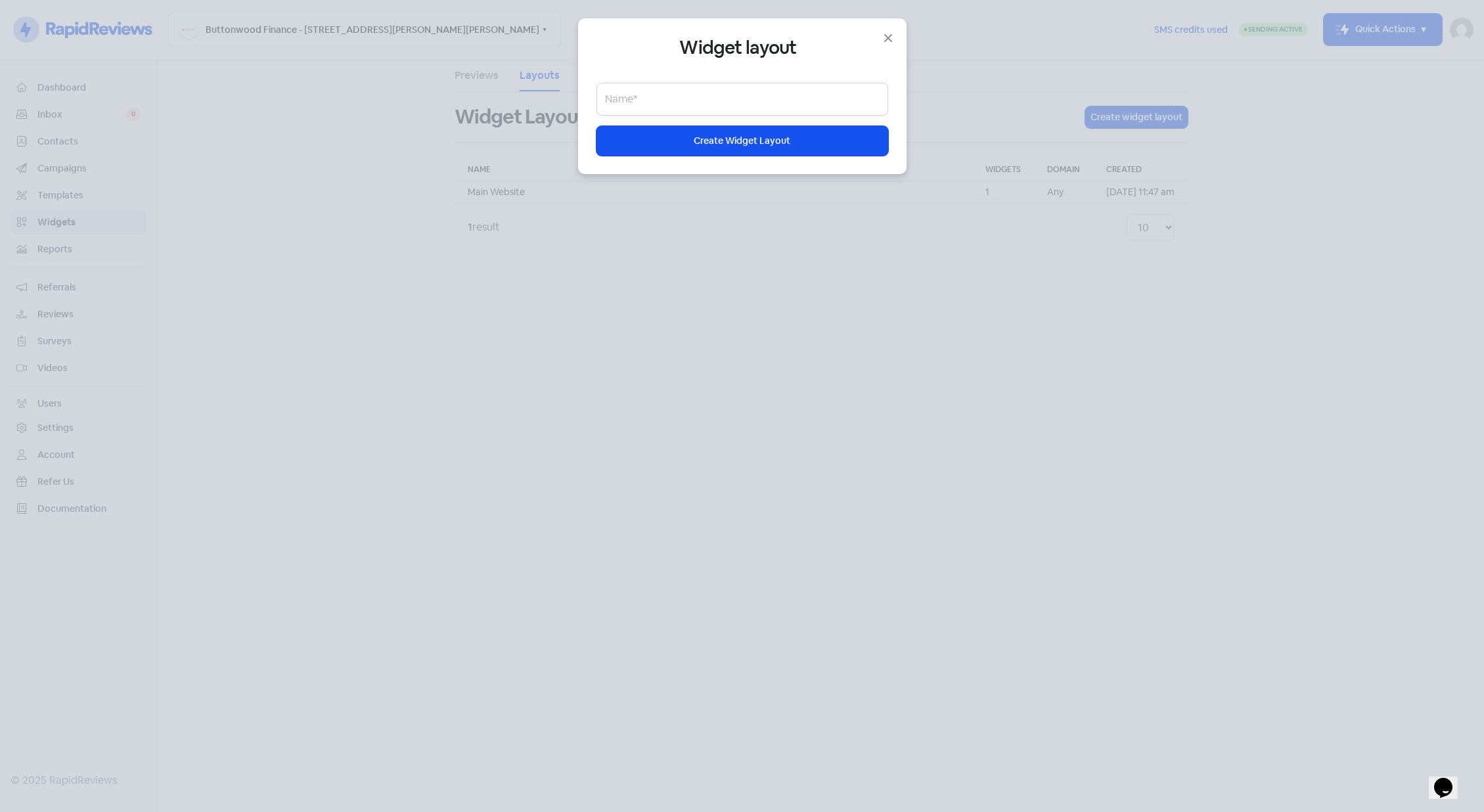
click at [716, 99] on input "text" at bounding box center [742, 99] width 292 height 33
type input "Review Slider Website Buttonwood"
click at [735, 135] on span "Create Widget Layout" at bounding box center [742, 140] width 97 height 14
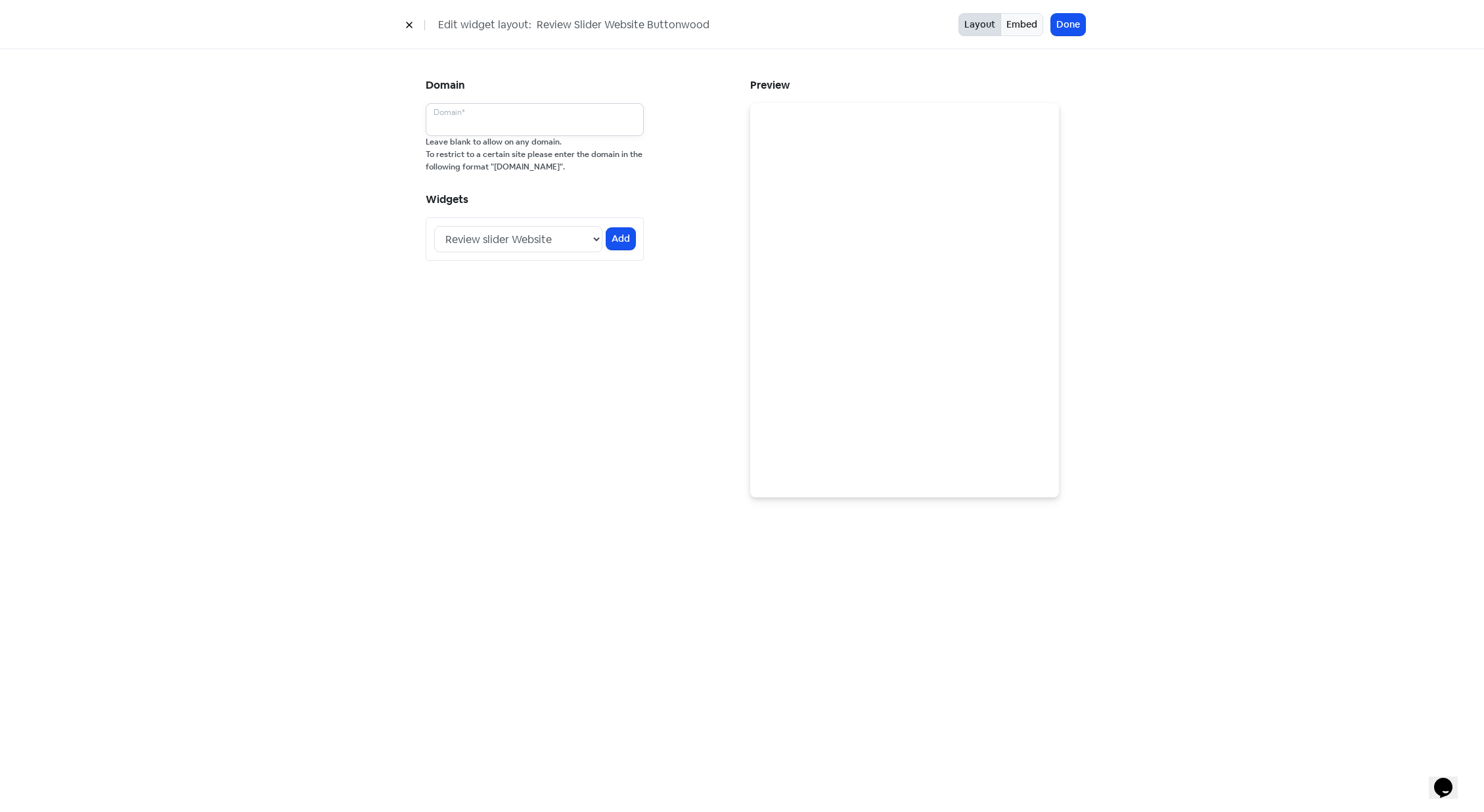
click at [533, 122] on input "text" at bounding box center [535, 120] width 218 height 33
paste input "[URL][DOMAIN_NAME]"
type input "[URL][DOMAIN_NAME]"
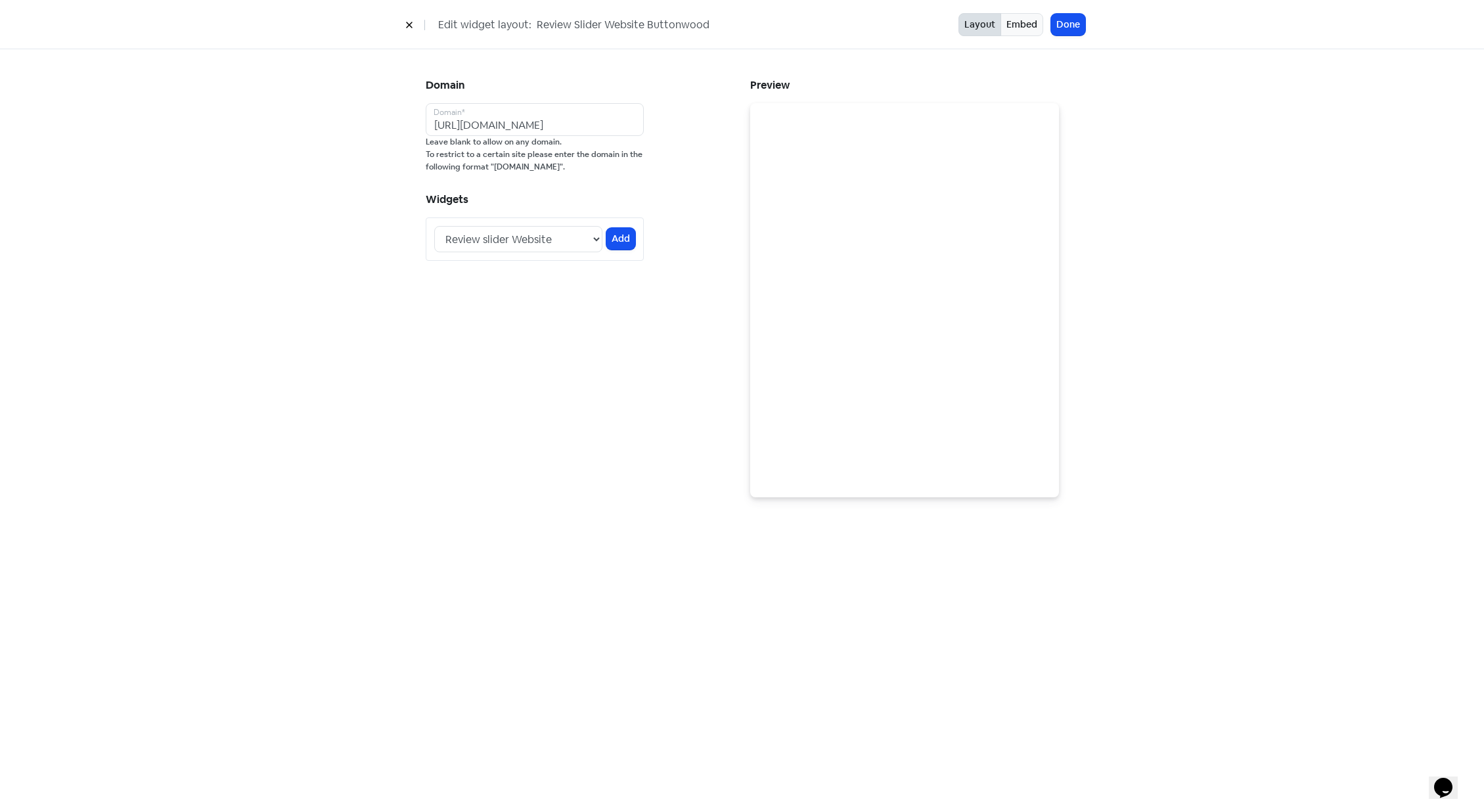
click at [493, 323] on div "Domain [URL][DOMAIN_NAME] Domain* Leave blank to allow on any domain. To restri…" at bounding box center [580, 286] width 324 height 421
click at [621, 237] on button "Add" at bounding box center [621, 238] width 29 height 22
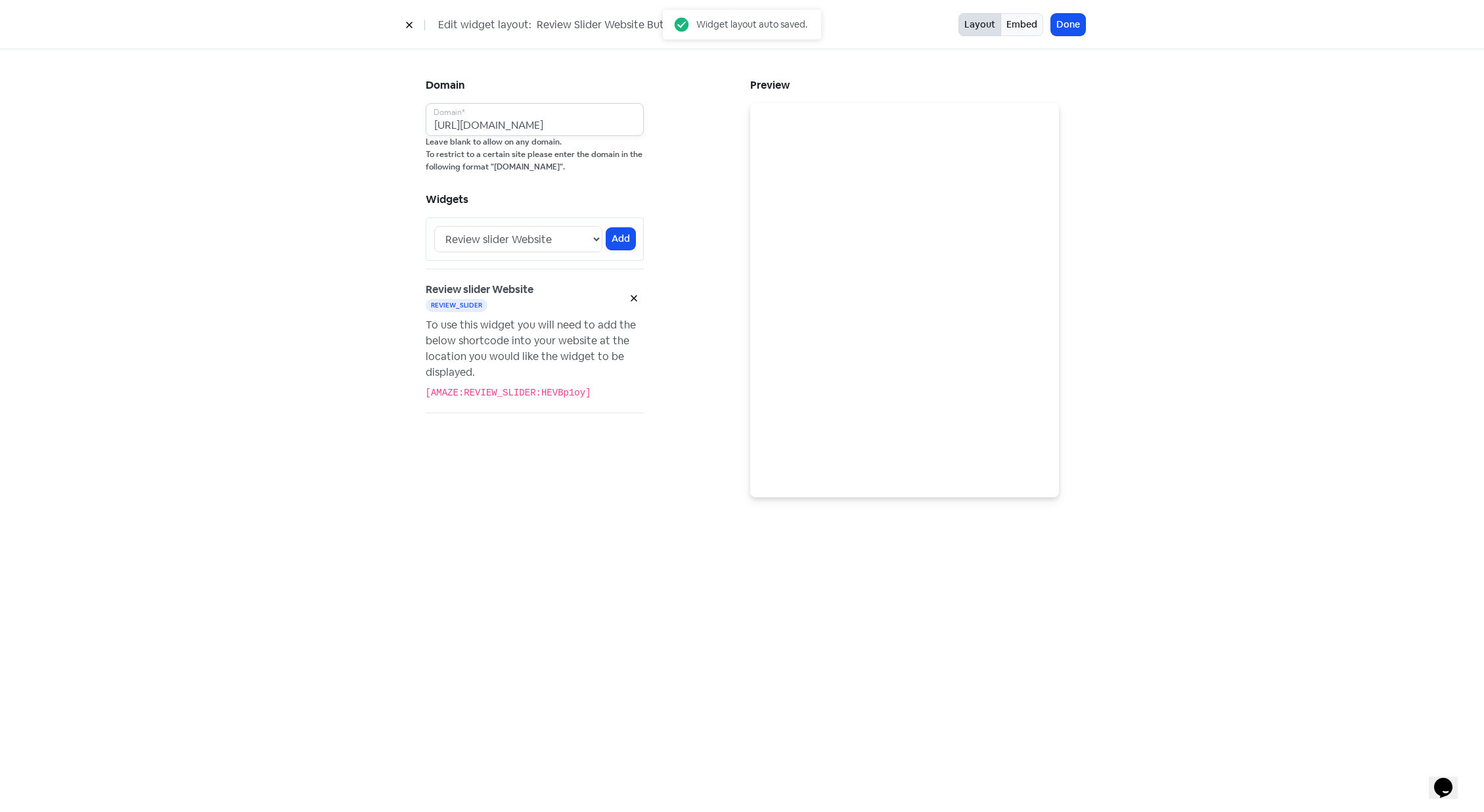
click at [542, 128] on input "[URL][DOMAIN_NAME]" at bounding box center [535, 120] width 218 height 33
click at [1013, 18] on button "Embed" at bounding box center [1021, 24] width 43 height 23
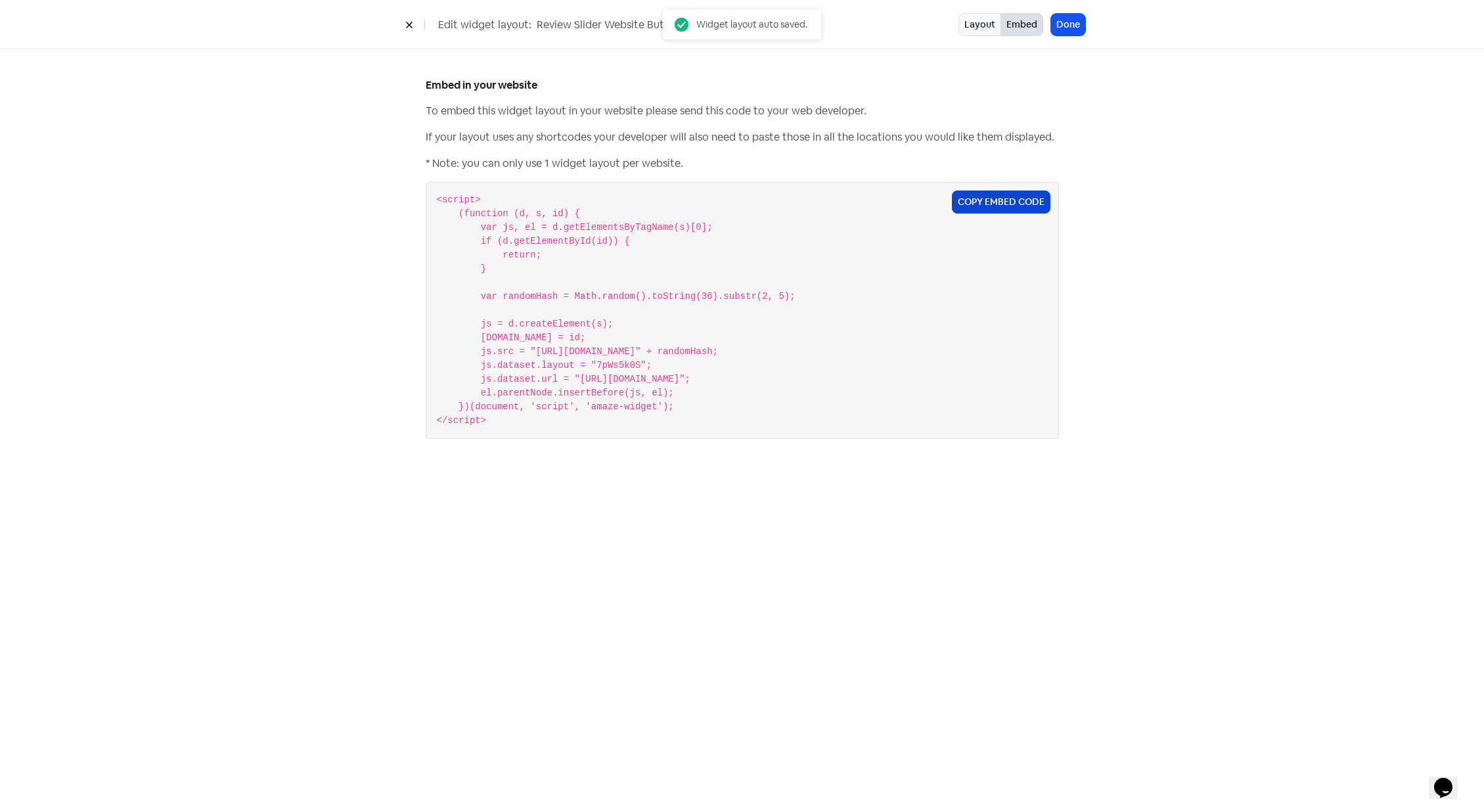
click at [985, 201] on button "Copy Embed Code" at bounding box center [1001, 202] width 99 height 23
